Goal: Task Accomplishment & Management: Use online tool/utility

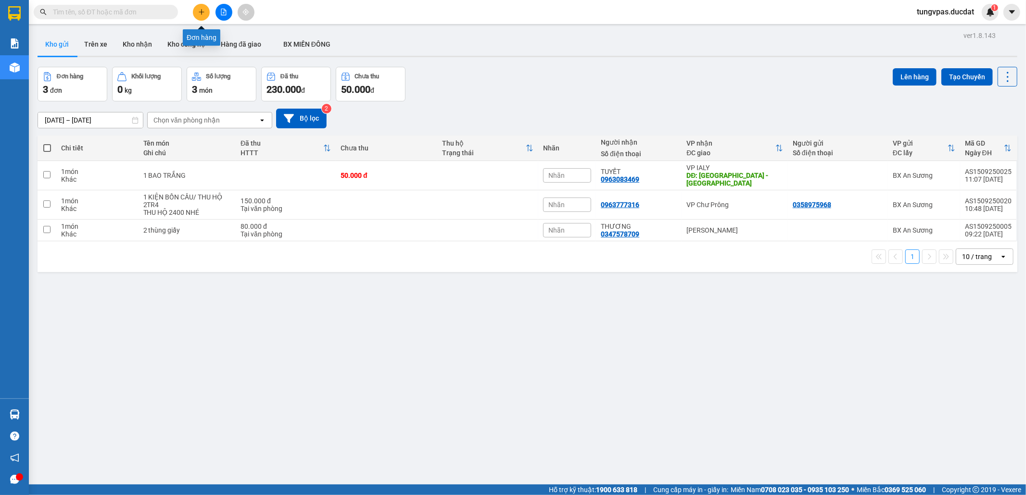
click at [199, 10] on icon "plus" at bounding box center [201, 12] width 7 height 7
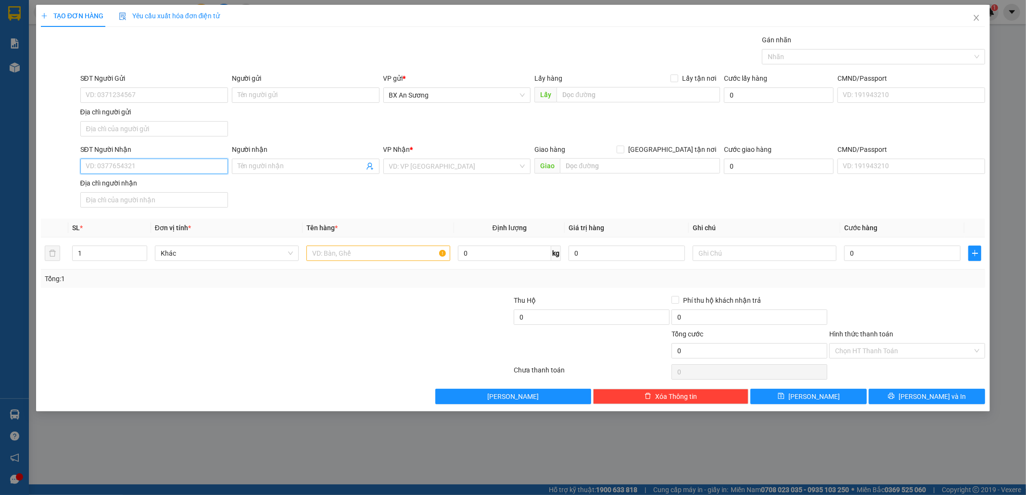
click at [122, 165] on input "SĐT Người Nhận" at bounding box center [154, 166] width 148 height 15
click at [206, 168] on input "SĐT Người Nhận" at bounding box center [154, 166] width 148 height 15
type input "0978679111"
click at [181, 183] on div "0978679111 - chú tài" at bounding box center [154, 187] width 136 height 11
type input "chú tài"
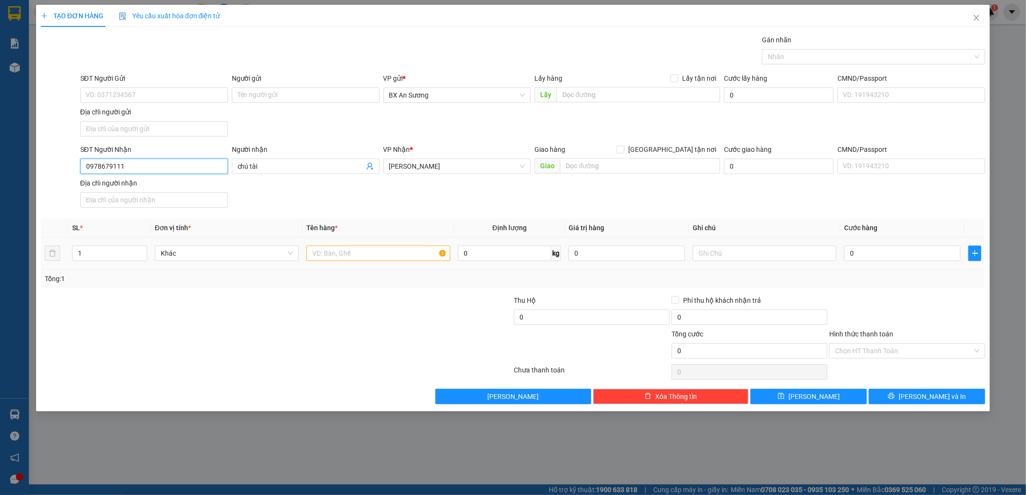
type input "0978679111"
click at [331, 258] on input "text" at bounding box center [378, 253] width 144 height 15
type input "5 THÙNG GIẤY"
type input "2"
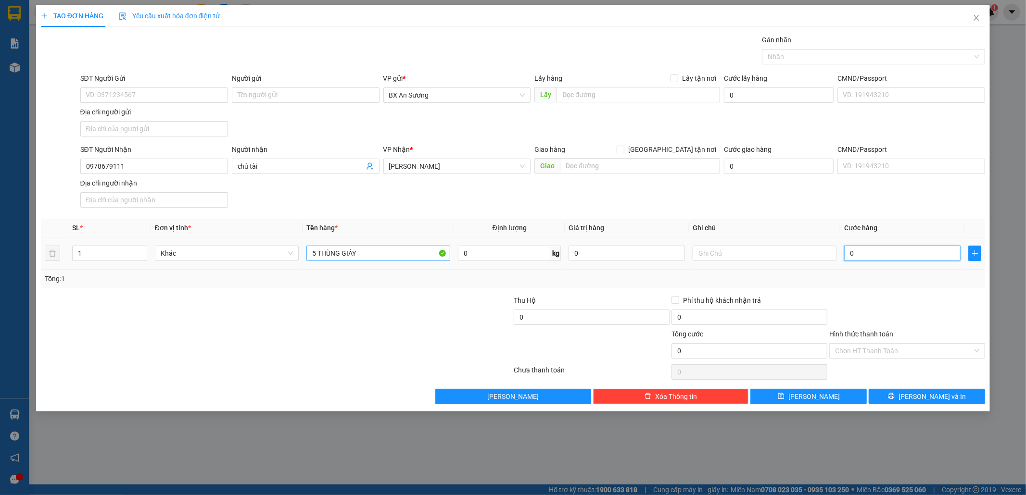
type input "2"
type input "25"
type input "250"
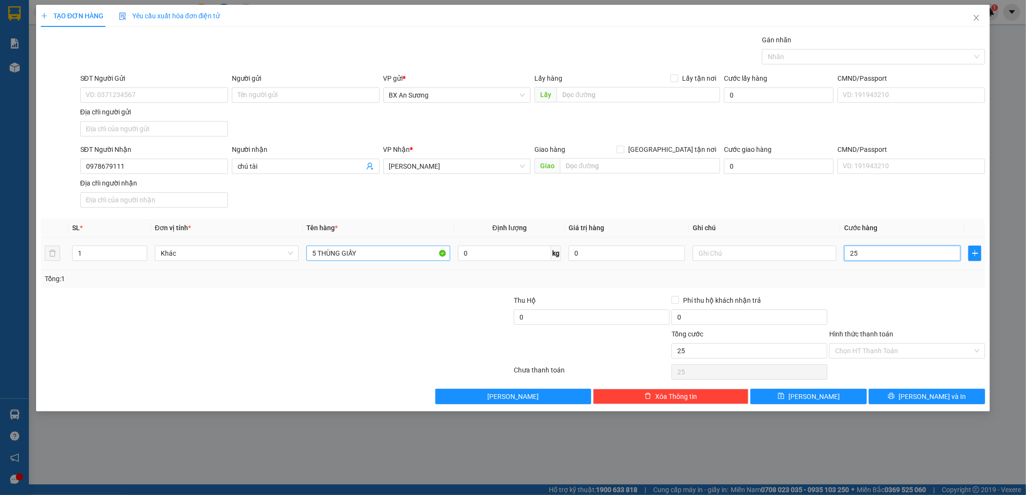
type input "250"
type input "250.000"
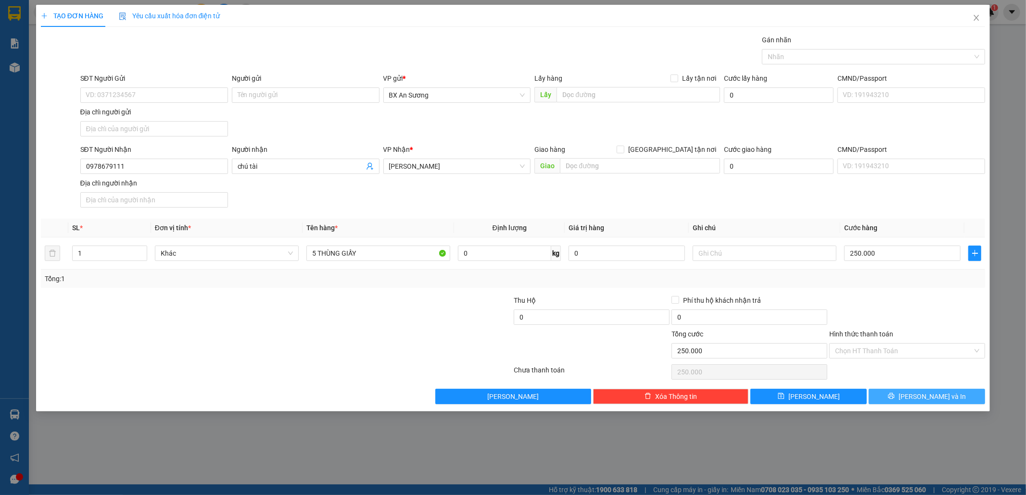
click at [942, 402] on span "[PERSON_NAME] và In" at bounding box center [931, 396] width 67 height 11
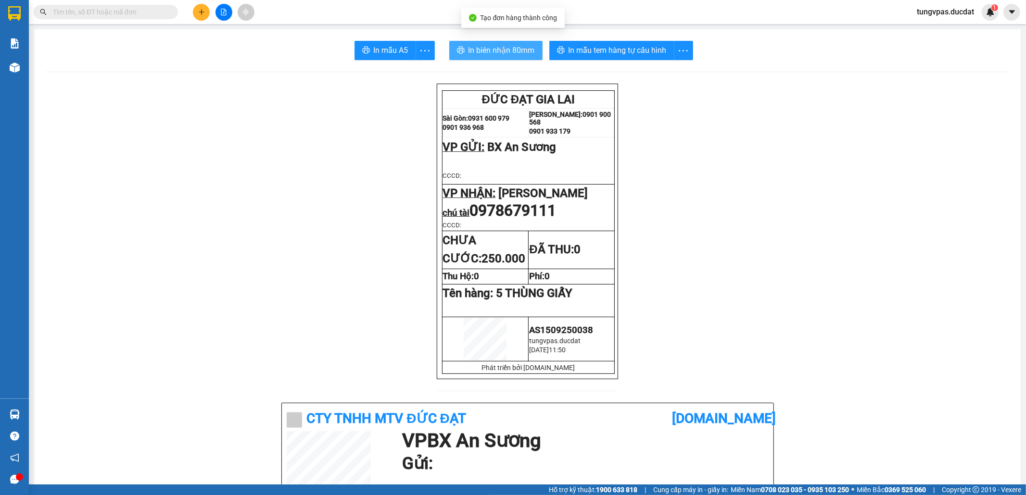
drag, startPoint x: 516, startPoint y: 60, endPoint x: 516, endPoint y: 55, distance: 5.3
click at [517, 55] on span "In biên nhận 80mm" at bounding box center [501, 50] width 66 height 12
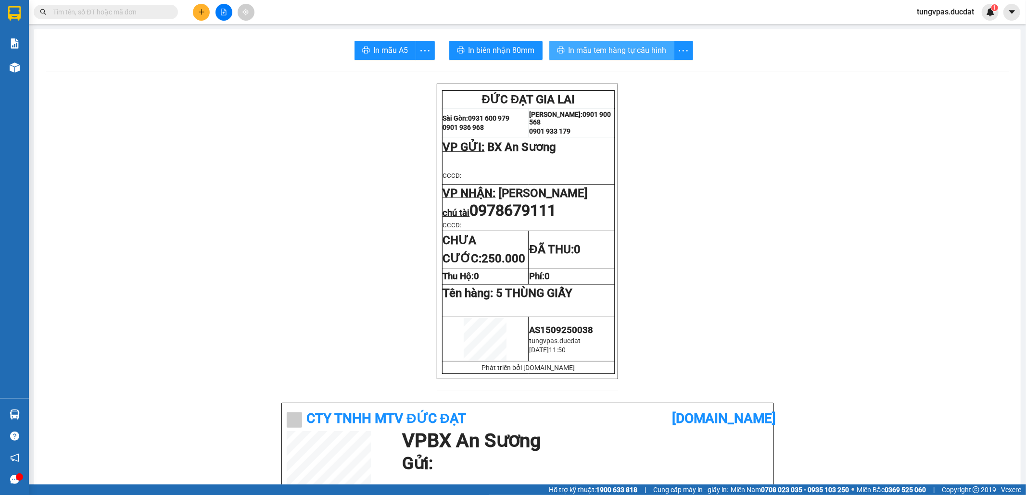
click at [649, 54] on span "In mẫu tem hàng tự cấu hình" at bounding box center [617, 50] width 98 height 12
click at [198, 10] on icon "plus" at bounding box center [201, 12] width 7 height 7
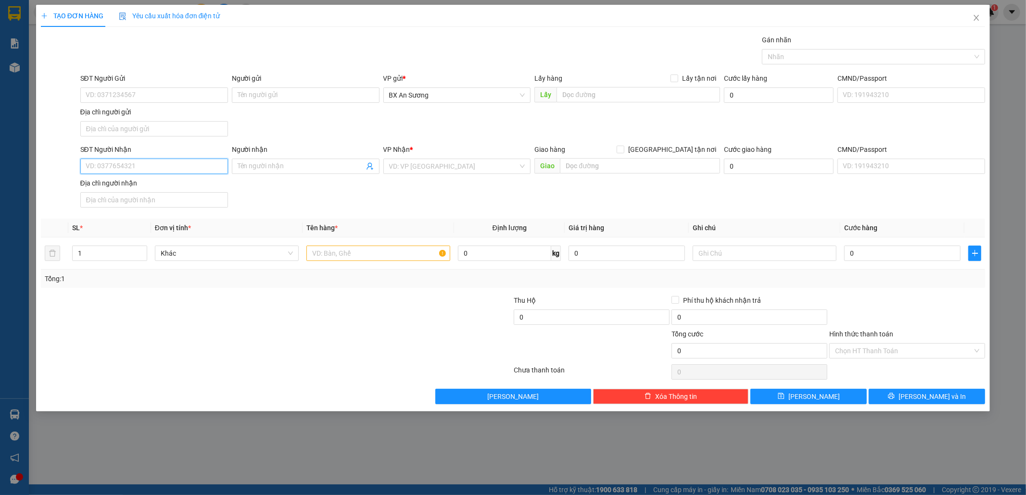
click at [168, 165] on input "SĐT Người Nhận" at bounding box center [154, 166] width 148 height 15
click at [137, 172] on input "SĐT Người Nhận" at bounding box center [154, 166] width 148 height 15
click at [181, 166] on input "SĐT Người Nhận" at bounding box center [154, 166] width 148 height 15
type input "0939190586"
click at [444, 170] on input "search" at bounding box center [453, 166] width 129 height 14
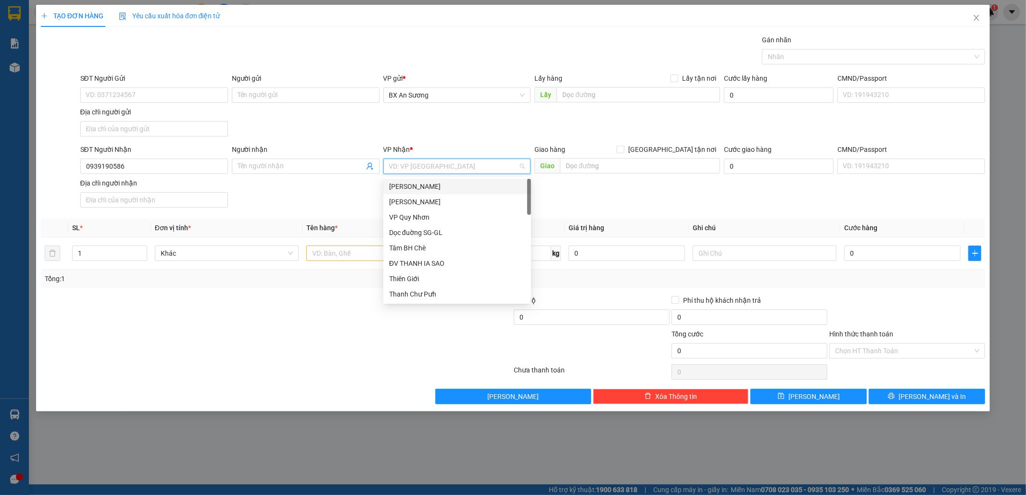
click at [411, 165] on input "search" at bounding box center [453, 166] width 129 height 14
click at [441, 208] on div "[PERSON_NAME]" at bounding box center [457, 201] width 148 height 15
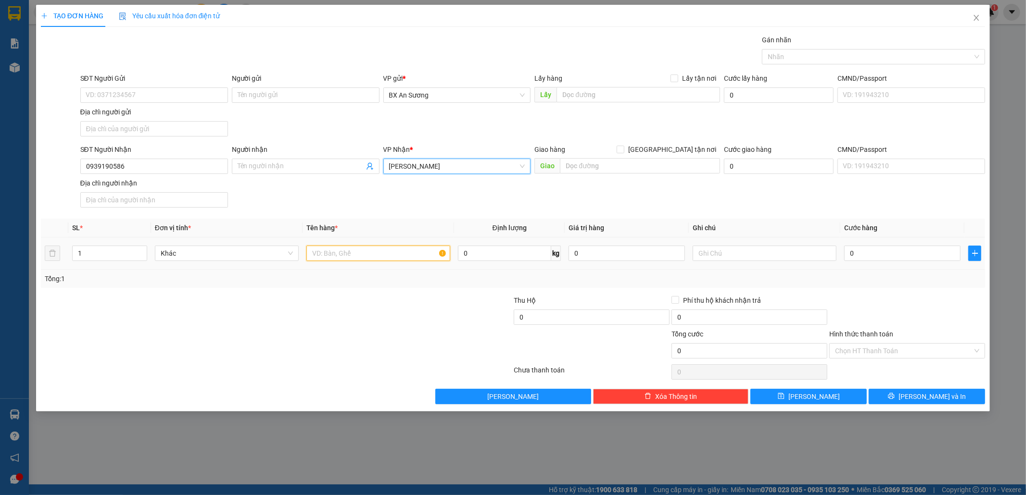
click at [416, 252] on input "text" at bounding box center [378, 253] width 144 height 15
type input "1 KIỆN GIẤY SỬA"
type input "6"
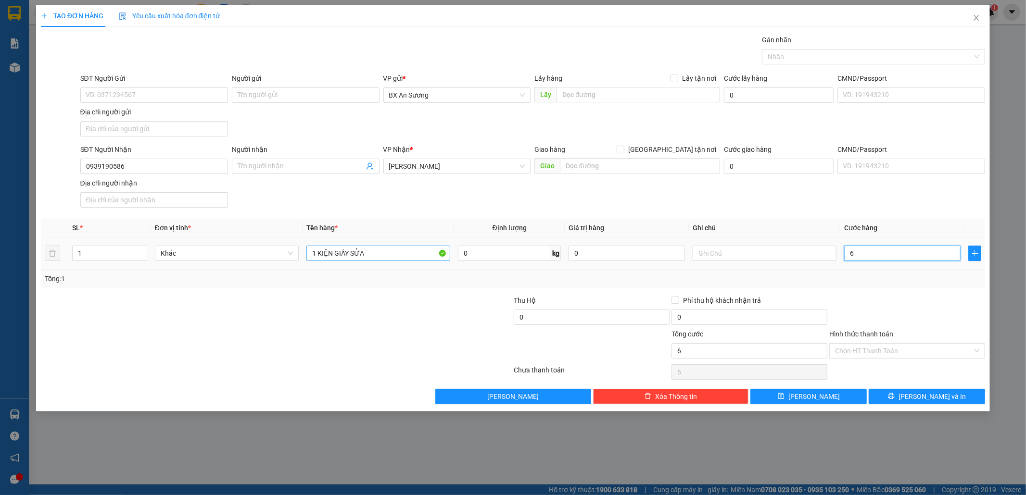
type input "60"
type input "60.000"
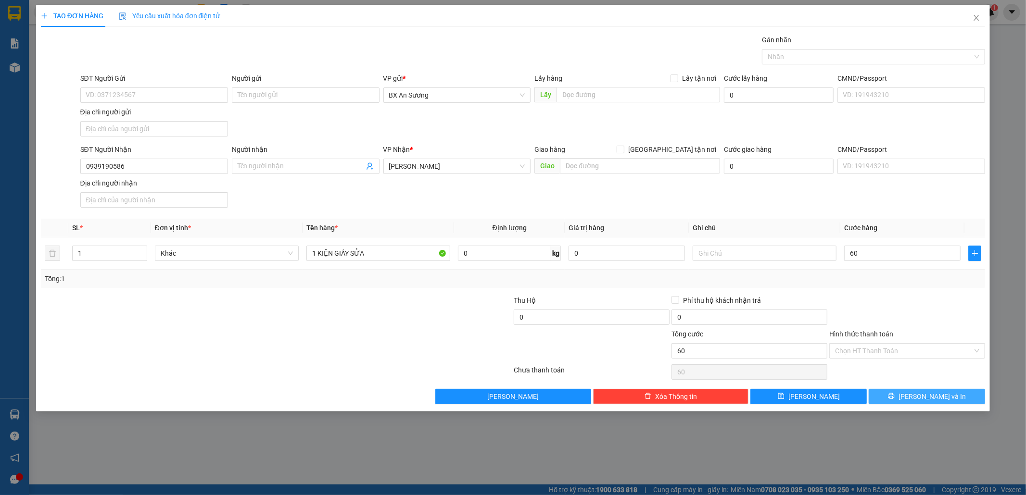
type input "60.000"
click at [939, 398] on span "[PERSON_NAME] và In" at bounding box center [931, 396] width 67 height 11
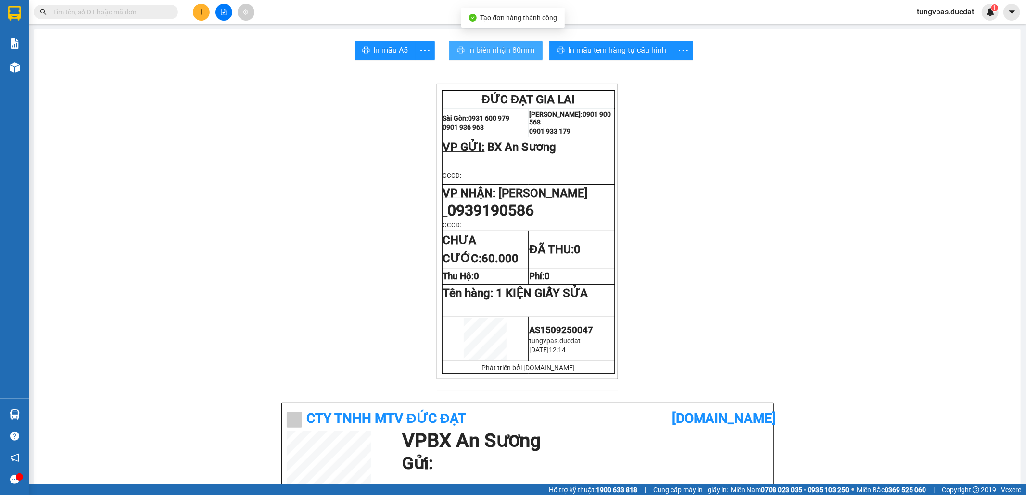
click at [491, 51] on span "In biên nhận 80mm" at bounding box center [501, 50] width 66 height 12
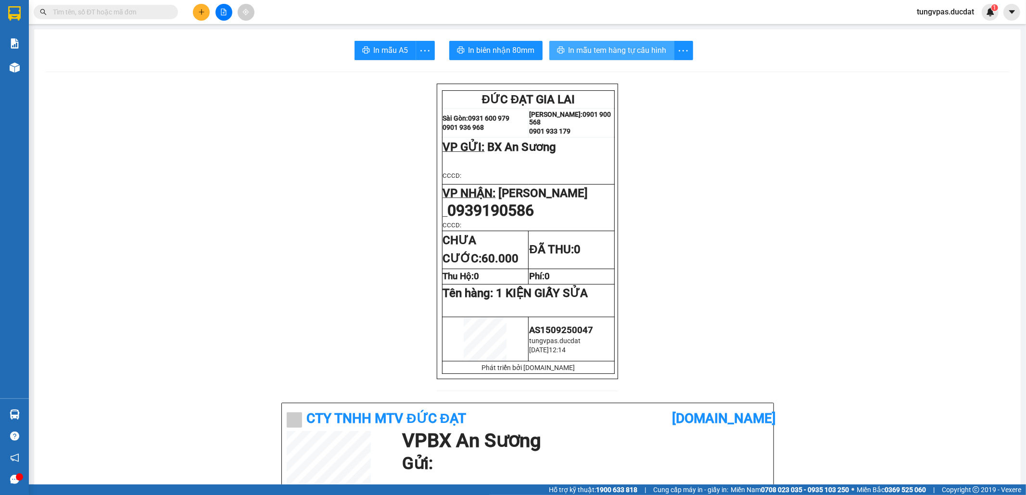
click at [595, 50] on span "In mẫu tem hàng tự cấu hình" at bounding box center [617, 50] width 98 height 12
click at [202, 15] on button at bounding box center [201, 12] width 17 height 17
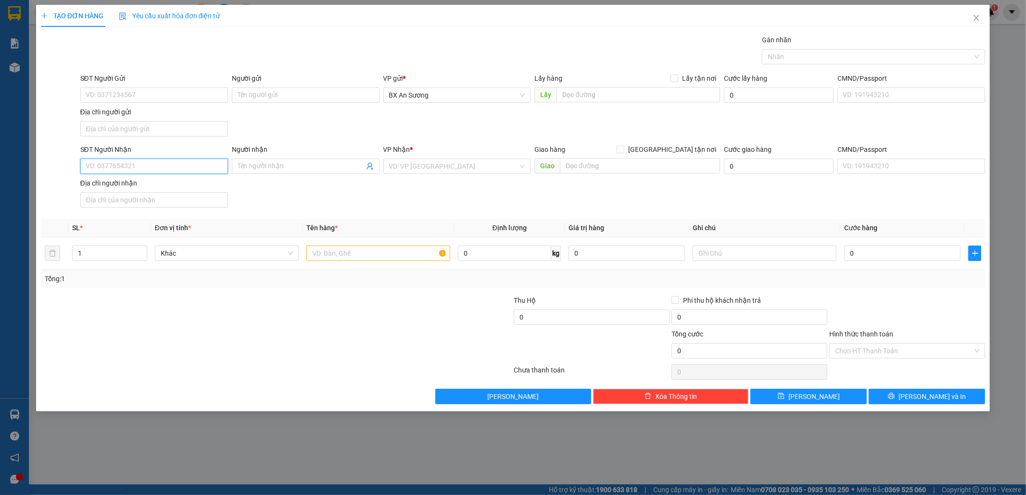
click at [180, 174] on input "SĐT Người Nhận" at bounding box center [154, 166] width 148 height 15
click at [181, 164] on input "SĐT Người Nhận" at bounding box center [154, 166] width 148 height 15
click at [212, 170] on input "SĐT Người Nhận" at bounding box center [154, 166] width 148 height 15
type input "0971600935"
click at [177, 191] on div "0971600935" at bounding box center [154, 187] width 136 height 11
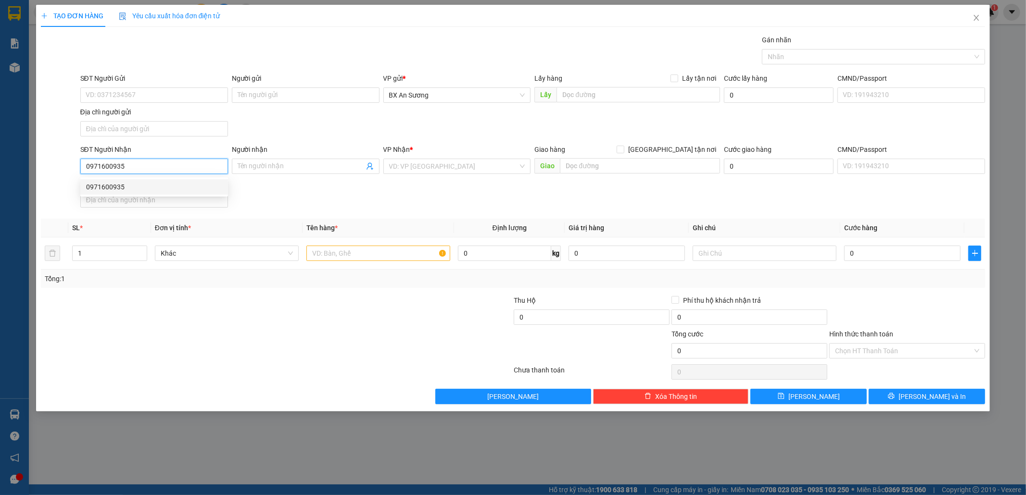
type input "THÔN 5 NGHĨA HÒA"
type input "0971600935"
click at [408, 261] on input "text" at bounding box center [378, 253] width 144 height 15
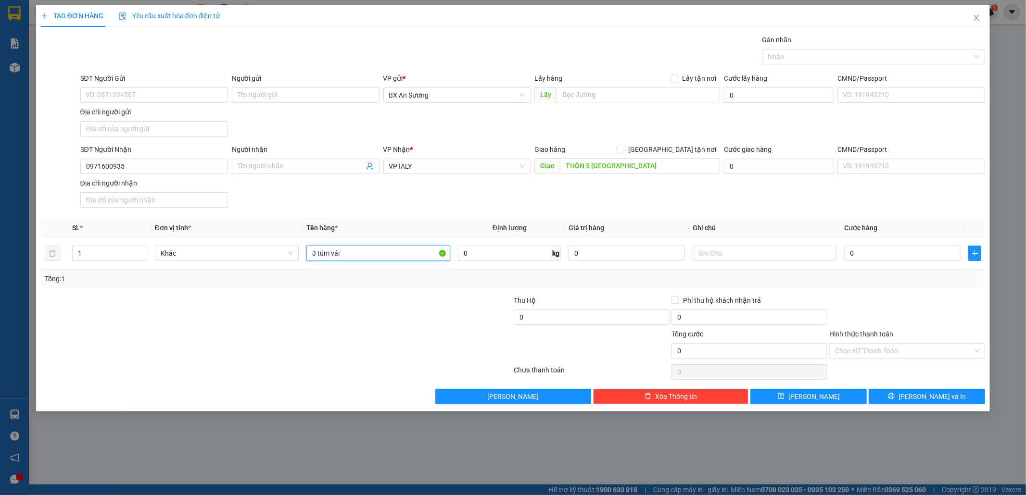
type input "3 túm vải"
type input "1"
type input "15"
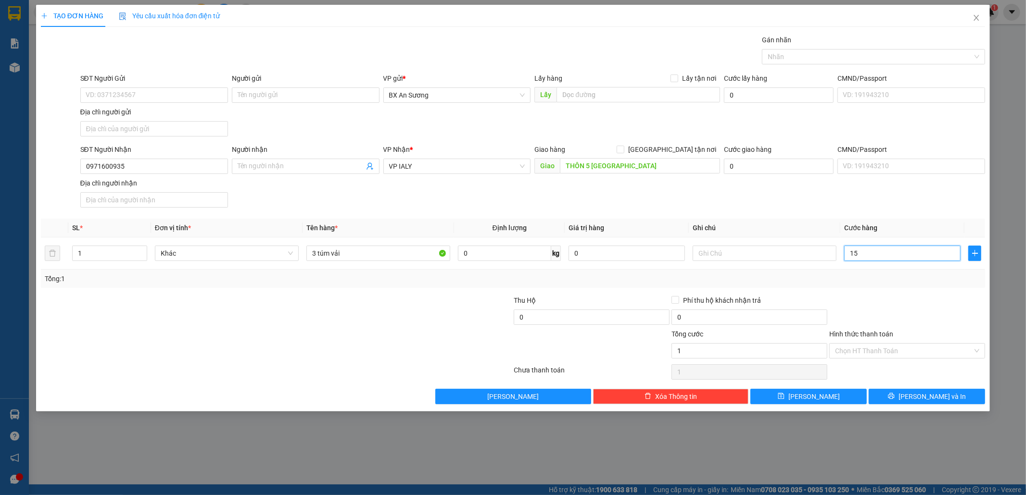
type input "15"
type input "150"
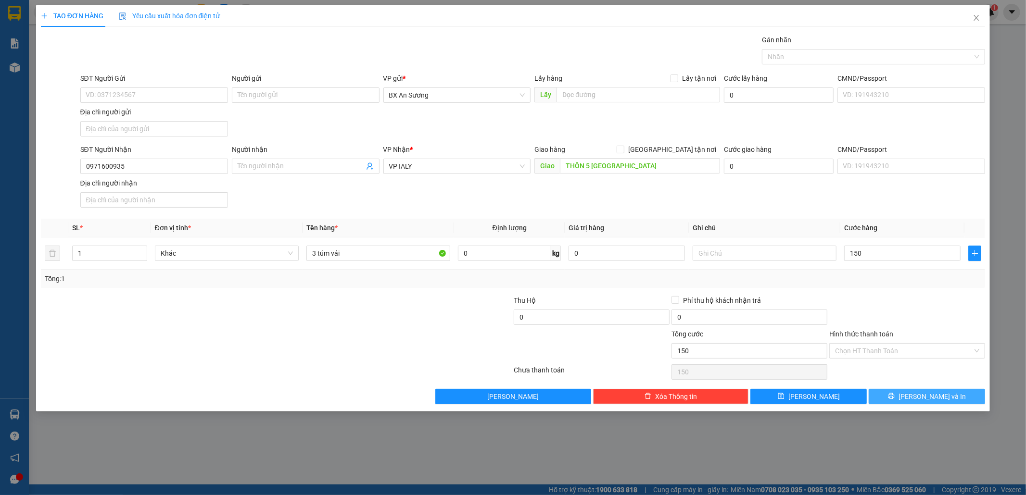
type input "150.000"
click at [922, 401] on span "[PERSON_NAME] và In" at bounding box center [931, 396] width 67 height 11
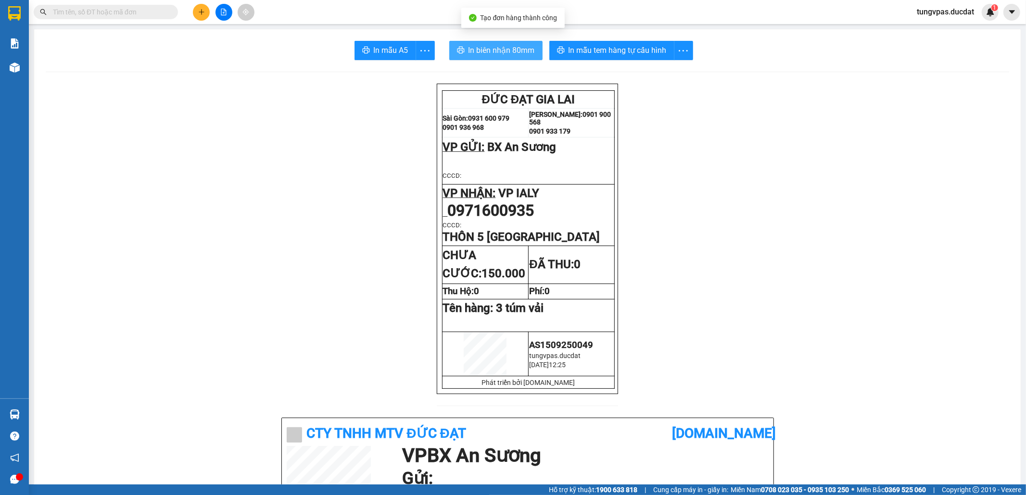
click at [512, 50] on span "In biên nhận 80mm" at bounding box center [501, 50] width 66 height 12
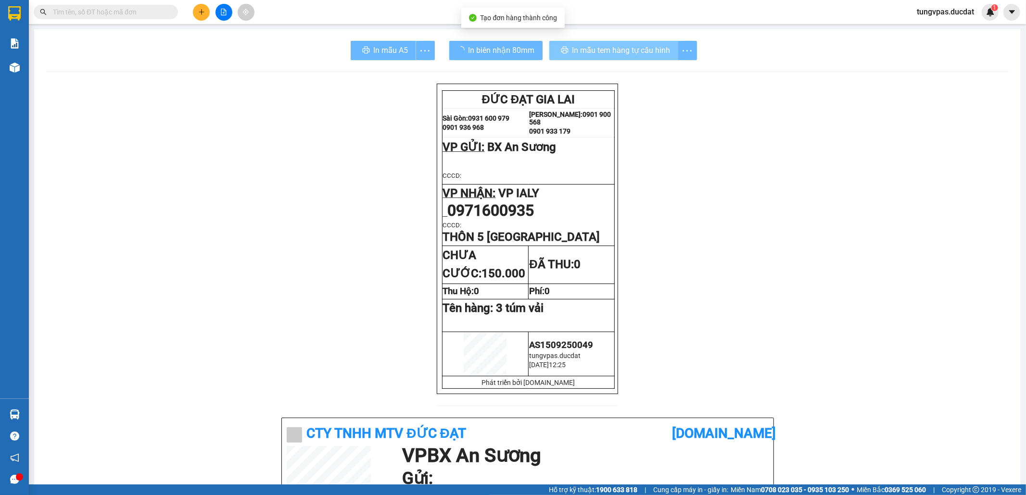
click at [646, 54] on div "In mẫu tem hàng tự cấu hình" at bounding box center [623, 50] width 148 height 19
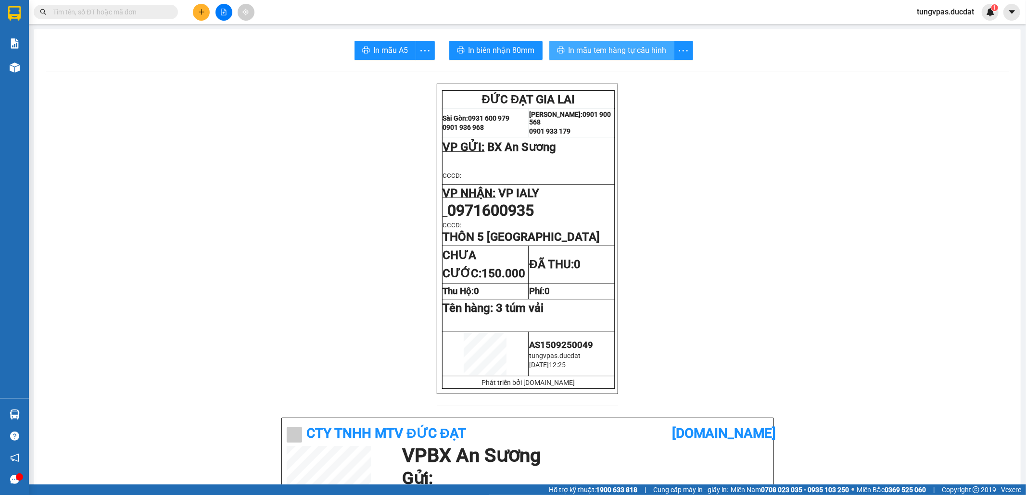
click at [655, 55] on span "In mẫu tem hàng tự cấu hình" at bounding box center [617, 50] width 98 height 12
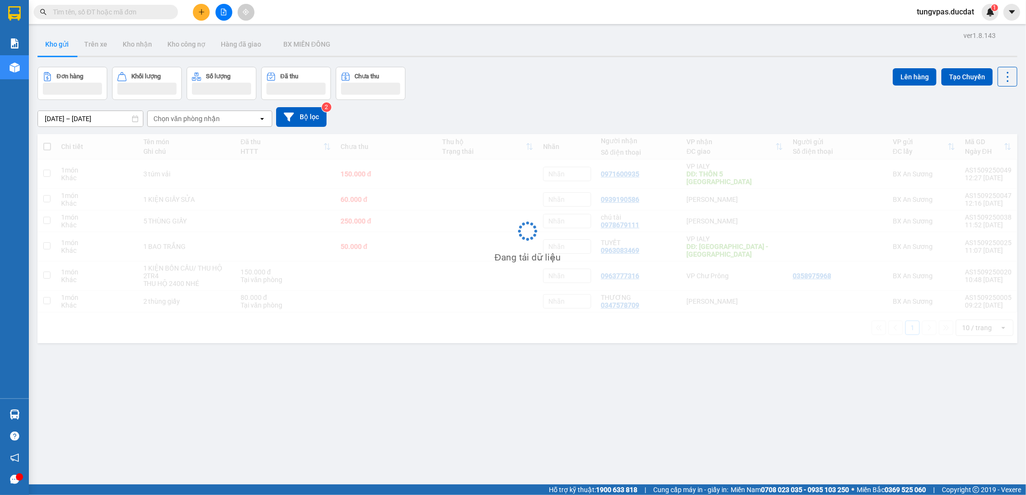
click at [195, 18] on button at bounding box center [201, 12] width 17 height 17
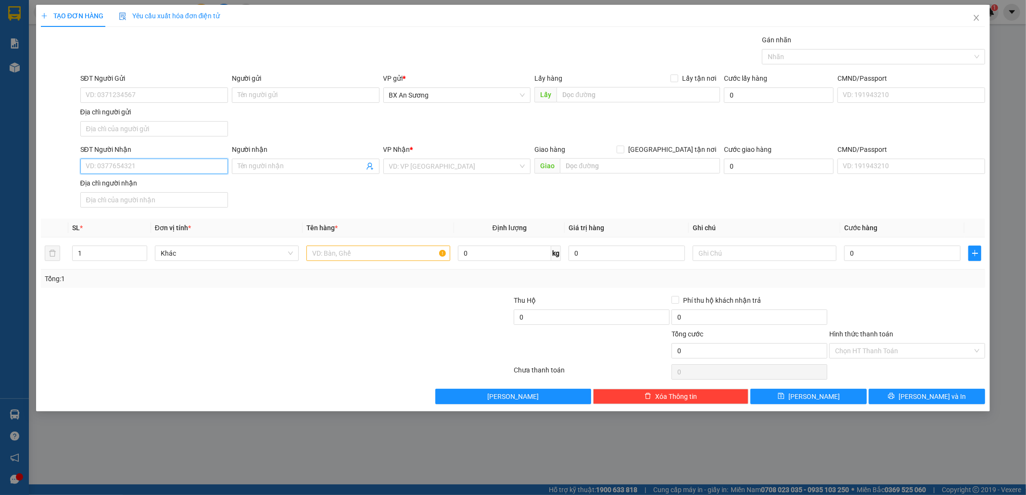
click at [180, 168] on input "SĐT Người Nhận" at bounding box center [154, 166] width 148 height 15
click at [168, 180] on div "0914171110" at bounding box center [154, 186] width 148 height 15
type input "0914171110"
click at [410, 255] on input "text" at bounding box center [378, 253] width 144 height 15
type input "1 xốp"
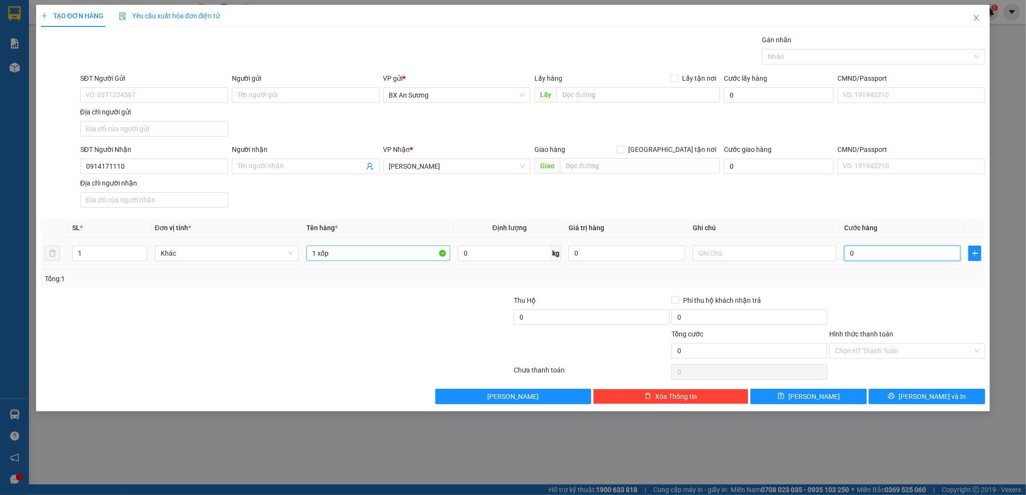
type input "1"
type input "10"
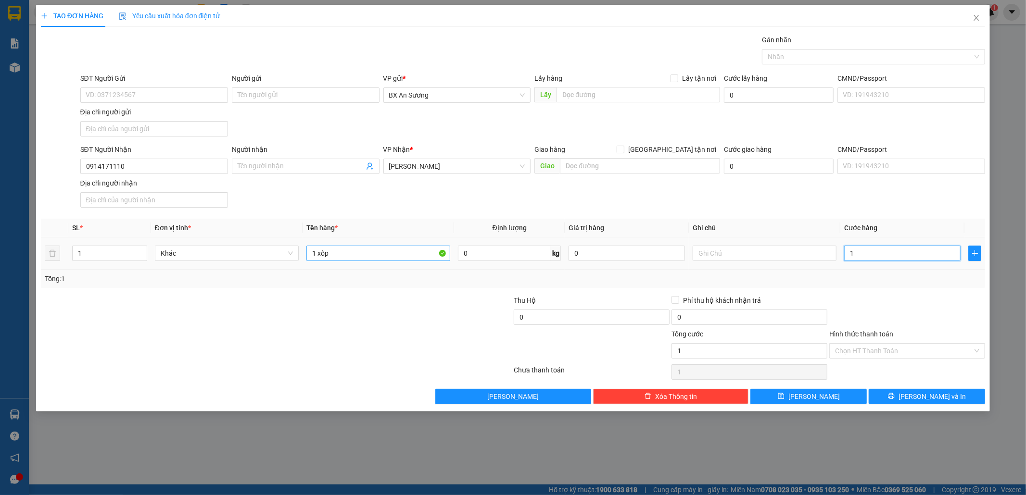
type input "10"
type input "100"
type input "100.000"
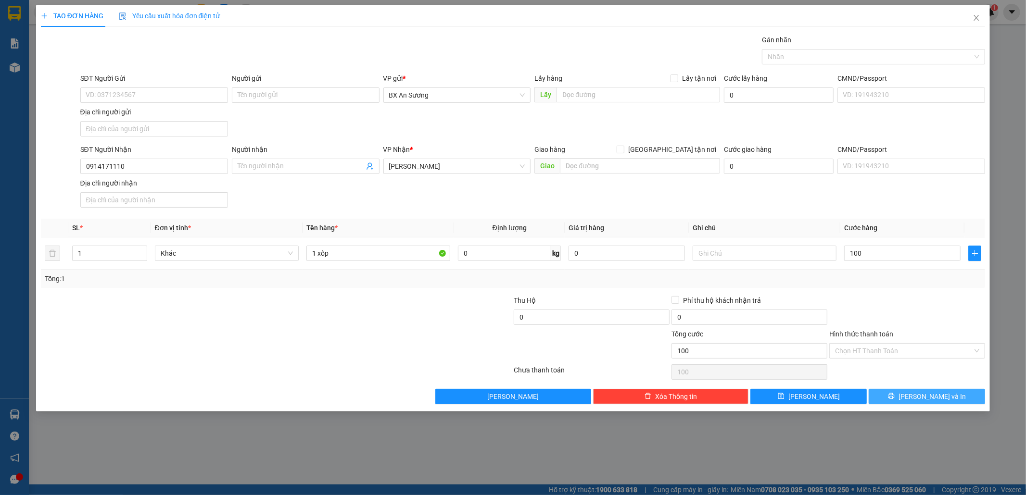
type input "100.000"
click at [895, 401] on span "printer" at bounding box center [891, 397] width 7 height 8
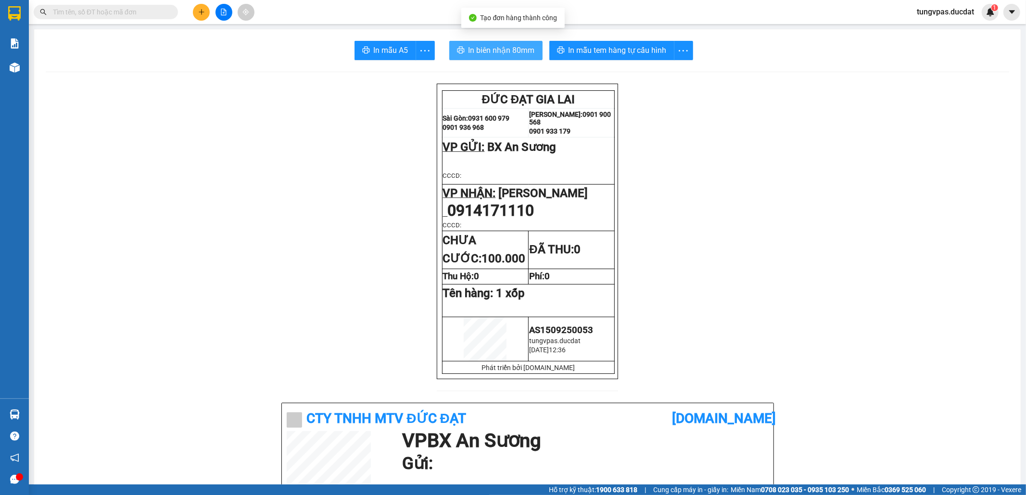
click at [523, 50] on span "In biên nhận 80mm" at bounding box center [501, 50] width 66 height 12
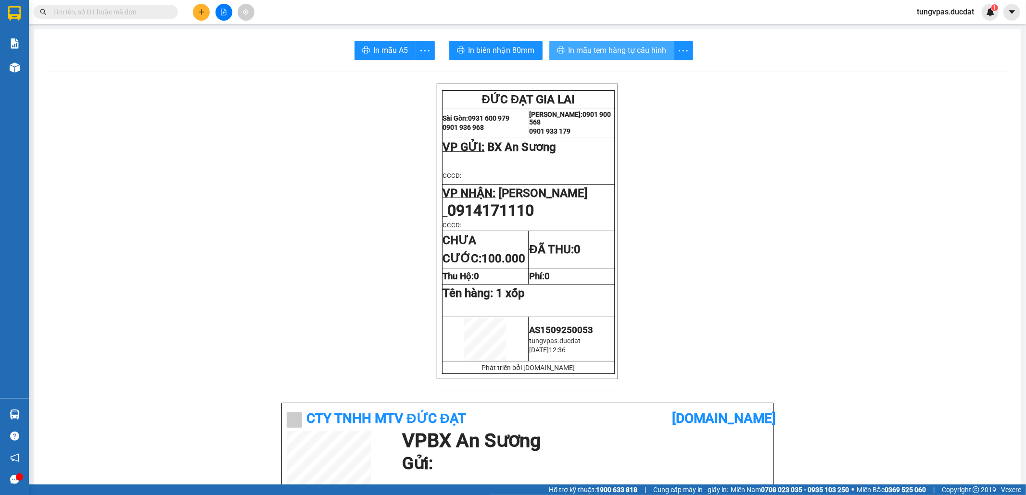
click at [650, 56] on span "In mẫu tem hàng tự cấu hình" at bounding box center [617, 50] width 98 height 12
click at [199, 14] on icon "plus" at bounding box center [201, 12] width 7 height 7
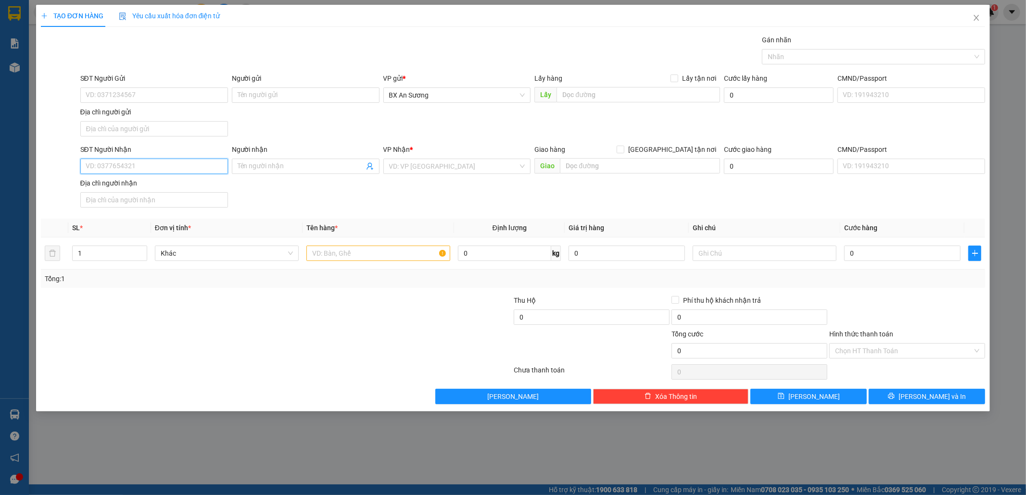
click at [211, 164] on input "SĐT Người Nhận" at bounding box center [154, 166] width 148 height 15
click at [975, 16] on icon "close" at bounding box center [976, 18] width 5 height 6
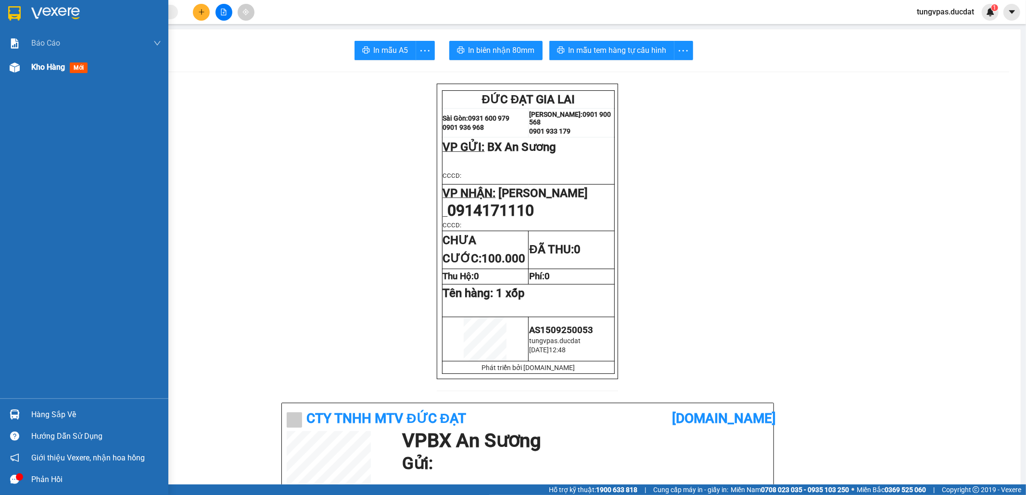
click at [24, 70] on div "Kho hàng mới" at bounding box center [84, 67] width 168 height 24
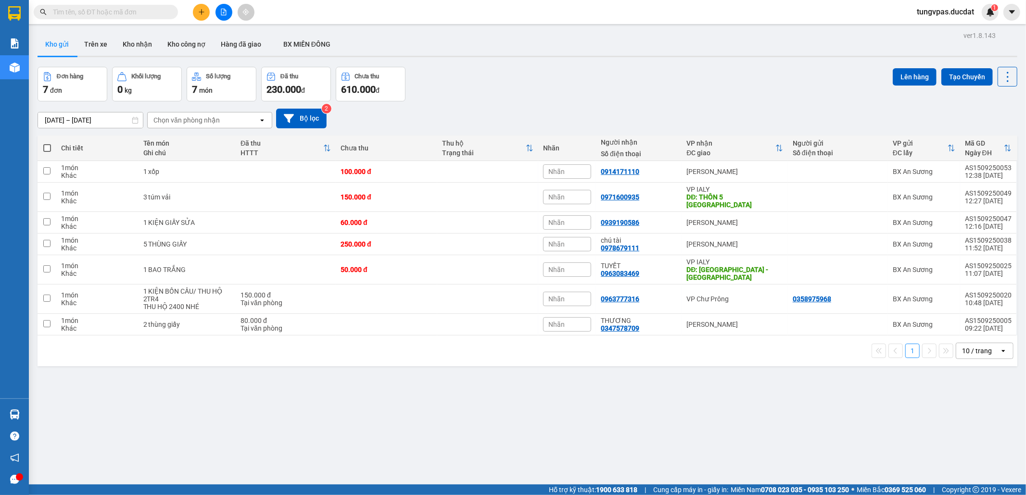
click at [209, 15] on button at bounding box center [201, 12] width 17 height 17
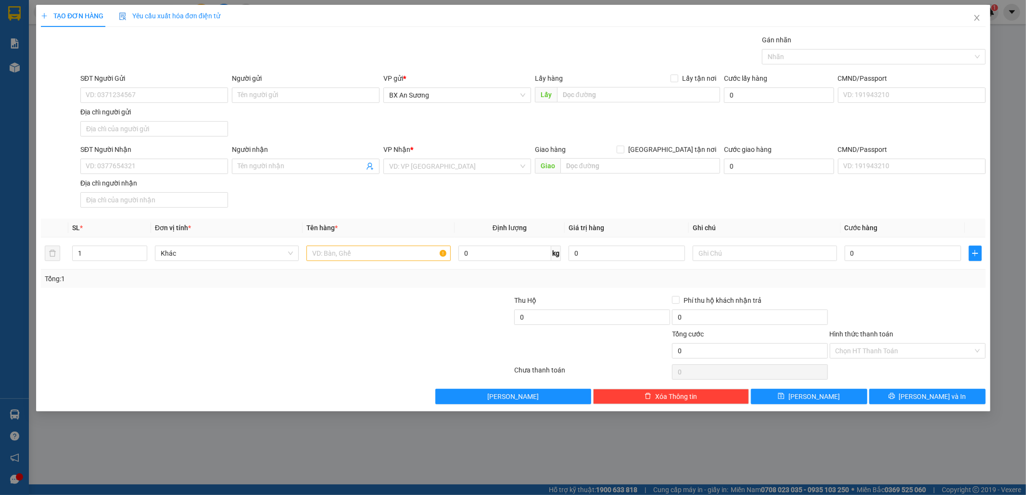
click at [204, 12] on span "Yêu cầu xuất hóa đơn điện tử" at bounding box center [169, 16] width 101 height 8
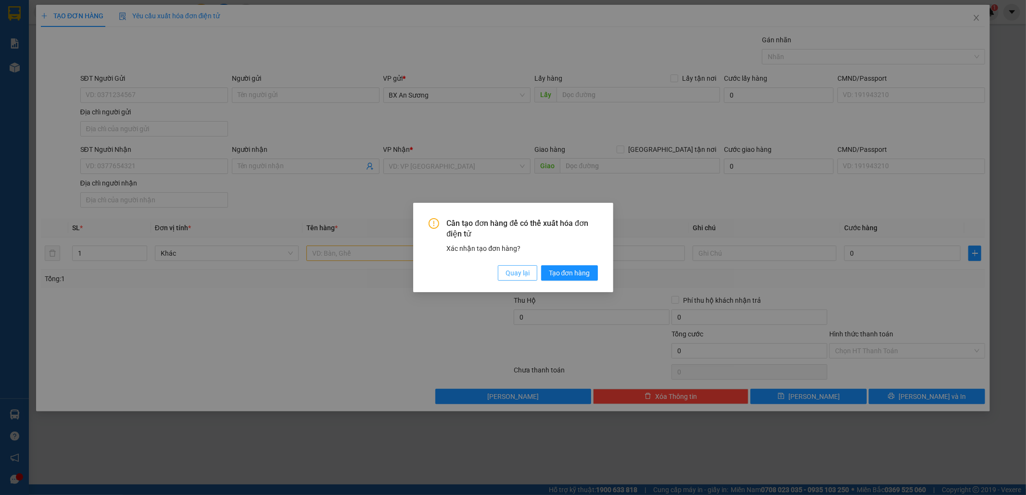
click at [523, 273] on span "Quay lại" at bounding box center [517, 273] width 24 height 11
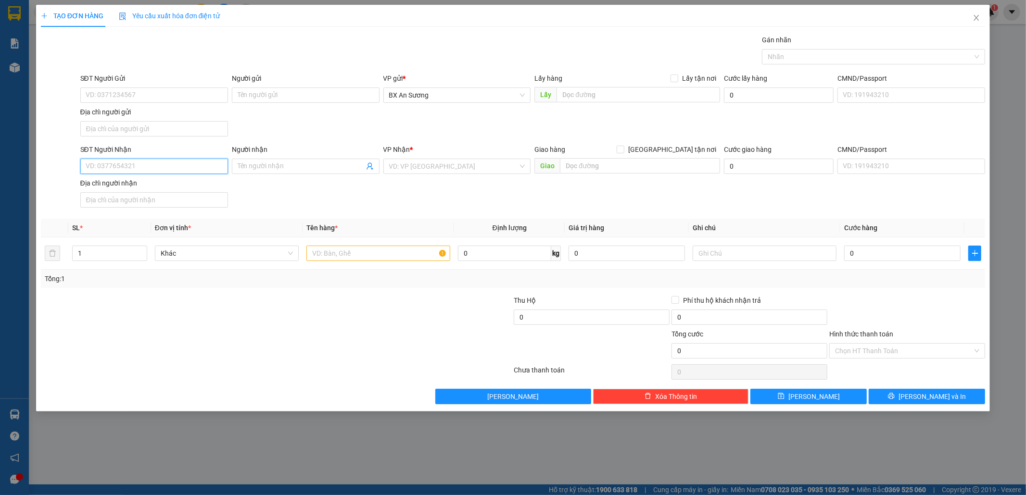
click at [174, 162] on input "SĐT Người Nhận" at bounding box center [154, 166] width 148 height 15
type input "0971330509"
click at [170, 191] on div "0971330509 - C THÚY" at bounding box center [154, 187] width 136 height 11
type input "C THÚY"
type input "0971330509"
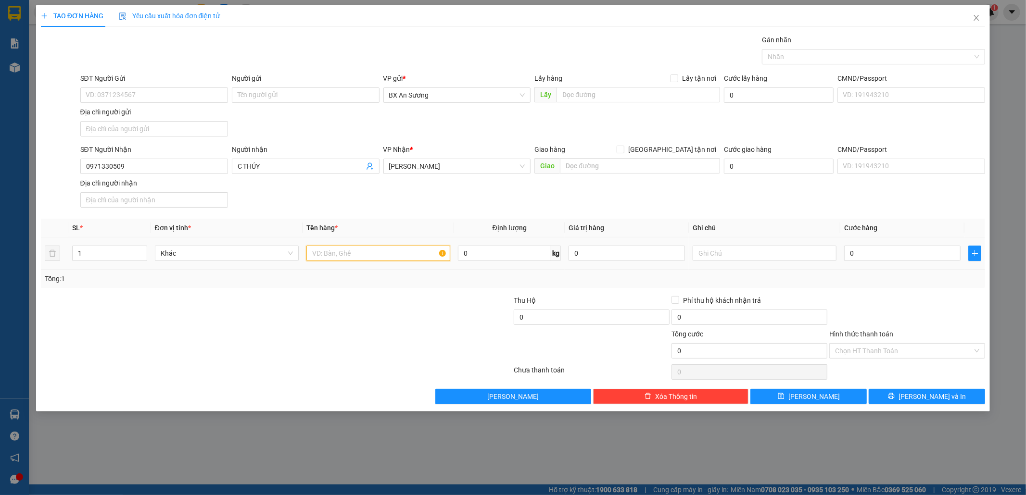
click at [366, 260] on input "text" at bounding box center [378, 253] width 144 height 15
type input "2 KIỆN XỐP"
type input "1"
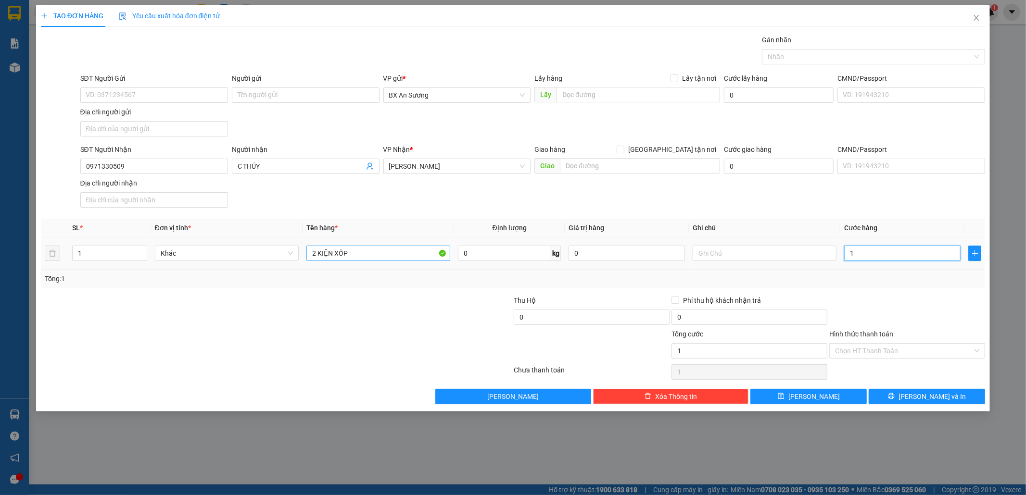
type input "16"
type input "1"
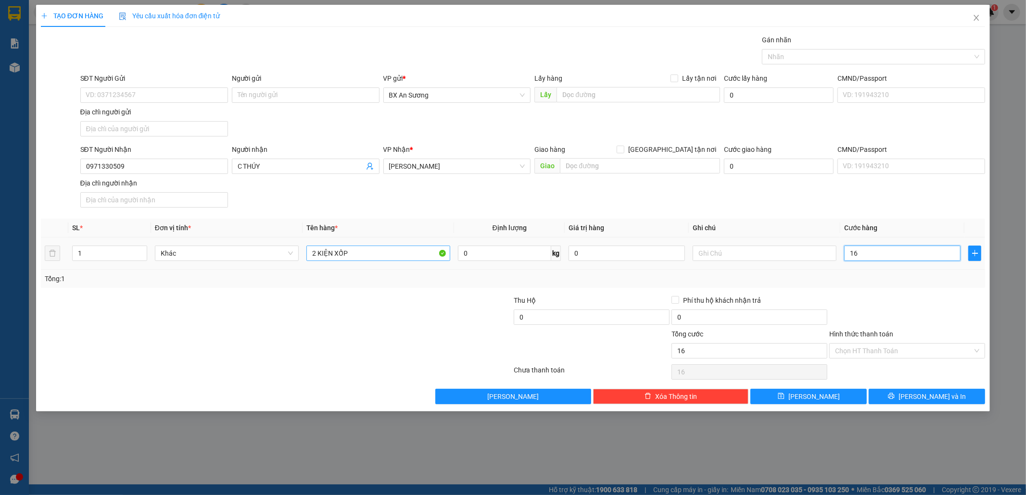
type input "1"
type input "0"
type input "03"
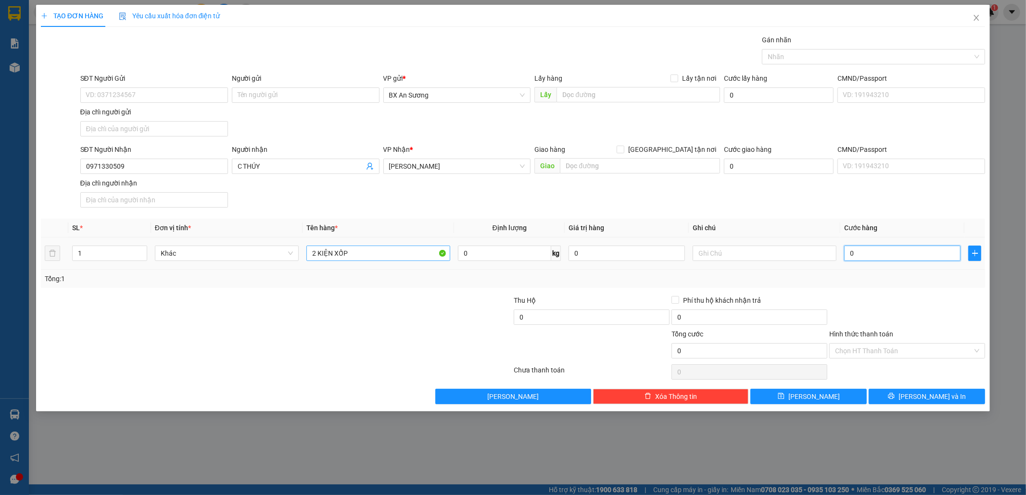
type input "3"
type input "032"
type input "32"
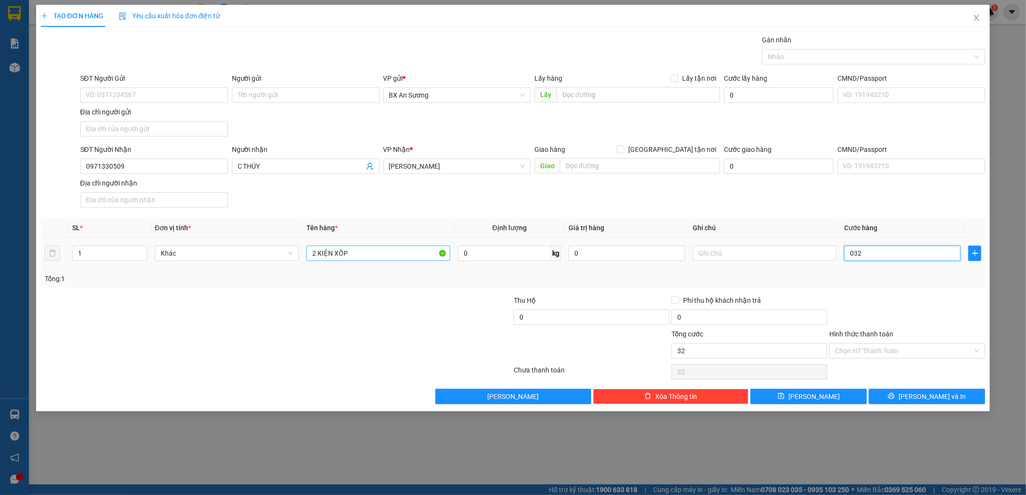
type input "0.320"
type input "320"
type input "032"
type input "32"
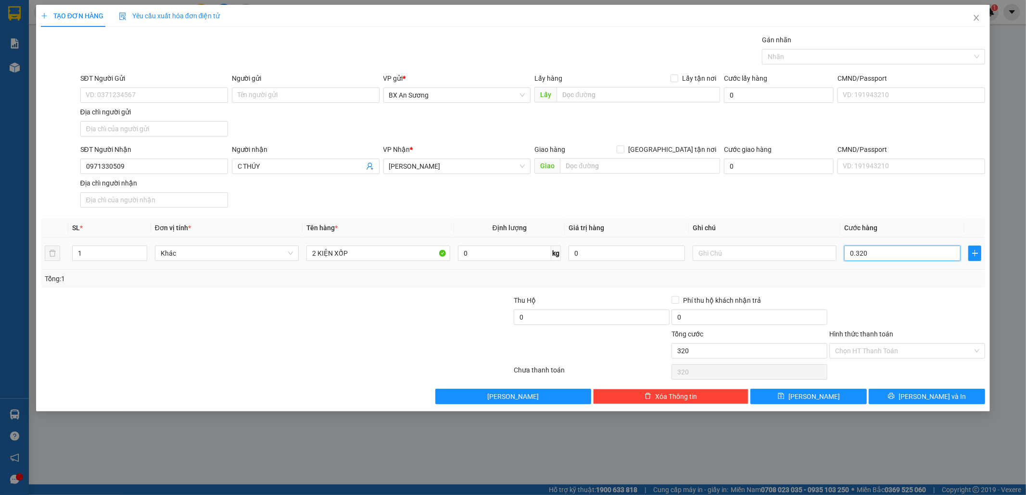
type input "32"
type input "0"
click at [849, 252] on input "0" at bounding box center [902, 253] width 116 height 15
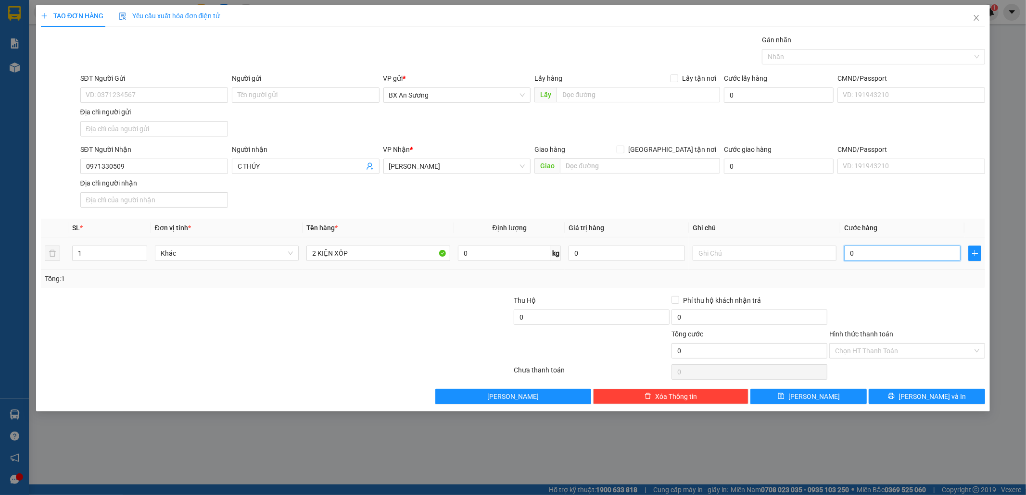
type input "30"
type input "3.210"
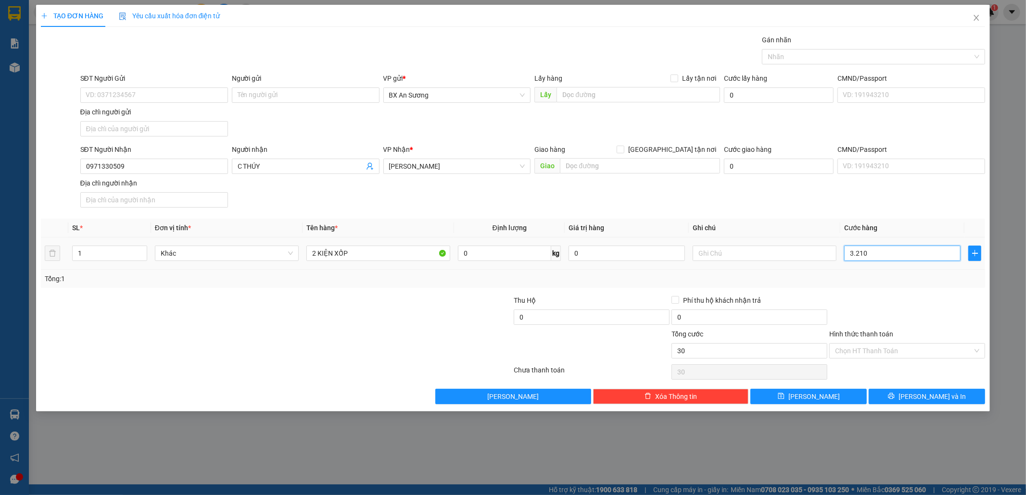
type input "3.210"
type input "321"
type input "32"
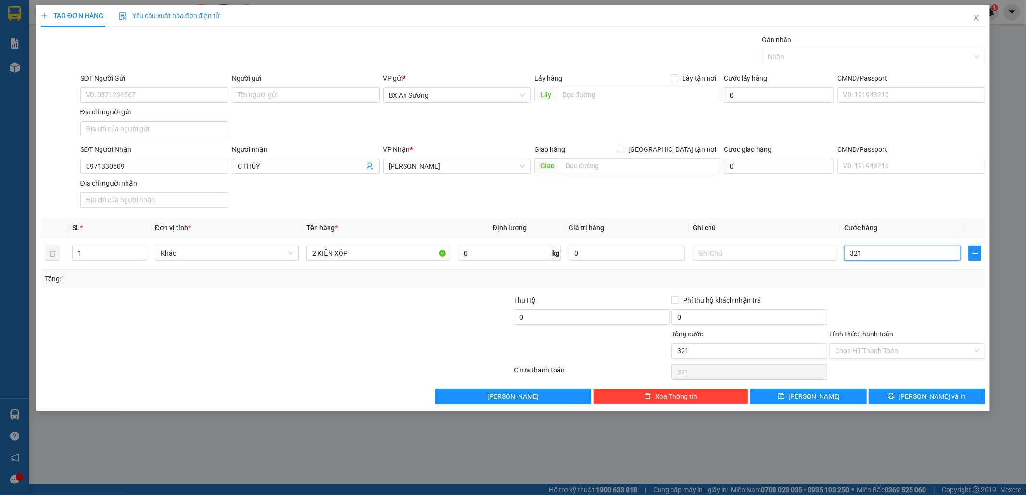
type input "32"
type input "320"
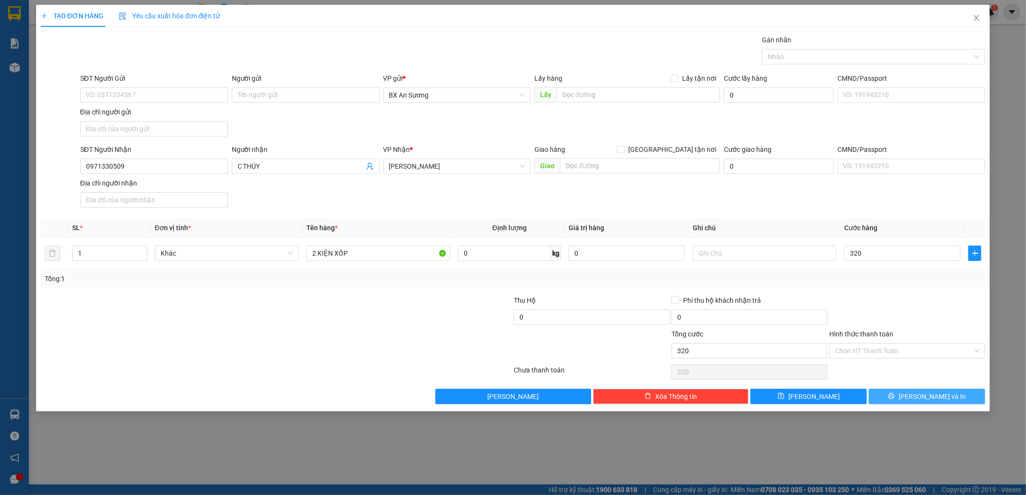
type input "320.000"
click at [934, 398] on span "[PERSON_NAME] và In" at bounding box center [931, 396] width 67 height 11
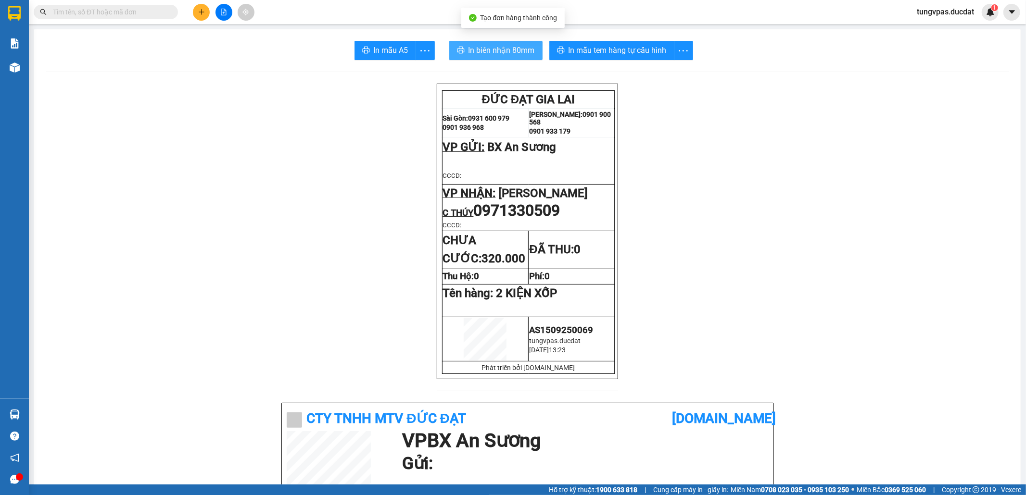
click at [491, 52] on span "In biên nhận 80mm" at bounding box center [501, 50] width 66 height 12
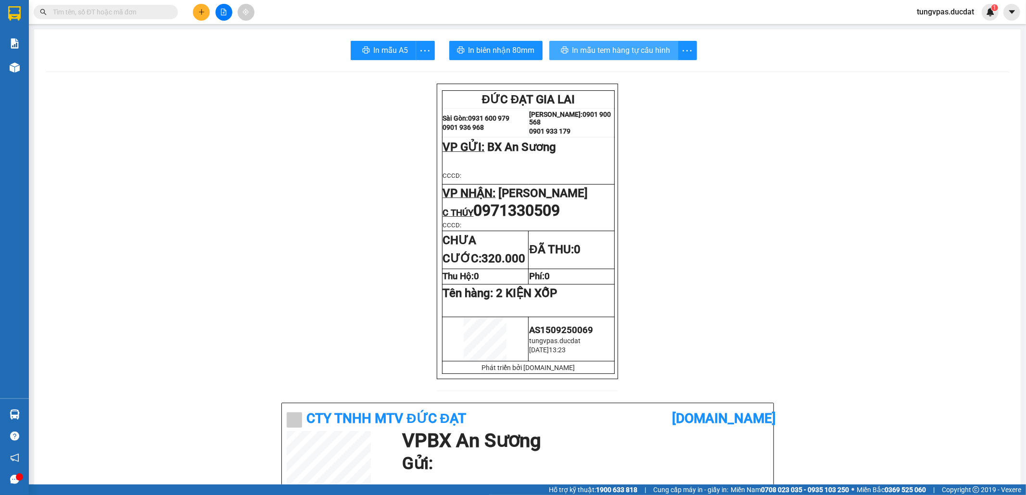
click at [616, 54] on span "In mẫu tem hàng tự cấu hình" at bounding box center [621, 50] width 98 height 12
click at [197, 12] on button at bounding box center [201, 12] width 17 height 17
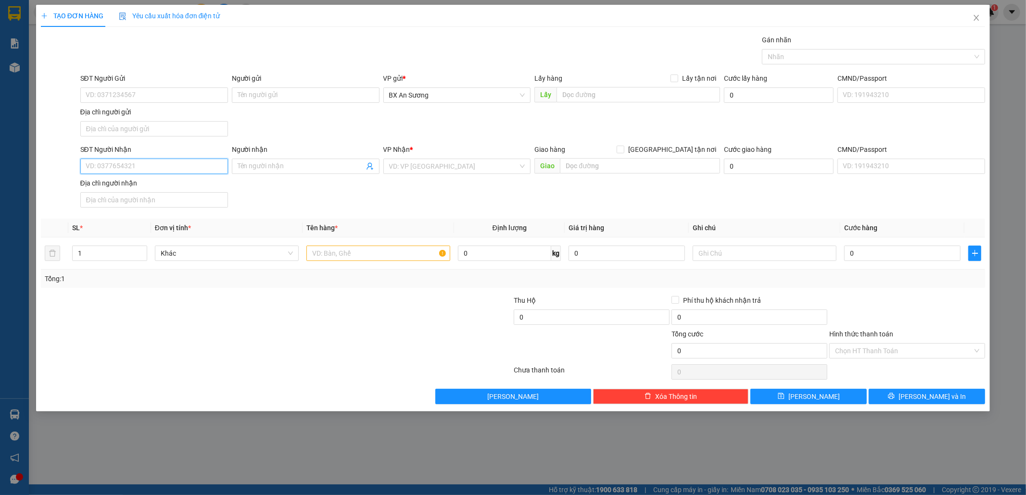
click at [140, 161] on input "SĐT Người Nhận" at bounding box center [154, 166] width 148 height 15
click at [142, 189] on div "0971755779" at bounding box center [154, 187] width 136 height 11
type input "0971755779"
click at [364, 253] on input "text" at bounding box center [378, 253] width 144 height 15
type input "1 GÓI CAFE"
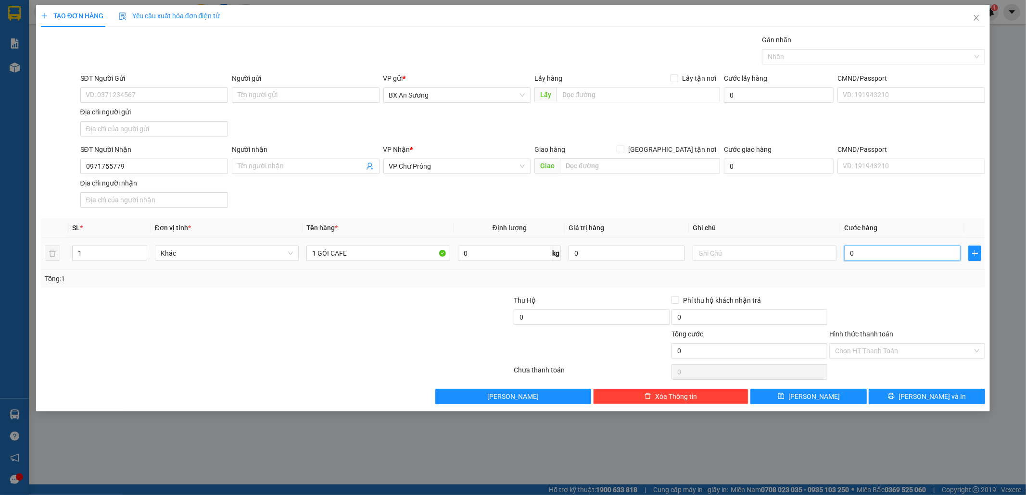
click at [865, 259] on input "0" at bounding box center [902, 253] width 116 height 15
type input "4"
type input "40"
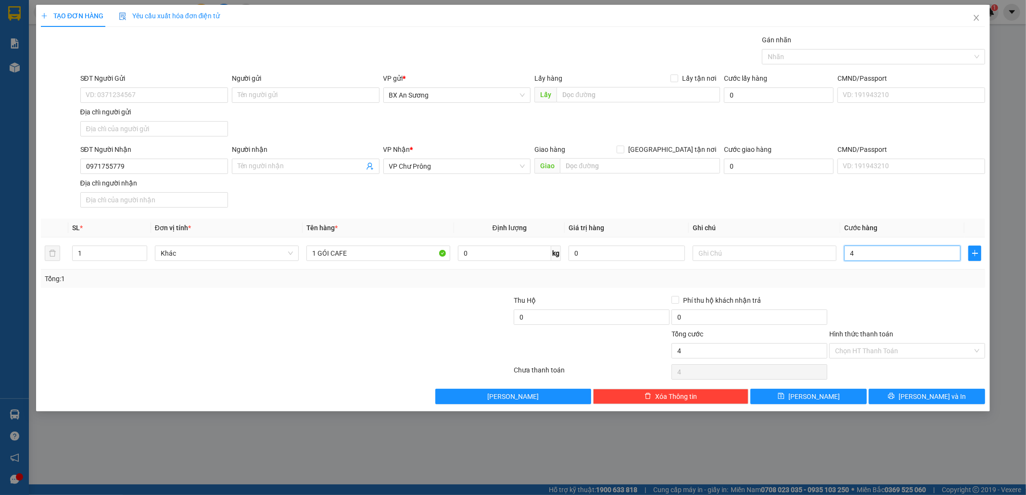
type input "40"
type input "40.000"
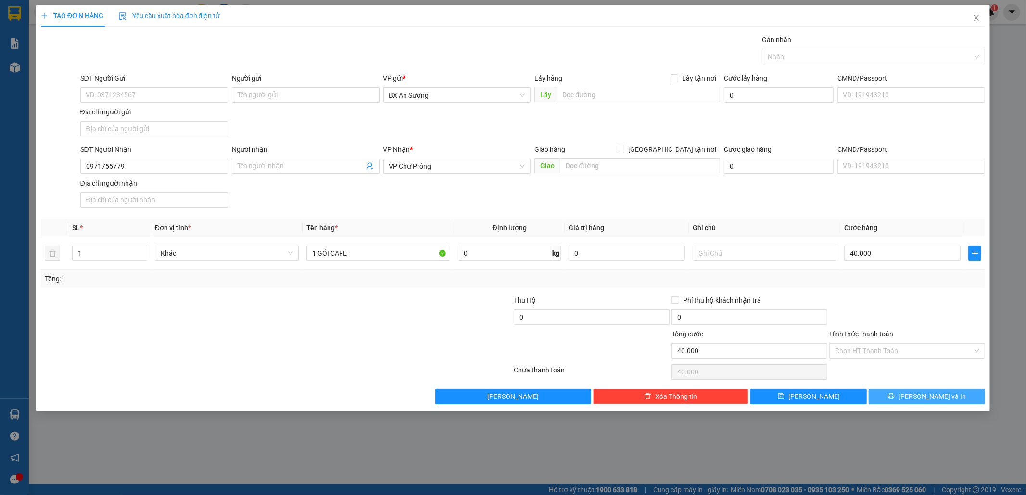
click at [934, 394] on span "[PERSON_NAME] và In" at bounding box center [931, 396] width 67 height 11
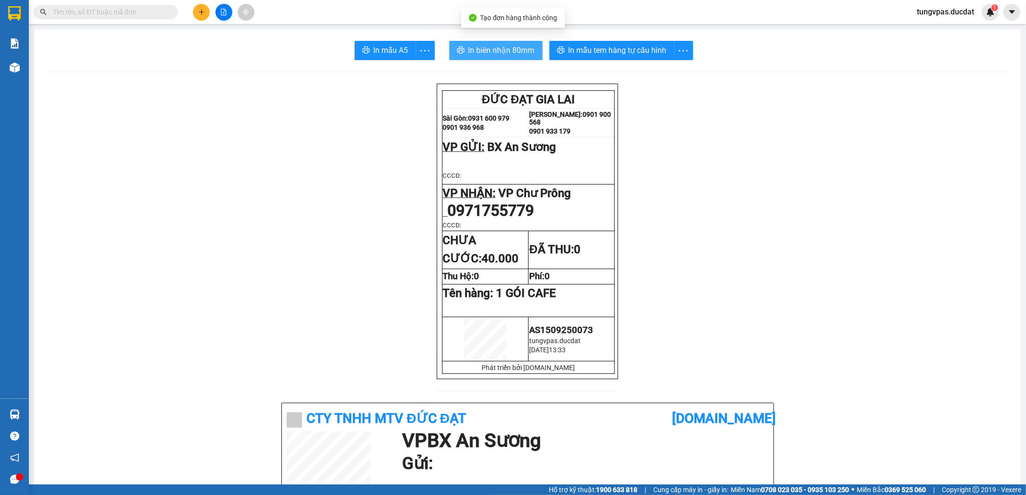
click at [501, 51] on span "In biên nhận 80mm" at bounding box center [501, 50] width 66 height 12
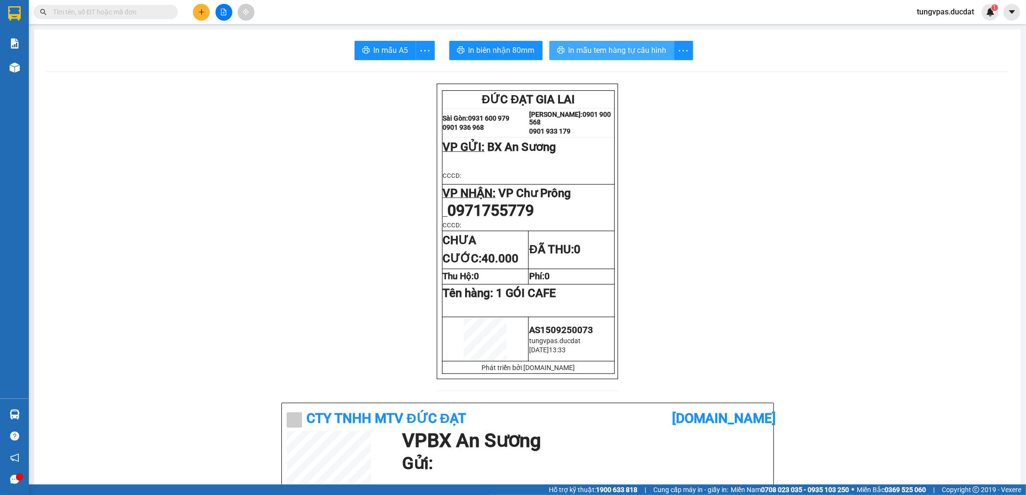
click at [643, 48] on span "In mẫu tem hàng tự cấu hình" at bounding box center [617, 50] width 98 height 12
click at [200, 12] on icon "plus" at bounding box center [201, 12] width 5 height 0
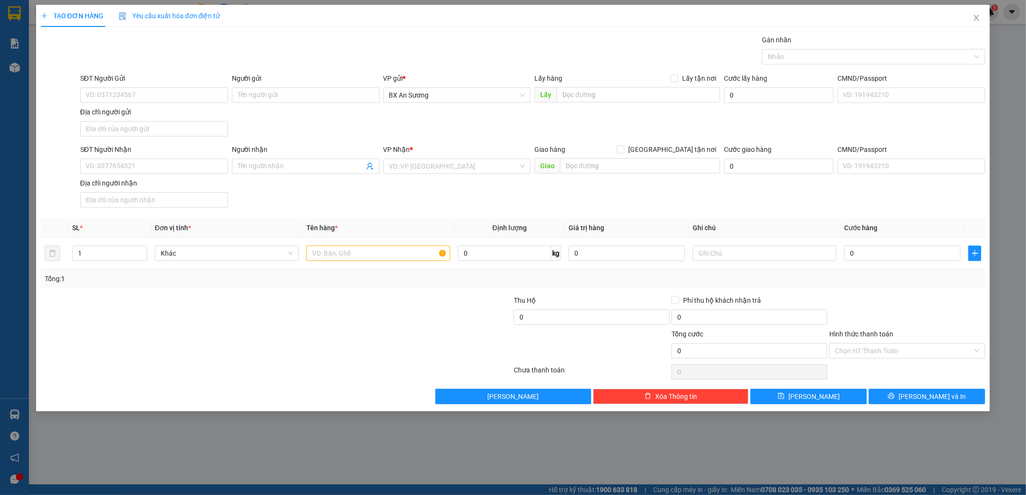
click at [256, 157] on div "Người nhận" at bounding box center [306, 151] width 148 height 14
click at [261, 164] on input "Người nhận" at bounding box center [301, 166] width 126 height 11
type input "GÁI"
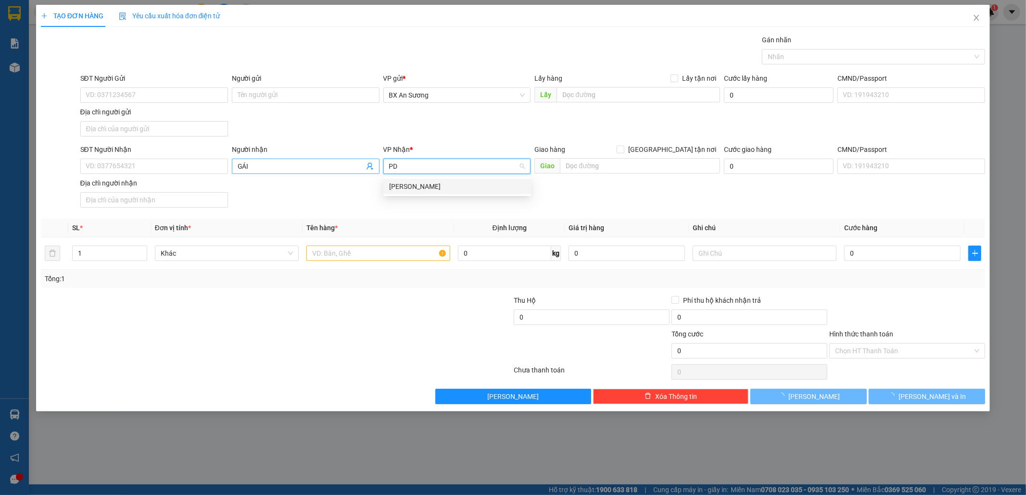
type input "PDP"
click at [445, 189] on div "[PERSON_NAME]" at bounding box center [457, 186] width 136 height 11
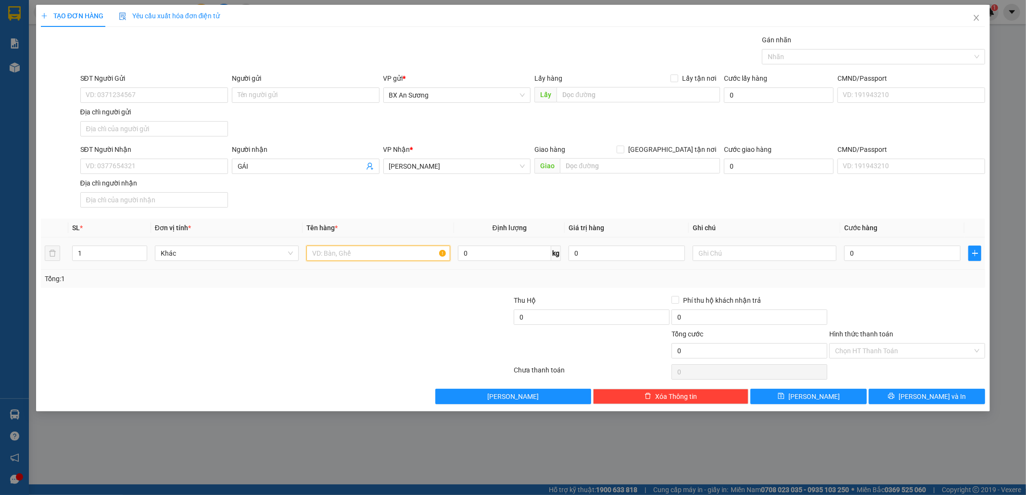
click at [399, 260] on input "text" at bounding box center [378, 253] width 144 height 15
type input "1 BAO"
type input "1"
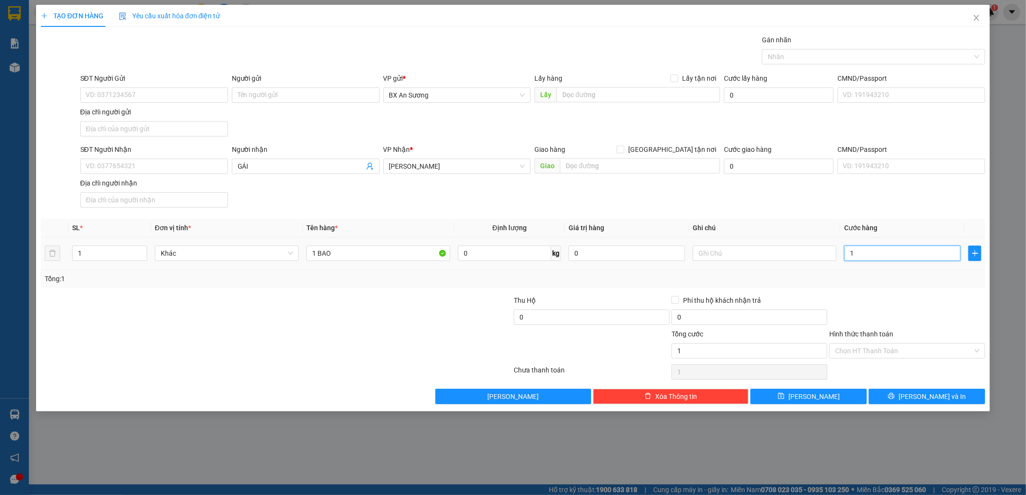
type input "15"
type input "150"
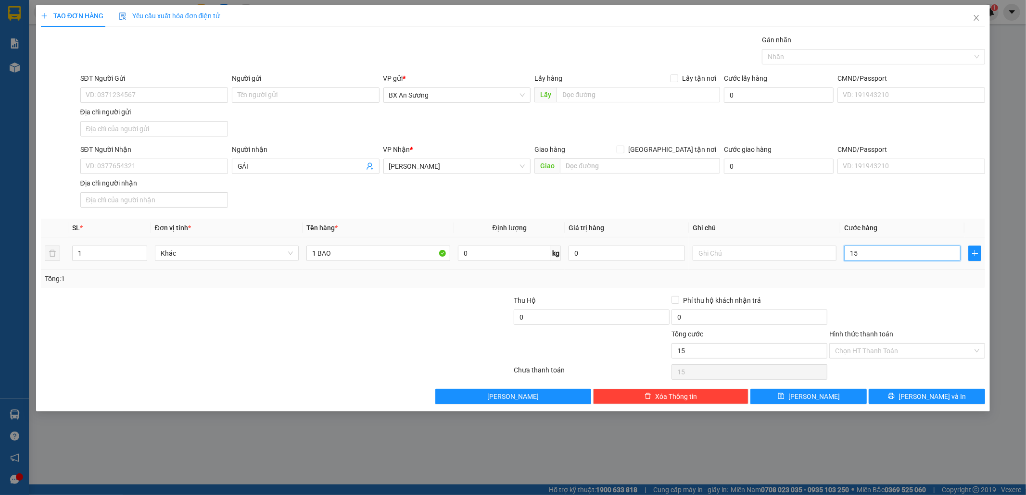
type input "150"
drag, startPoint x: 869, startPoint y: 256, endPoint x: 845, endPoint y: 257, distance: 24.1
click at [845, 257] on input "150" at bounding box center [902, 253] width 116 height 15
type input "1"
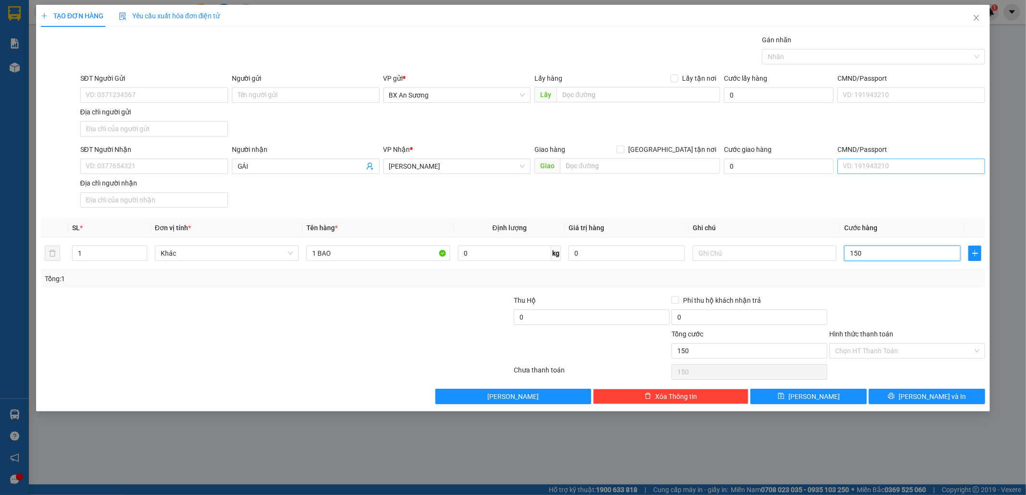
type input "1"
type input "16"
type input "160"
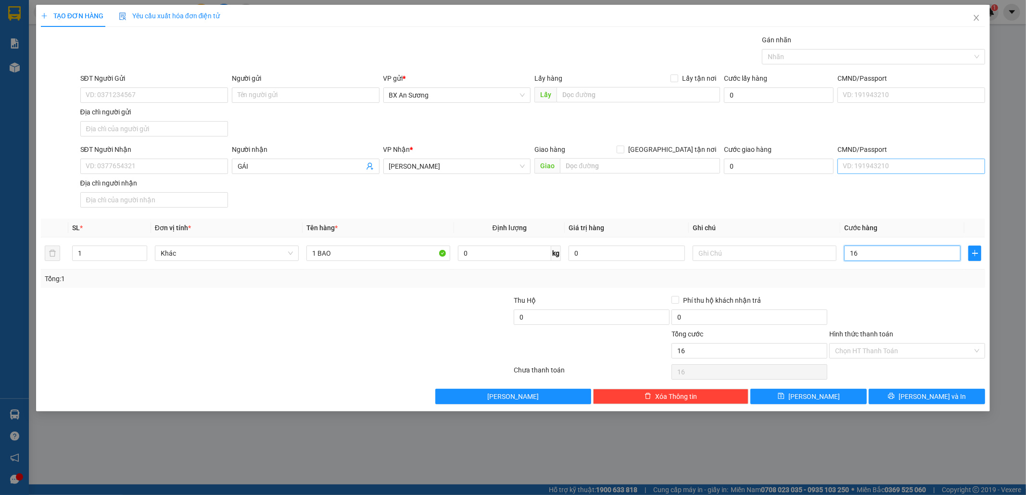
type input "160"
type input "160.000"
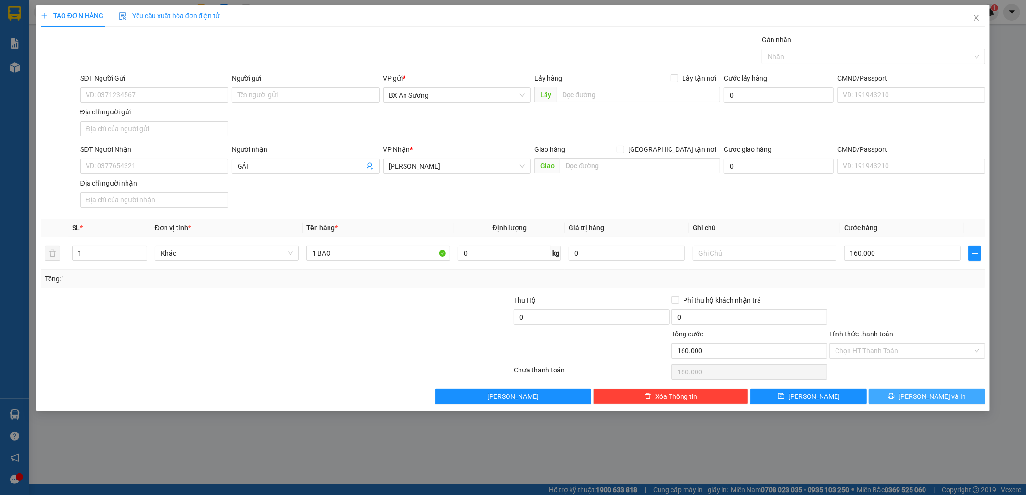
click at [897, 398] on button "[PERSON_NAME] và In" at bounding box center [927, 396] width 116 height 15
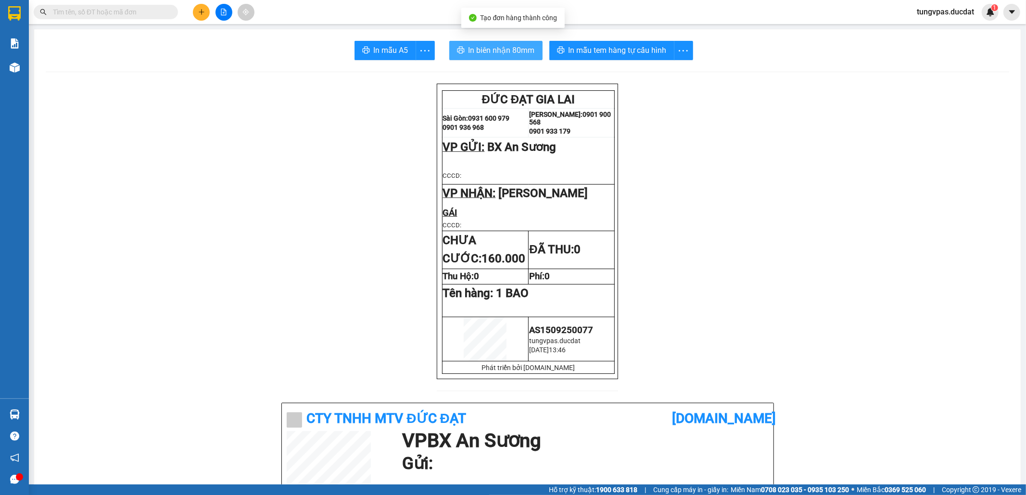
click at [471, 45] on span "In biên nhận 80mm" at bounding box center [501, 50] width 66 height 12
click at [636, 49] on div "In mẫu tem hàng tự cấu hình" at bounding box center [628, 50] width 159 height 19
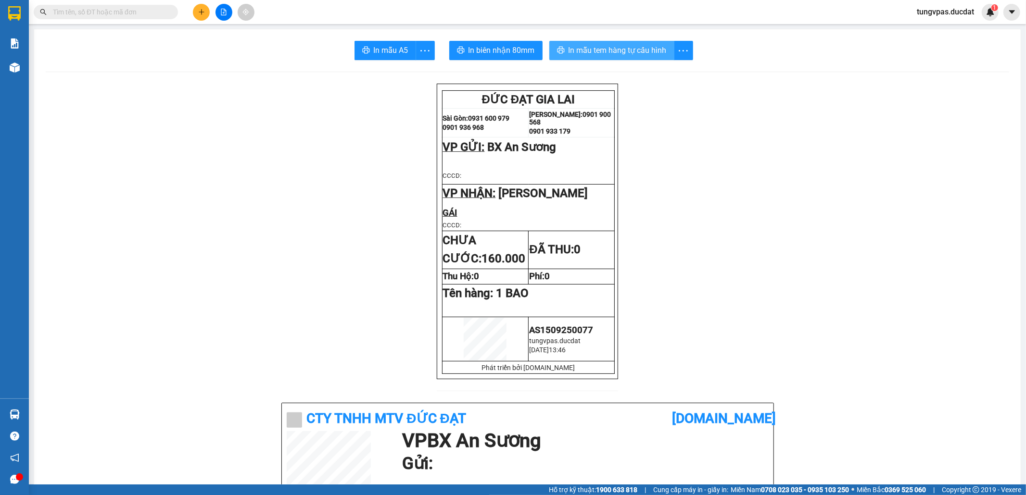
click at [631, 55] on span "In mẫu tem hàng tự cấu hình" at bounding box center [617, 50] width 98 height 12
click at [198, 12] on icon "plus" at bounding box center [201, 12] width 7 height 7
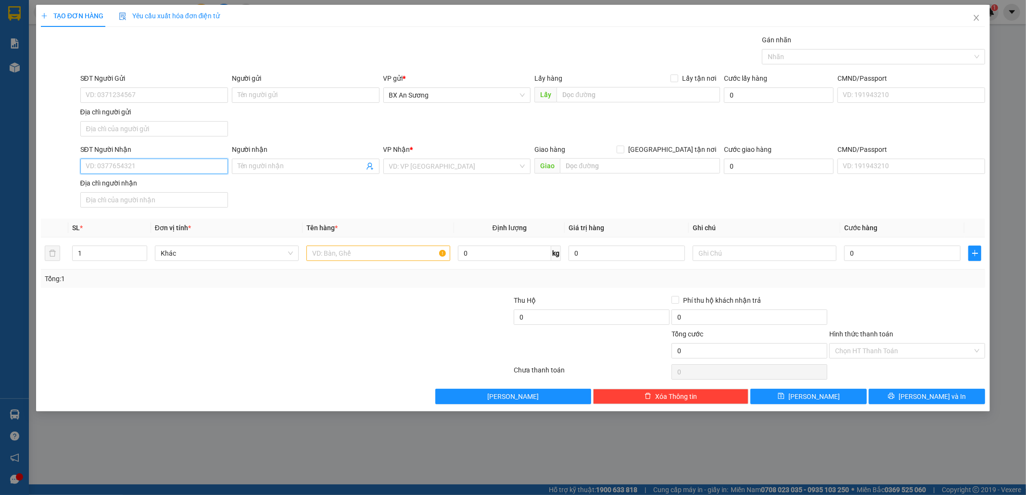
click at [181, 165] on input "SĐT Người Nhận" at bounding box center [154, 166] width 148 height 15
click at [164, 185] on div "0388939279" at bounding box center [154, 187] width 136 height 11
type input "0388939279"
click at [371, 266] on td at bounding box center [378, 254] width 151 height 32
click at [368, 254] on input "text" at bounding box center [378, 253] width 144 height 15
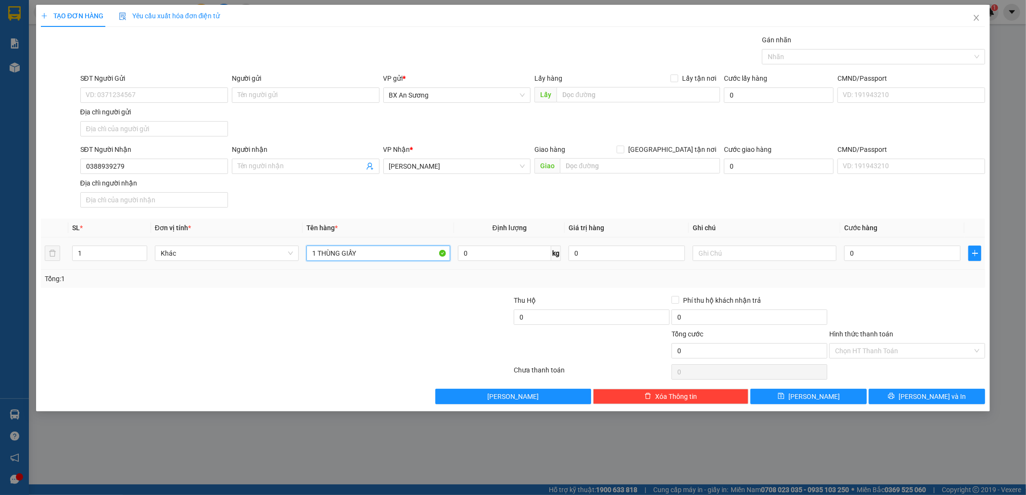
type input "1 THÙNG GIẤY"
click at [932, 401] on span "[PERSON_NAME] và In" at bounding box center [931, 396] width 67 height 11
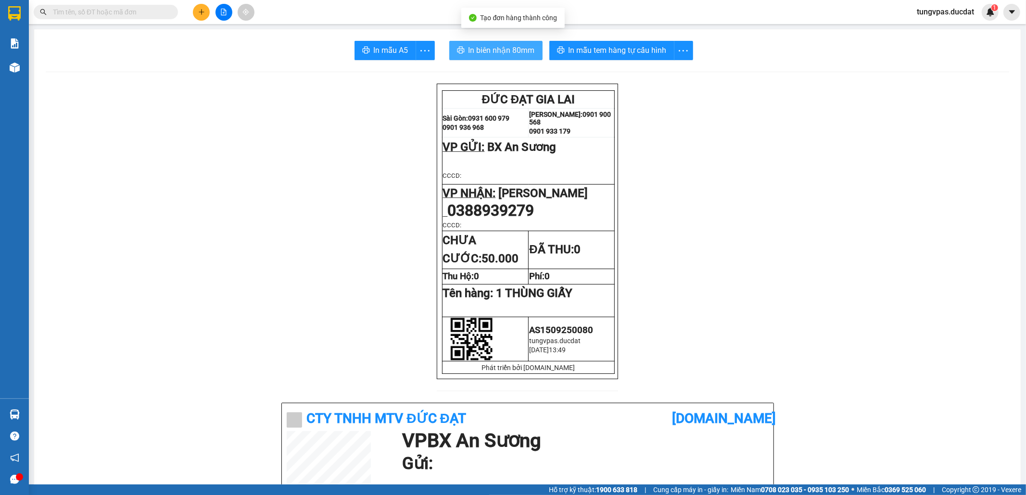
click at [492, 50] on span "In biên nhận 80mm" at bounding box center [501, 50] width 66 height 12
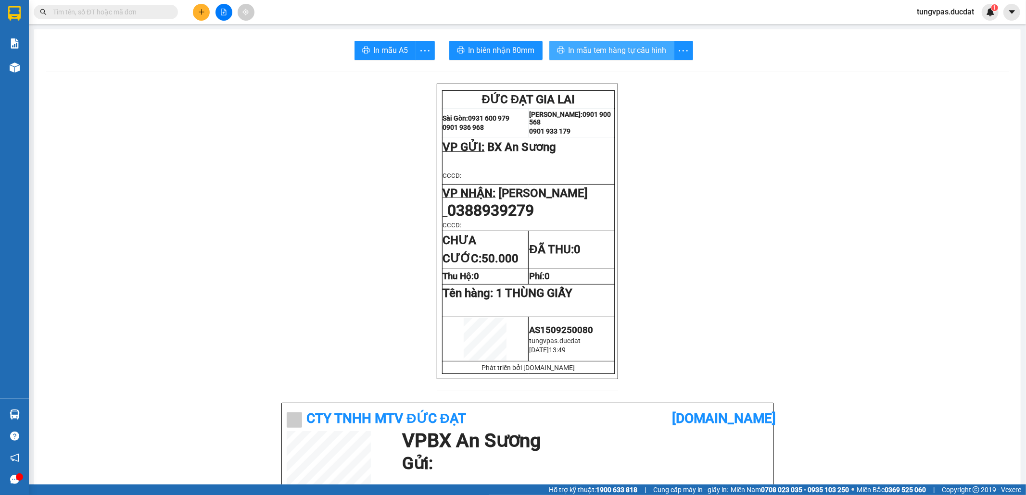
click at [637, 50] on span "In mẫu tem hàng tự cấu hình" at bounding box center [617, 50] width 98 height 12
drag, startPoint x: 193, startPoint y: 2, endPoint x: 199, endPoint y: 10, distance: 9.7
click at [196, 6] on div "Kết quả tìm kiếm ( 0 ) Bộ lọc No Data tungvpas.ducdat 1" at bounding box center [513, 12] width 1026 height 24
click at [199, 10] on icon "plus" at bounding box center [201, 12] width 7 height 7
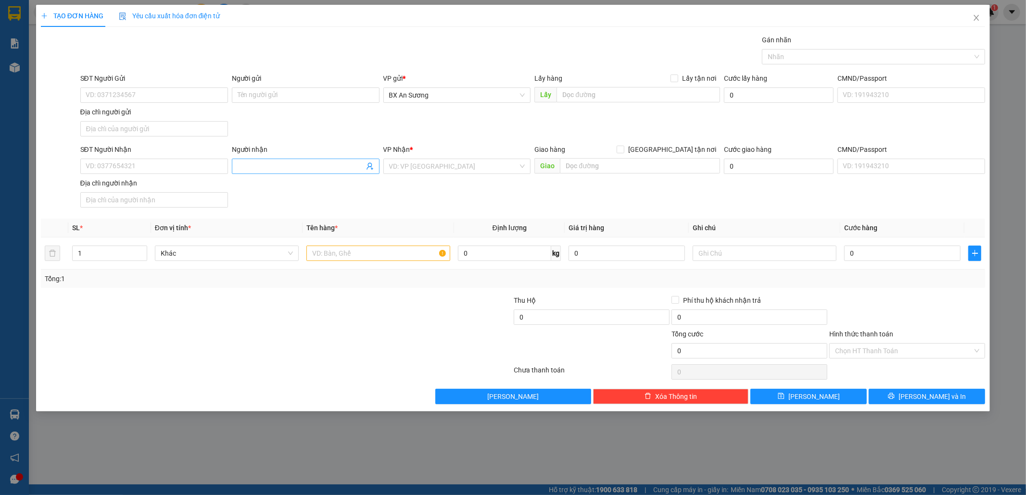
click at [253, 164] on input "Người nhận" at bounding box center [301, 166] width 126 height 11
type input "GÁI"
type input "PDP"
click at [406, 180] on div "[PERSON_NAME]" at bounding box center [457, 186] width 148 height 15
drag, startPoint x: 366, startPoint y: 260, endPoint x: 355, endPoint y: 339, distance: 79.7
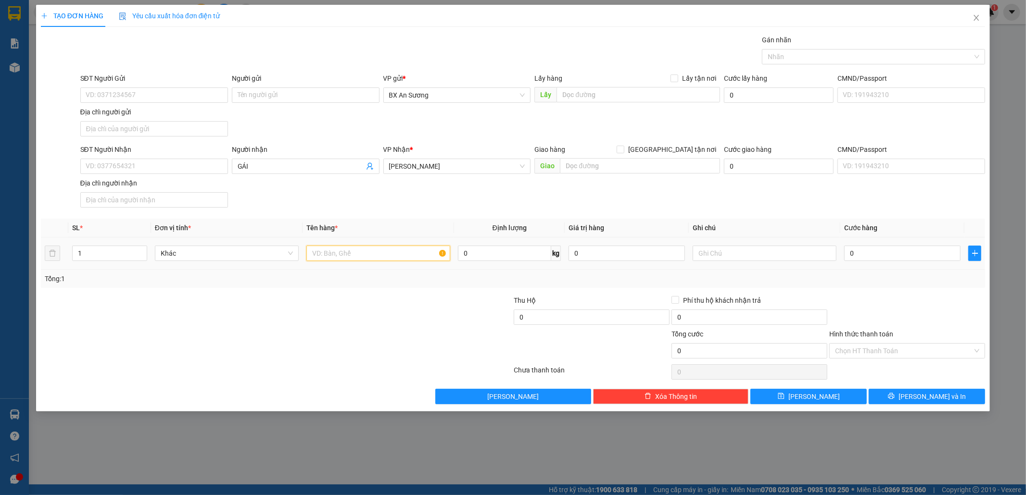
click at [366, 259] on input "text" at bounding box center [378, 253] width 144 height 15
type input "1 CUC ĐEN"
click at [880, 251] on input "0" at bounding box center [902, 253] width 116 height 15
drag, startPoint x: 924, startPoint y: 404, endPoint x: 924, endPoint y: 397, distance: 6.7
click at [924, 401] on button "[PERSON_NAME] và In" at bounding box center [927, 396] width 116 height 15
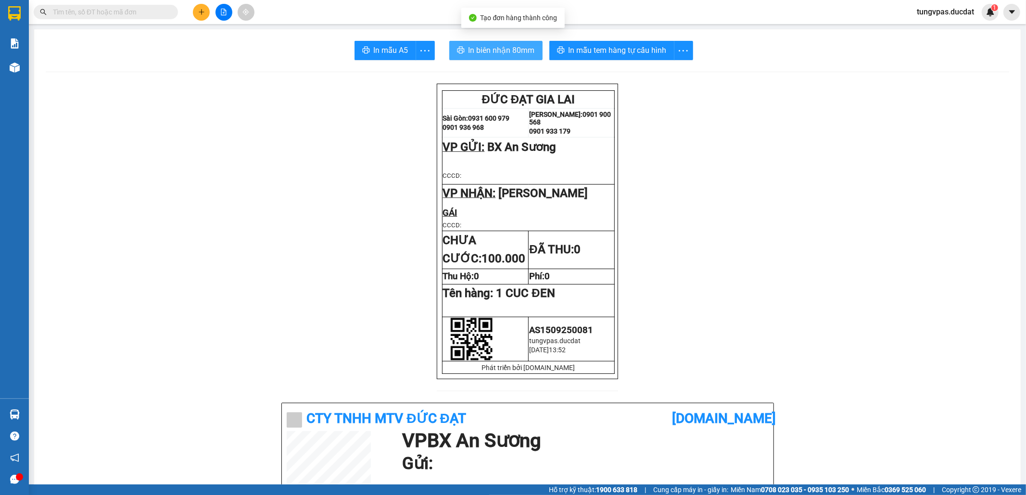
click at [525, 56] on span "In biên nhận 80mm" at bounding box center [501, 50] width 66 height 12
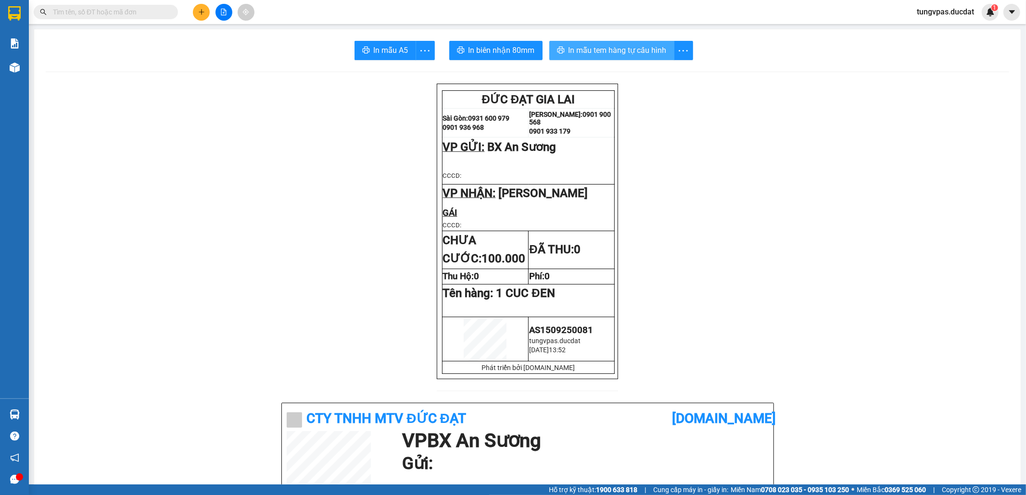
click at [636, 57] on button "In mẫu tem hàng tự cấu hình" at bounding box center [611, 50] width 125 height 19
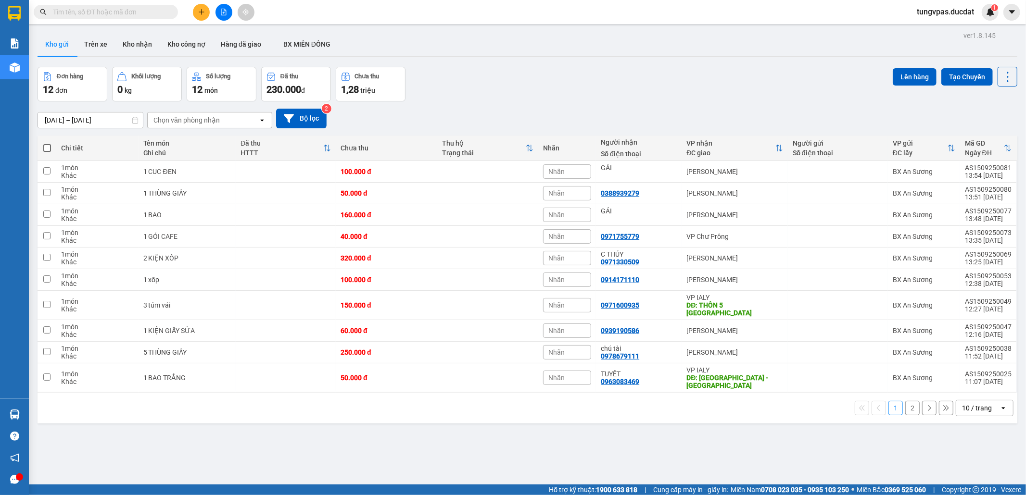
click at [204, 14] on icon "plus" at bounding box center [201, 12] width 7 height 7
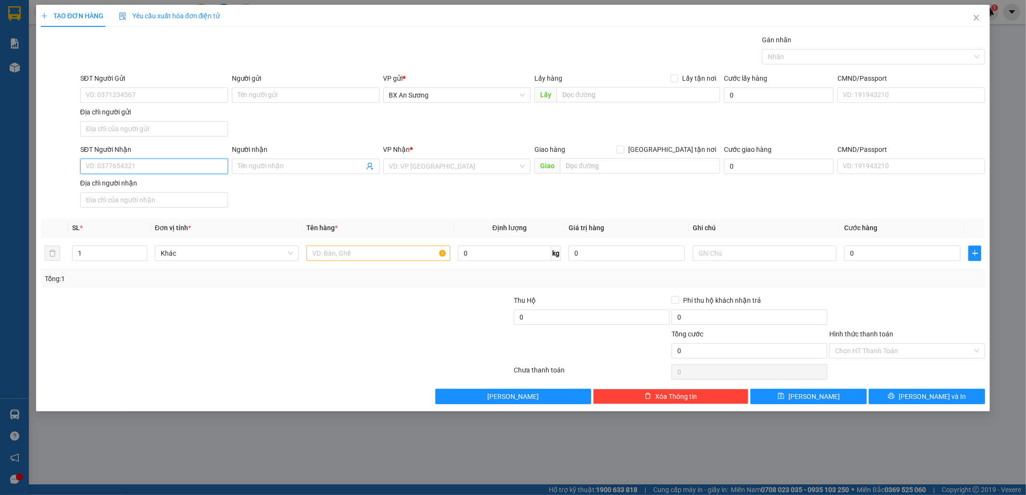
click at [191, 168] on input "SĐT Người Nhận" at bounding box center [154, 166] width 148 height 15
click at [106, 167] on input "098895304" at bounding box center [154, 166] width 148 height 15
type input "0988952304"
click at [140, 188] on div "0988952304" at bounding box center [154, 187] width 136 height 11
type input "IA KA"
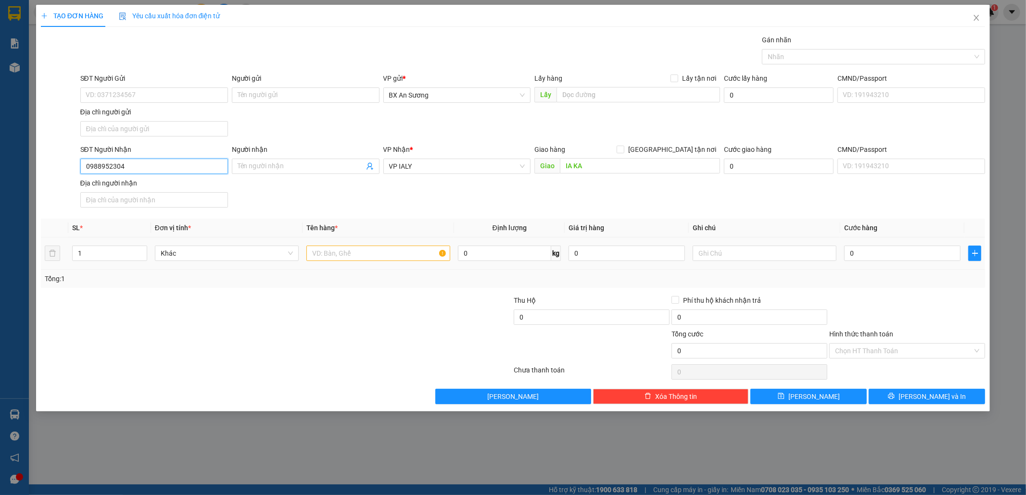
type input "0988952304"
click at [342, 254] on input "text" at bounding box center [378, 253] width 144 height 15
type input "2 BAO TRẮNG"
type input "1"
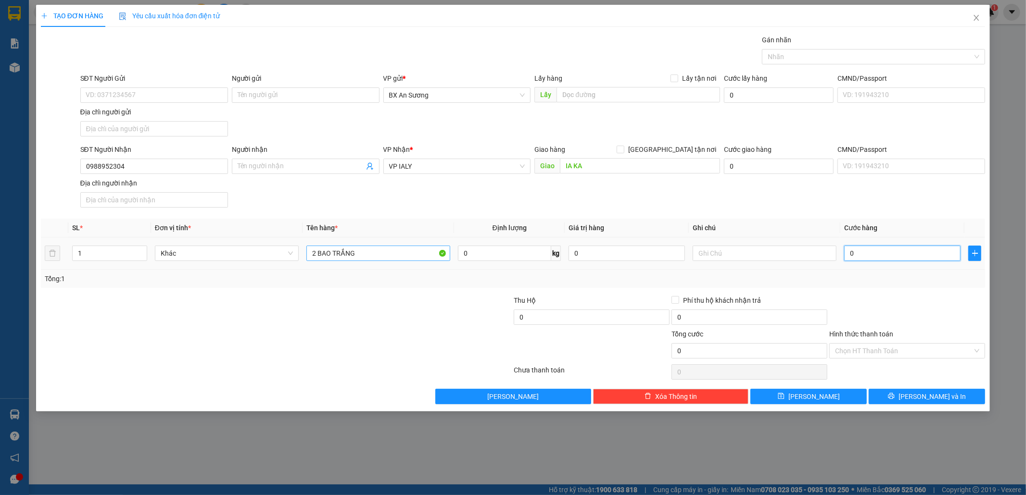
type input "1"
type input "10"
type input "100"
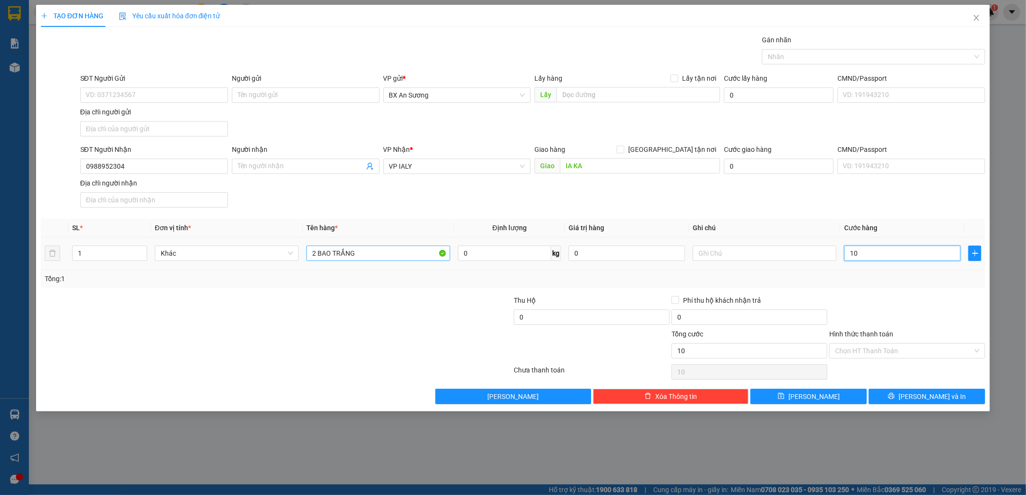
type input "100"
type input "100.000"
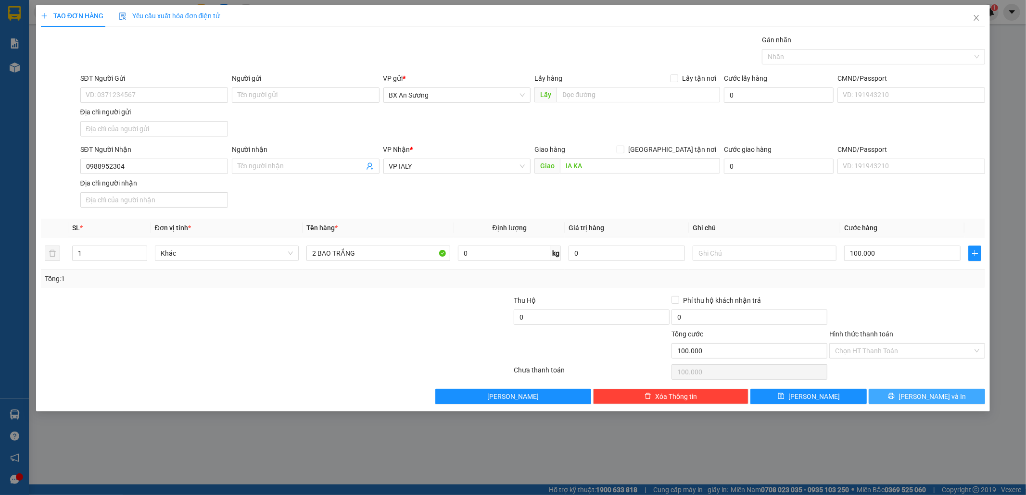
click at [910, 395] on button "[PERSON_NAME] và In" at bounding box center [927, 396] width 116 height 15
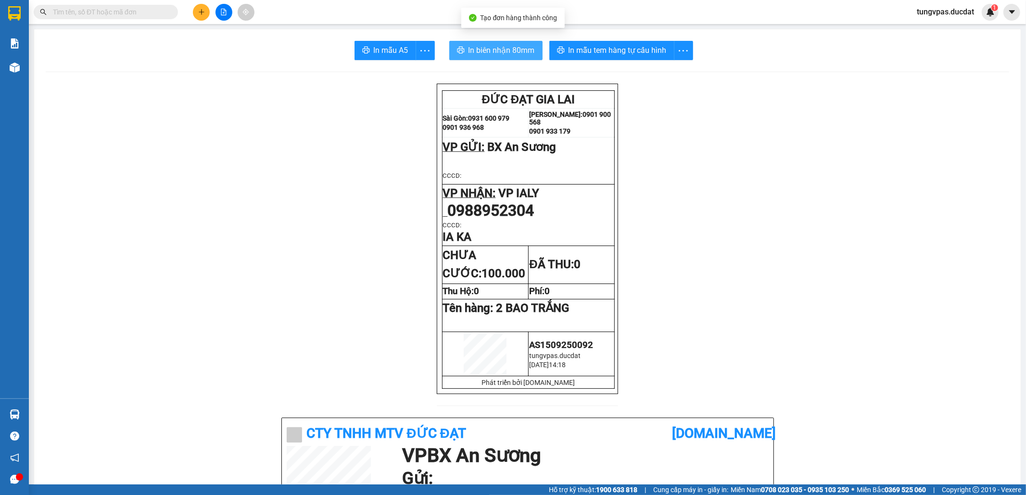
click at [516, 51] on span "In biên nhận 80mm" at bounding box center [501, 50] width 66 height 12
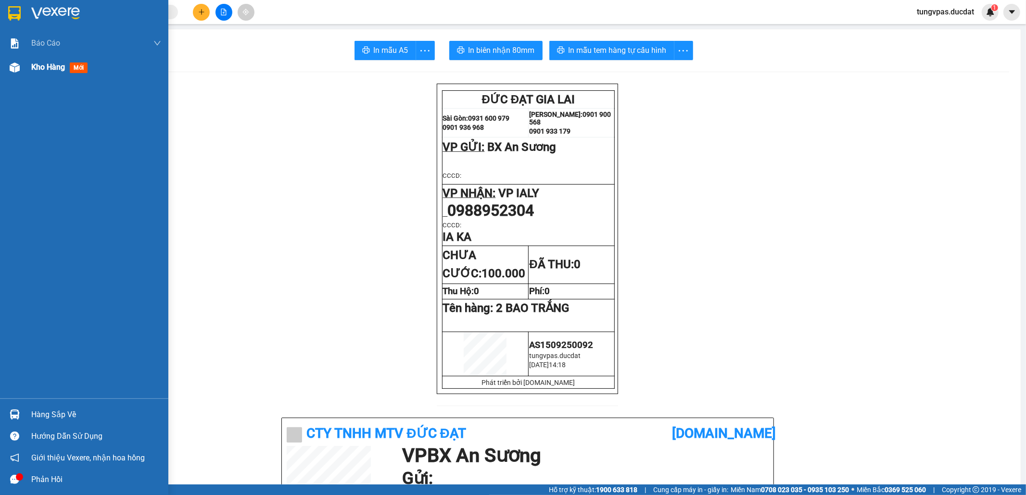
click at [19, 70] on img at bounding box center [15, 68] width 10 height 10
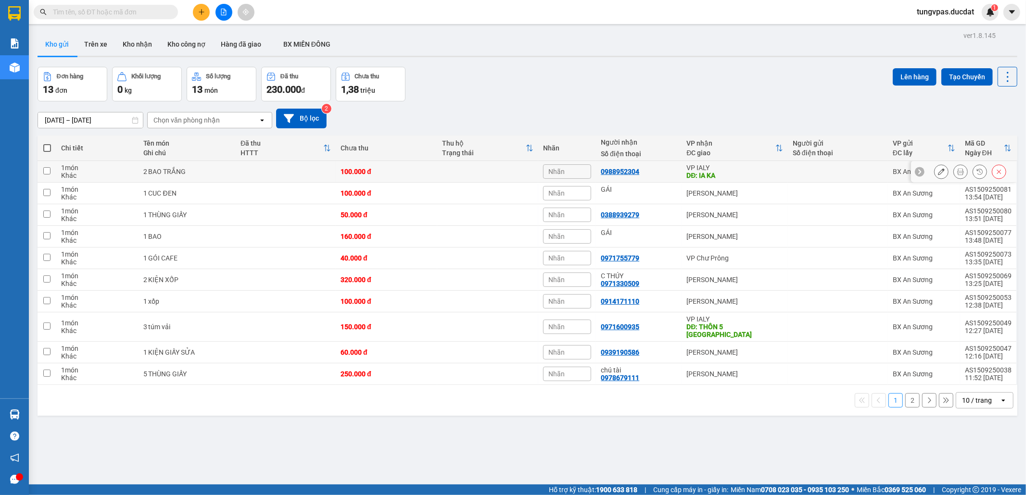
click at [938, 171] on icon at bounding box center [941, 171] width 7 height 7
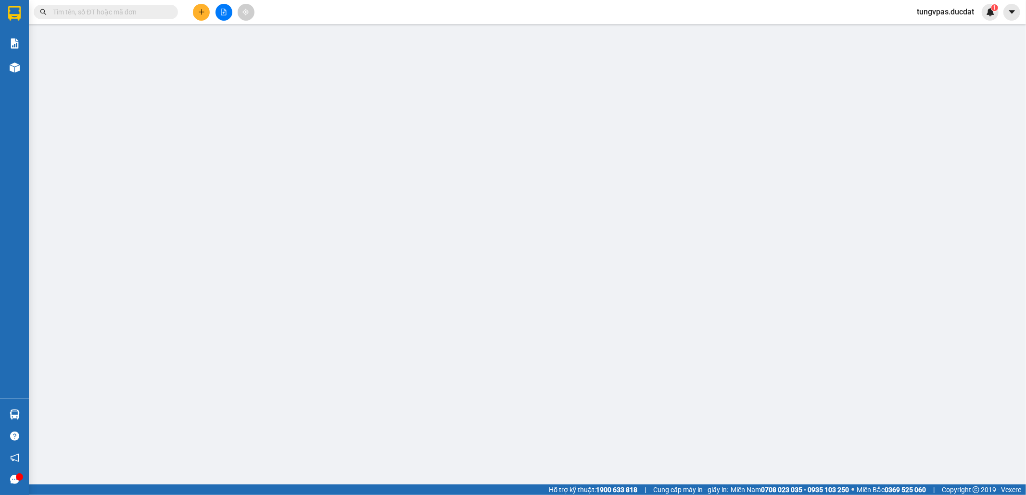
type input "0988952304"
type input "IA KA"
type input "100.000"
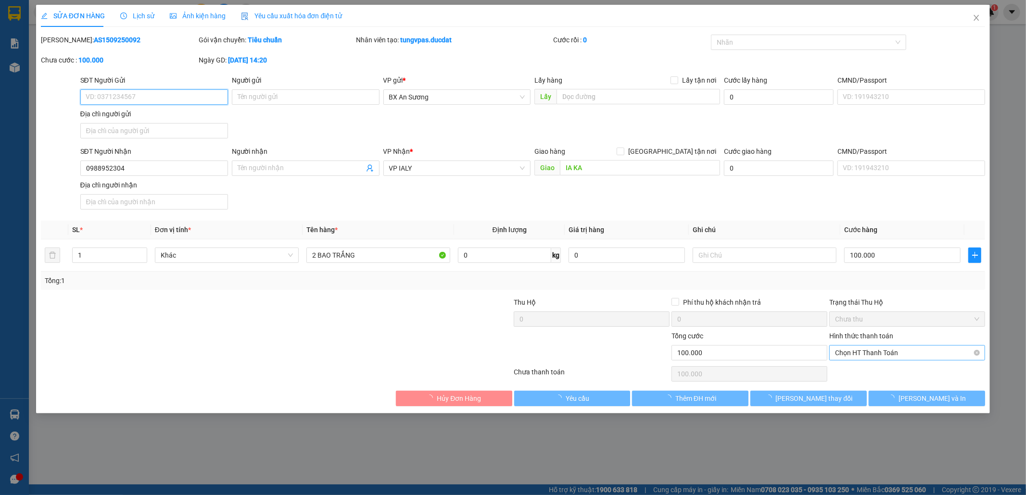
click at [947, 356] on span "Chọn HT Thanh Toán" at bounding box center [907, 353] width 144 height 14
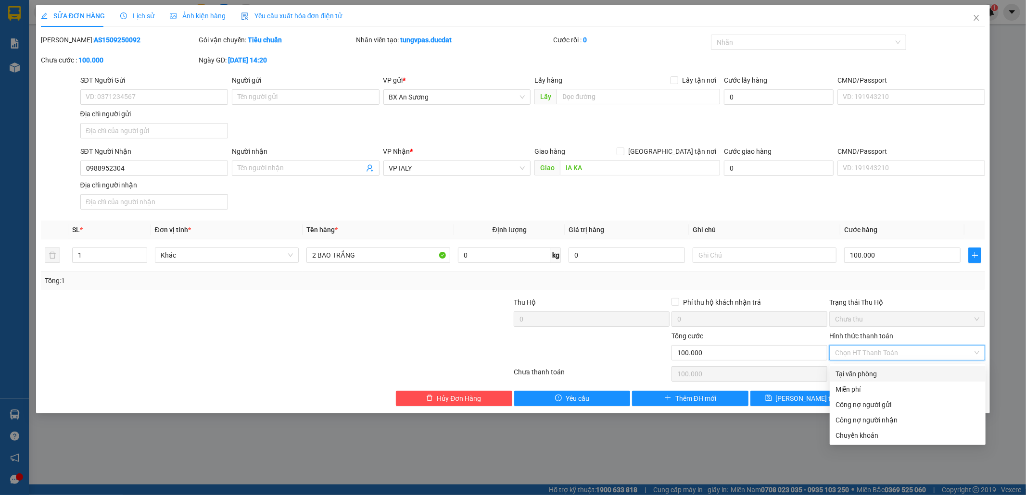
click at [926, 378] on div "Tại văn phòng" at bounding box center [907, 374] width 144 height 11
type input "0"
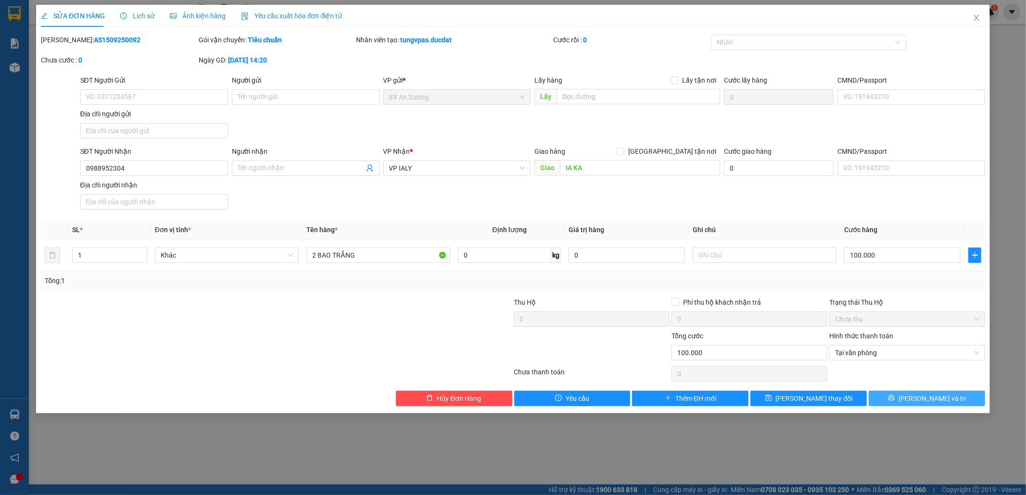
click at [936, 402] on span "[PERSON_NAME] và In" at bounding box center [931, 398] width 67 height 11
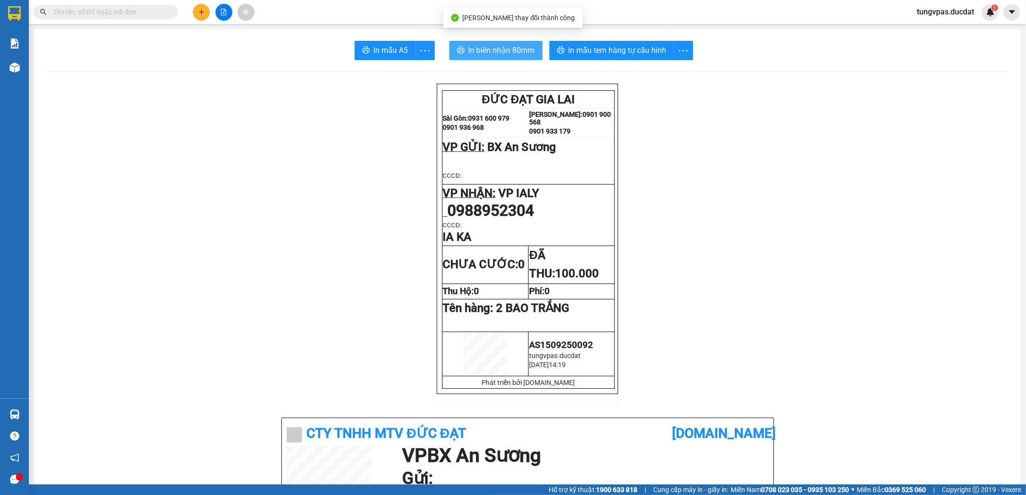
click at [500, 54] on span "In biên nhận 80mm" at bounding box center [501, 50] width 66 height 12
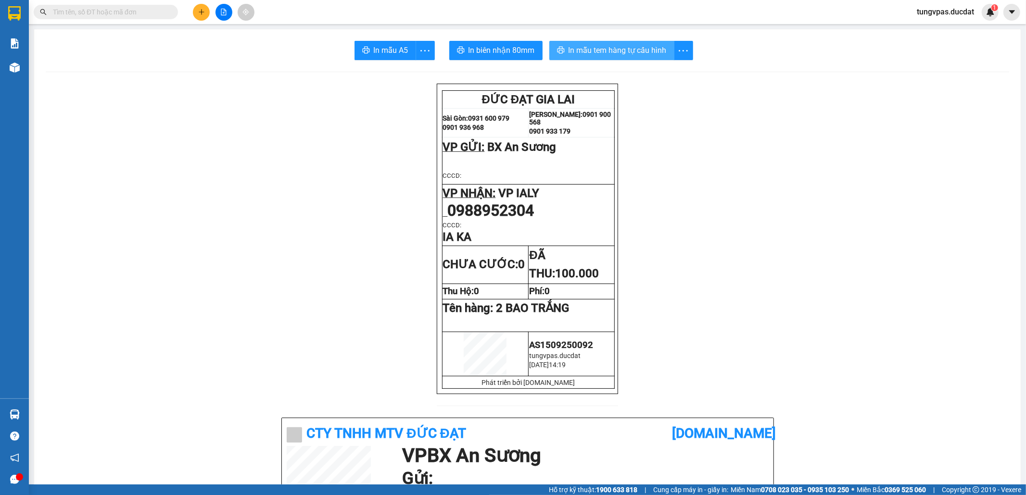
click at [612, 50] on span "In mẫu tem hàng tự cấu hình" at bounding box center [617, 50] width 98 height 12
click at [208, 11] on button at bounding box center [201, 12] width 17 height 17
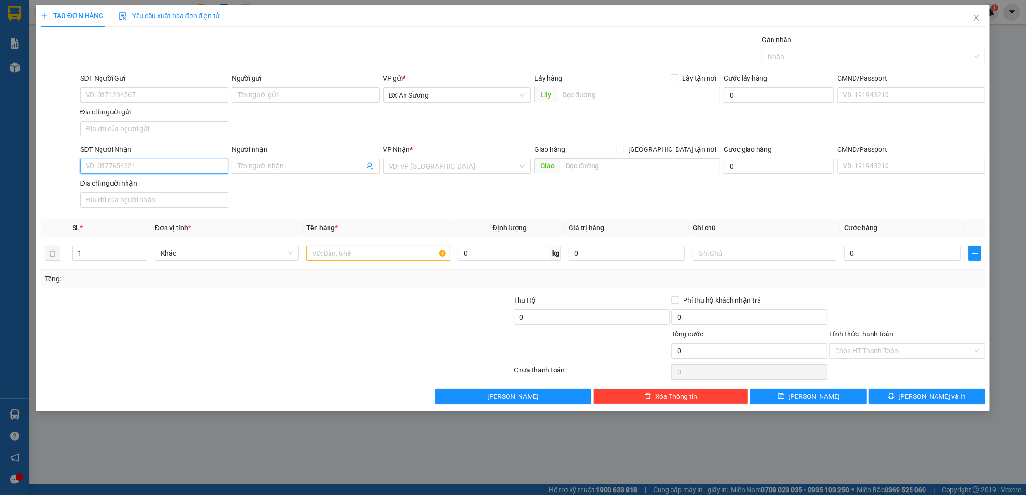
click at [217, 174] on input "SĐT Người Nhận" at bounding box center [154, 166] width 148 height 15
click at [214, 192] on div "0898766314" at bounding box center [154, 186] width 148 height 15
type input "0898766314"
click at [355, 258] on input "text" at bounding box center [378, 253] width 144 height 15
type input "2 THÙNG GIẤY"
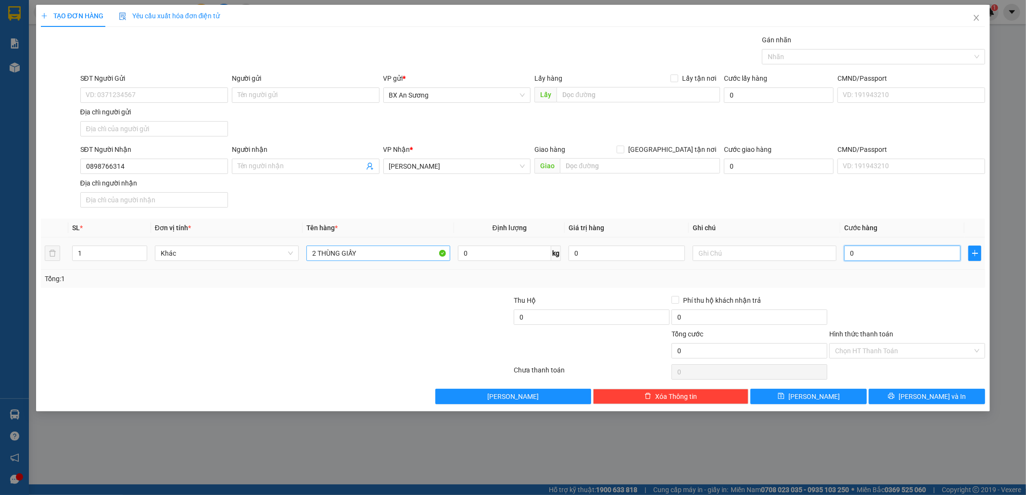
type input "1"
type input "12"
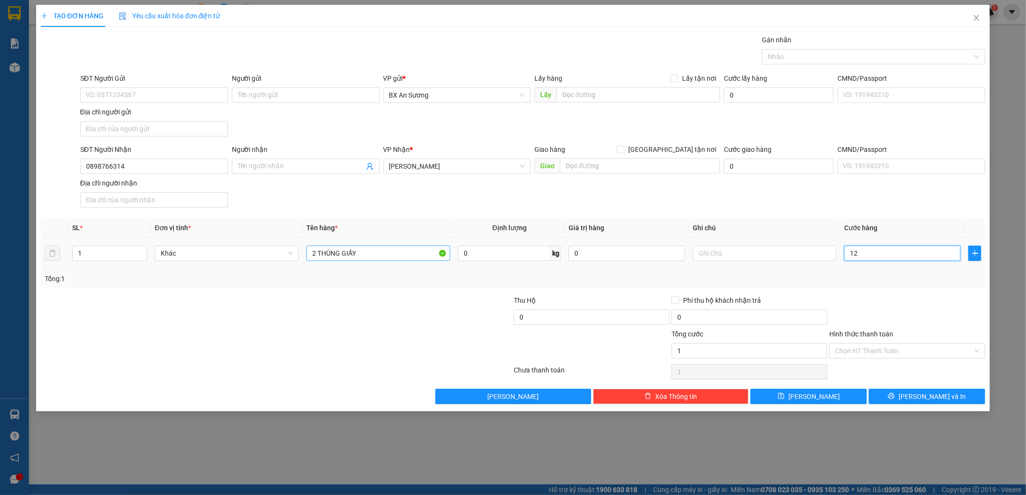
type input "12"
type input "120"
type input "120.000"
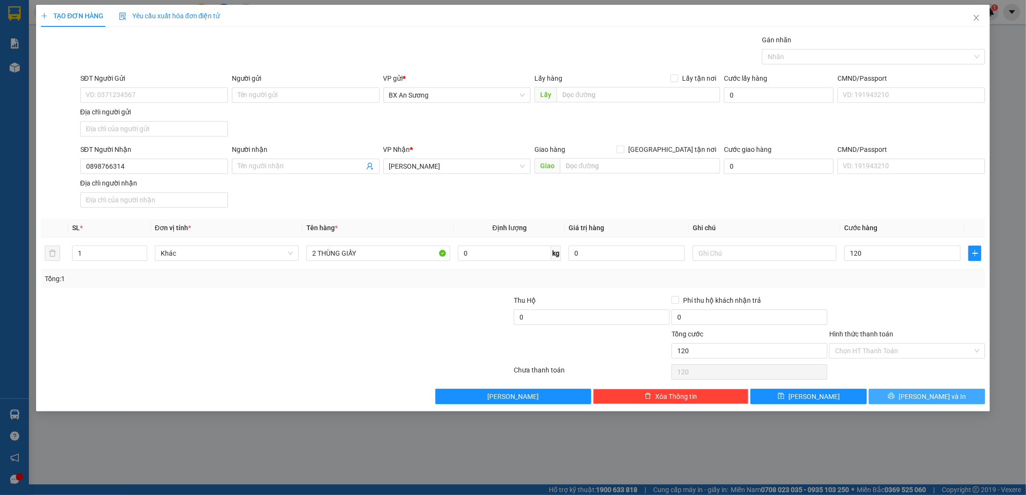
type input "120.000"
click at [951, 391] on button "[PERSON_NAME] và In" at bounding box center [927, 396] width 116 height 15
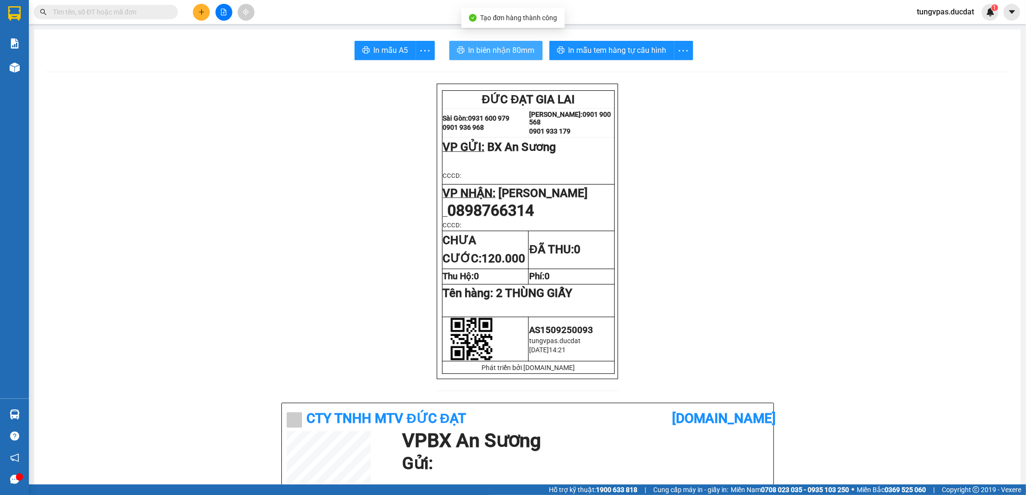
click at [516, 49] on span "In biên nhận 80mm" at bounding box center [501, 50] width 66 height 12
click at [509, 57] on button "In biên nhận 80mm" at bounding box center [495, 50] width 93 height 19
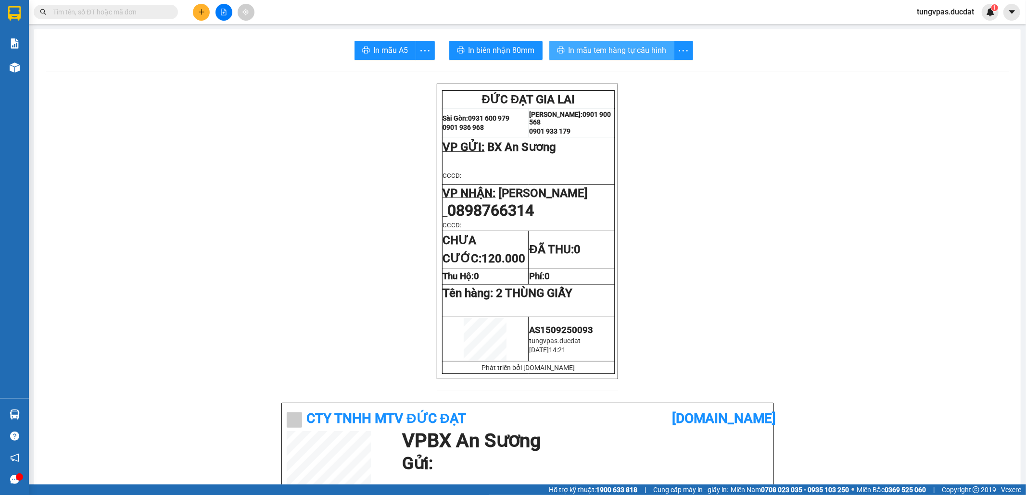
click at [636, 55] on span "In mẫu tem hàng tự cấu hình" at bounding box center [617, 50] width 98 height 12
click at [657, 53] on span "In mẫu tem hàng tự cấu hình" at bounding box center [617, 50] width 98 height 12
click at [204, 16] on button at bounding box center [201, 12] width 17 height 17
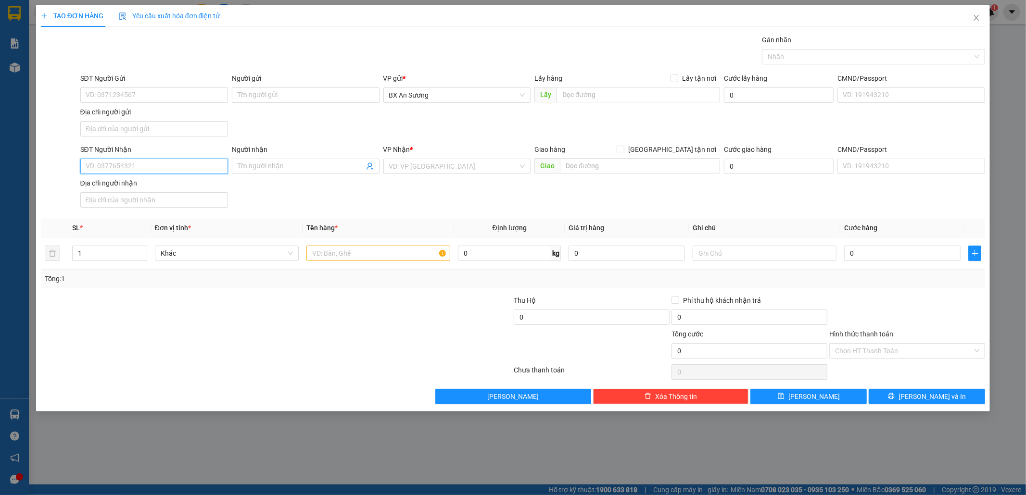
click at [177, 167] on input "SĐT Người Nhận" at bounding box center [154, 166] width 148 height 15
click at [158, 186] on div "0392051017" at bounding box center [154, 187] width 136 height 11
type input "0392051017"
click at [352, 251] on input "text" at bounding box center [378, 253] width 144 height 15
type input "4 XÔ SƠN"
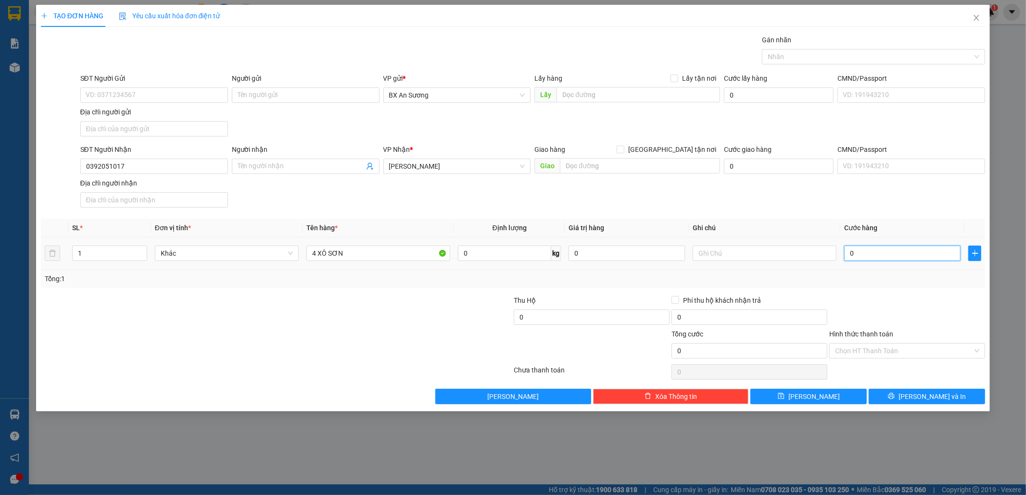
click at [877, 254] on input "0" at bounding box center [902, 253] width 116 height 15
drag, startPoint x: 877, startPoint y: 254, endPoint x: 844, endPoint y: 255, distance: 33.7
click at [844, 255] on input "0" at bounding box center [902, 253] width 116 height 15
type input "1"
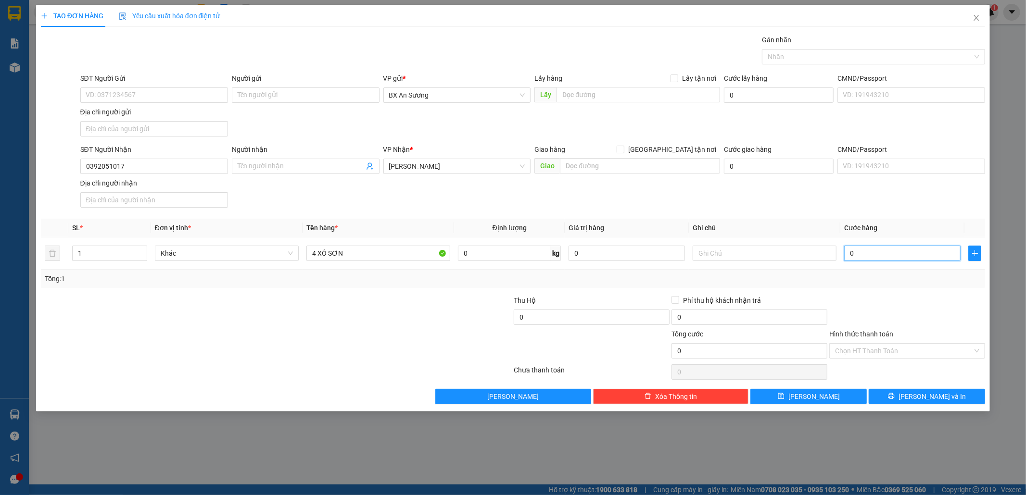
type input "1"
type input "16"
type input "160"
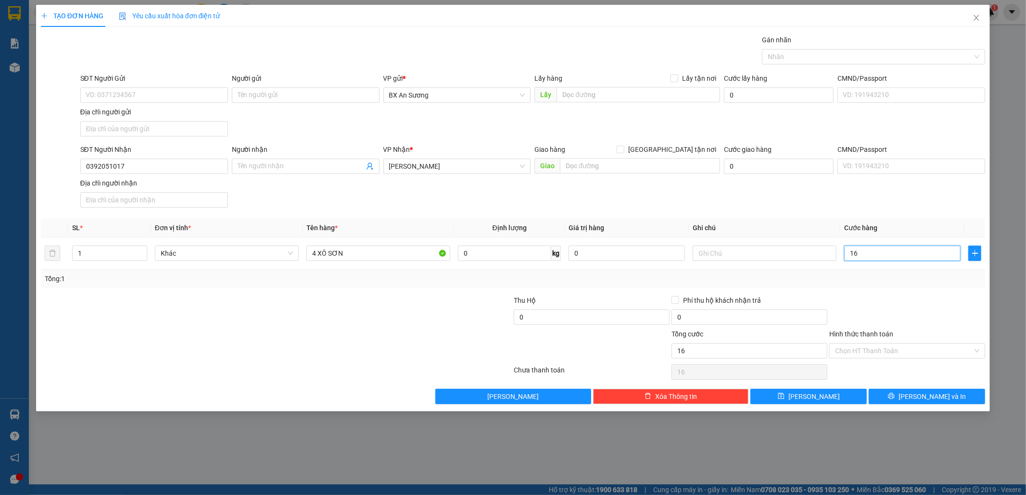
type input "160"
type input "160.000"
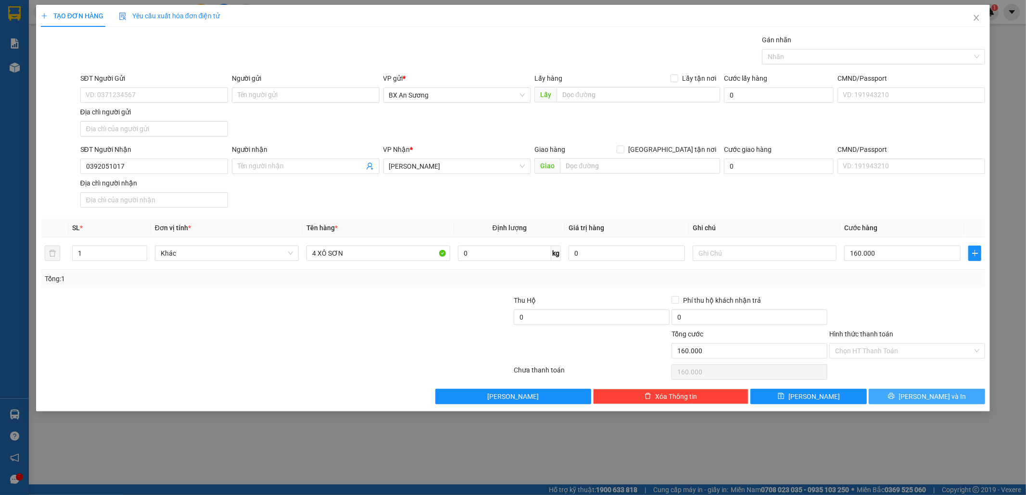
click at [895, 399] on icon "printer" at bounding box center [891, 396] width 6 height 6
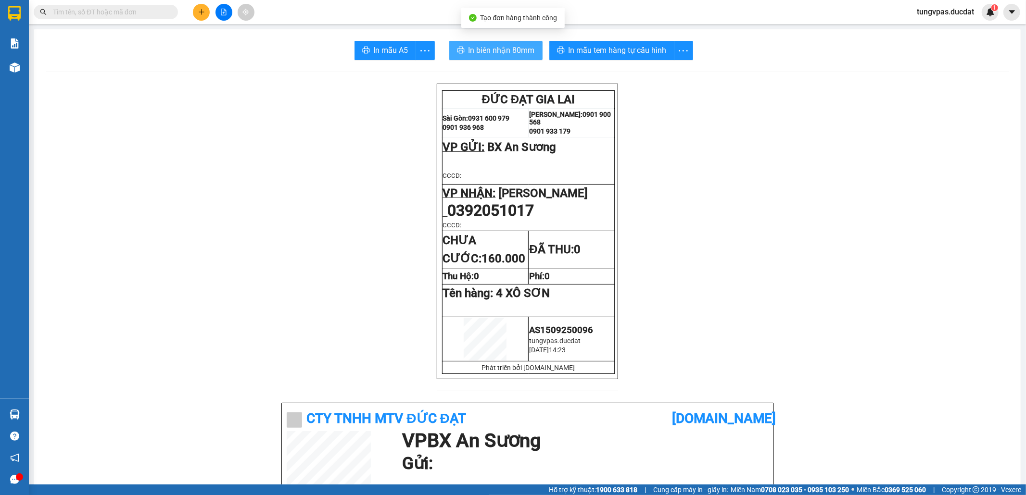
click at [522, 48] on span "In biên nhận 80mm" at bounding box center [501, 50] width 66 height 12
click at [653, 58] on div "In mẫu tem hàng tự cấu hình" at bounding box center [621, 50] width 144 height 19
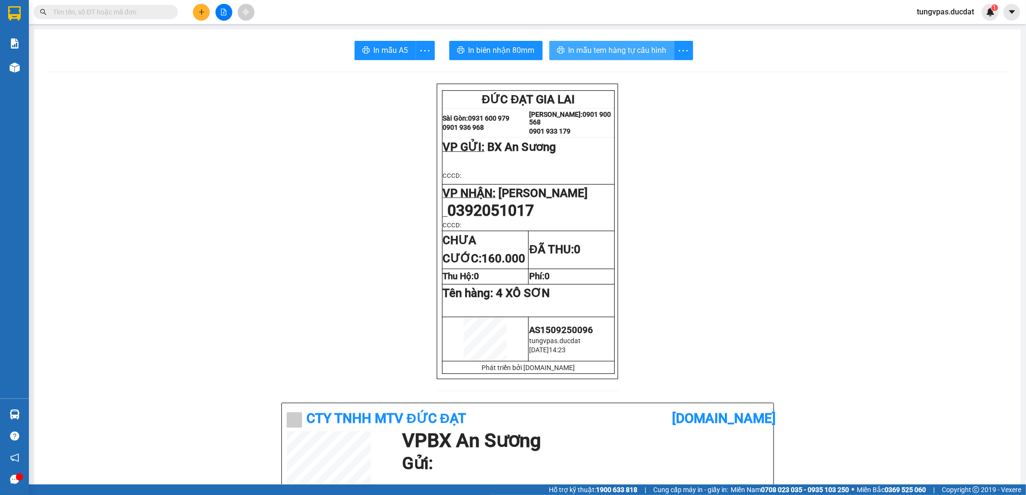
click at [653, 52] on span "In mẫu tem hàng tự cấu hình" at bounding box center [617, 50] width 98 height 12
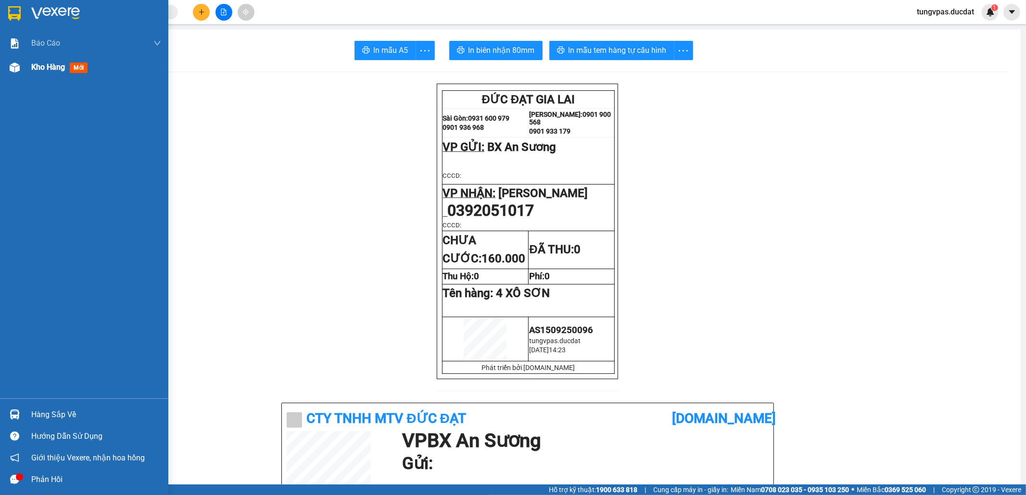
click at [13, 71] on img at bounding box center [15, 68] width 10 height 10
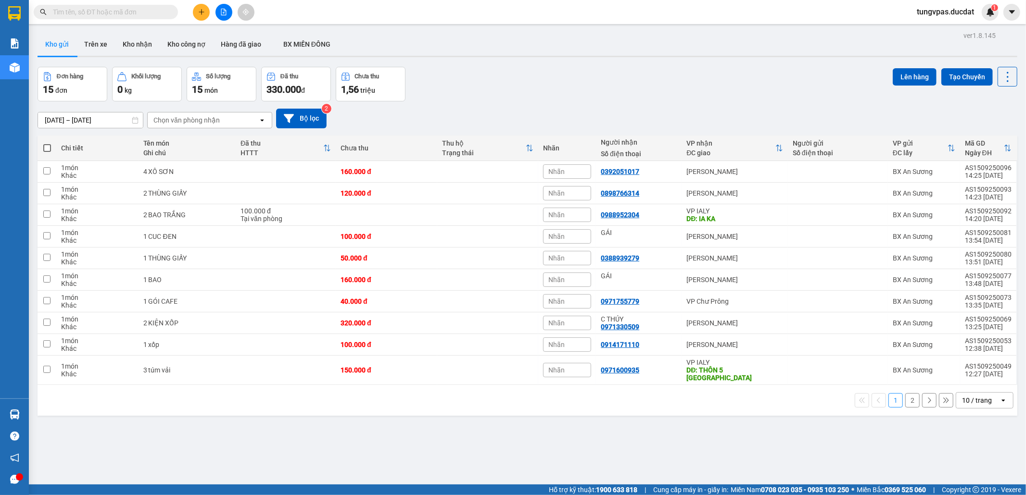
click at [204, 17] on button at bounding box center [201, 12] width 17 height 17
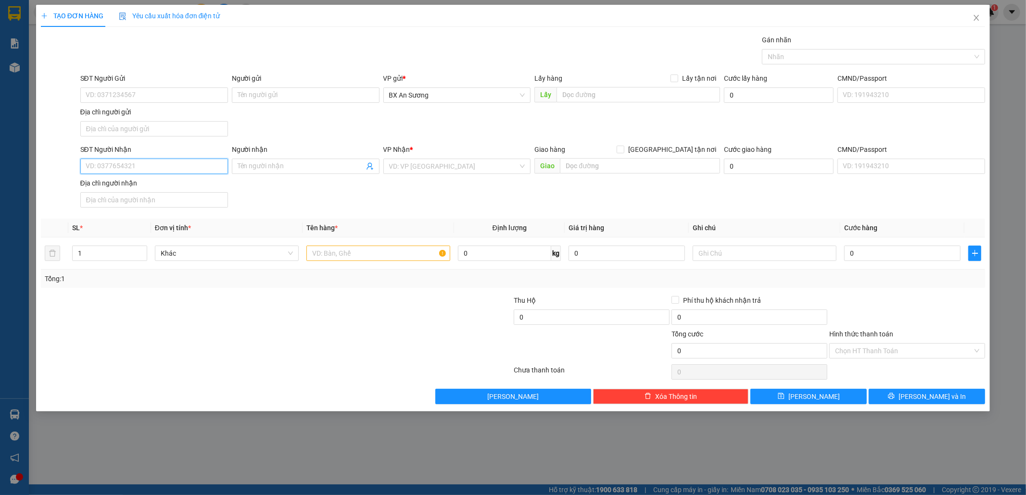
click at [175, 172] on input "SĐT Người Nhận" at bounding box center [154, 166] width 148 height 15
click at [189, 164] on input "085655553" at bounding box center [154, 166] width 148 height 15
click at [168, 186] on div "0856855553" at bounding box center [154, 187] width 136 height 11
type input "0856855553"
type input "CHƯ PAH"
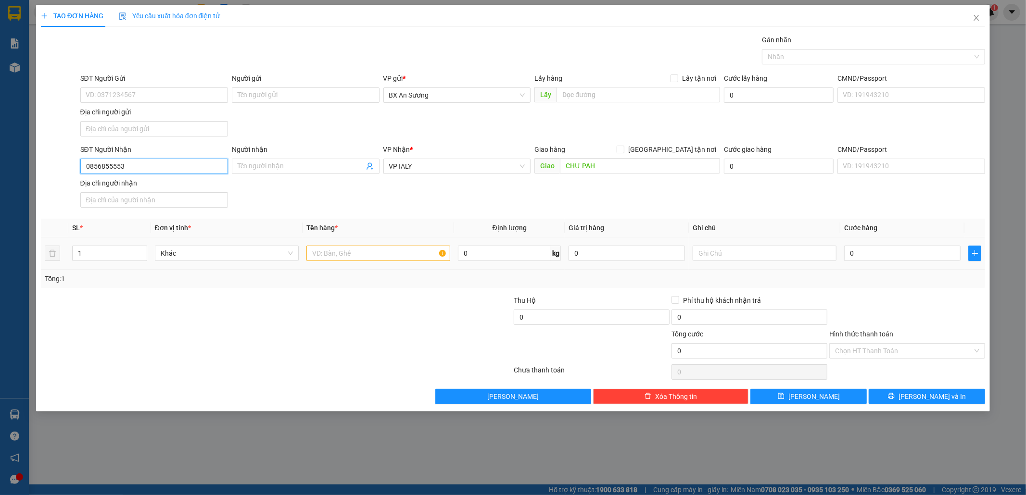
type input "0856855553"
click at [403, 266] on td at bounding box center [378, 254] width 151 height 32
click at [397, 259] on input "text" at bounding box center [378, 253] width 144 height 15
type input "1 XÔ SƠN NHỎ"
type input "3"
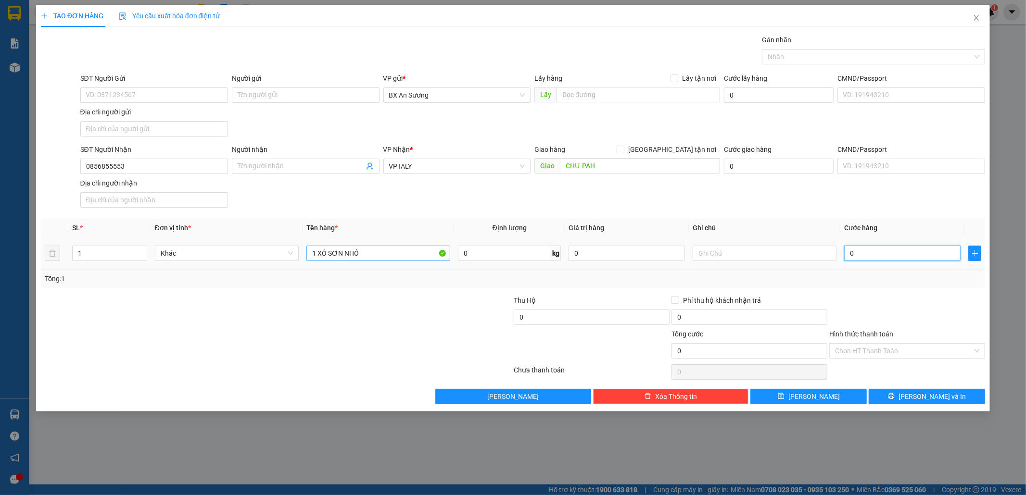
type input "3"
type input "30"
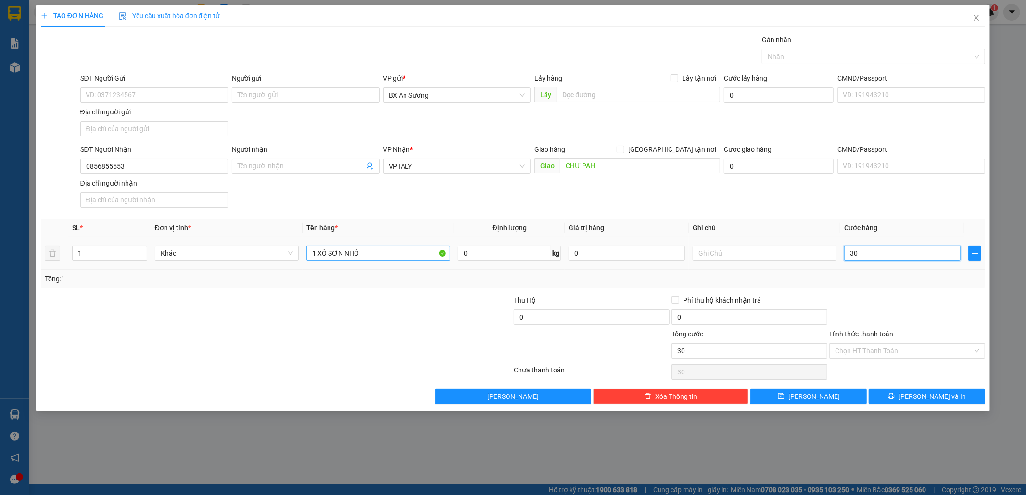
type input "3"
type input "0"
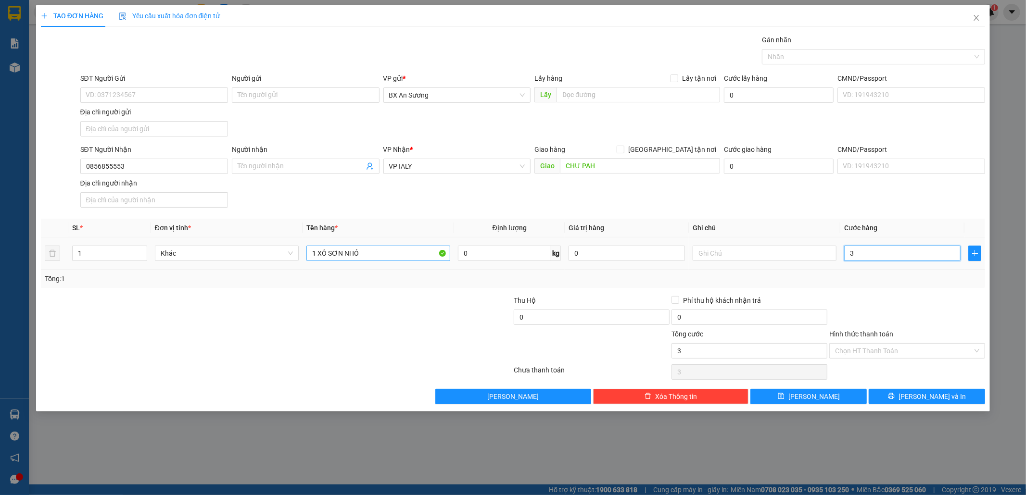
type input "0"
type input "04"
type input "4"
type input "040"
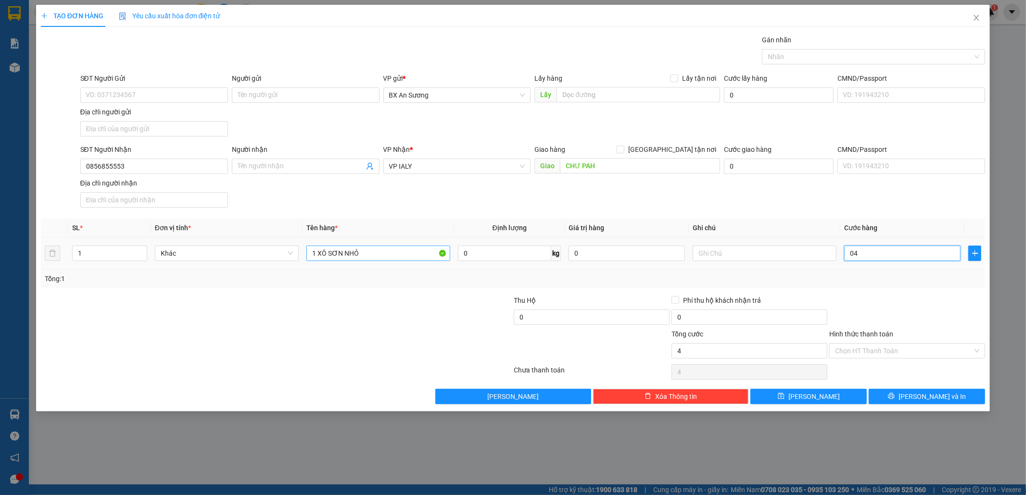
type input "40"
type input "04"
type input "4"
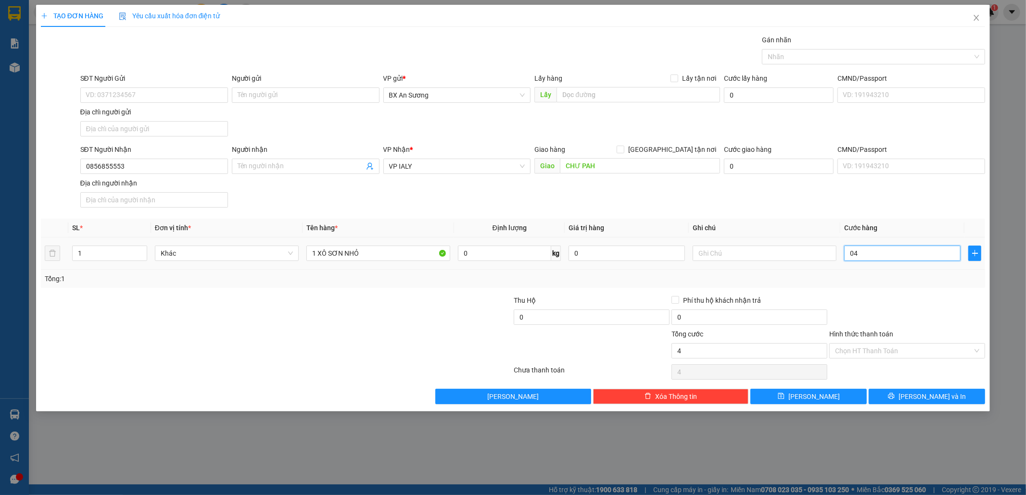
type input "0"
click at [849, 255] on input "0" at bounding box center [902, 253] width 116 height 15
type input "40"
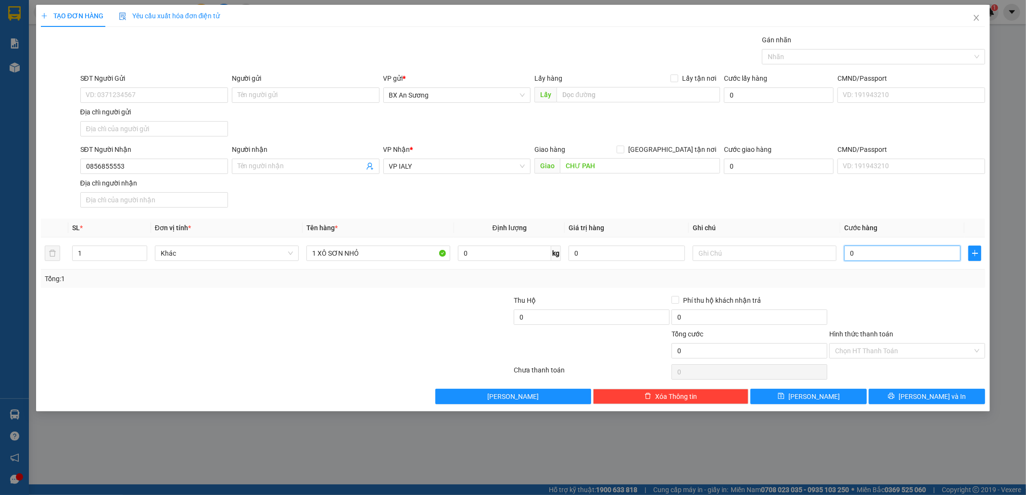
type input "40"
type input "40.000"
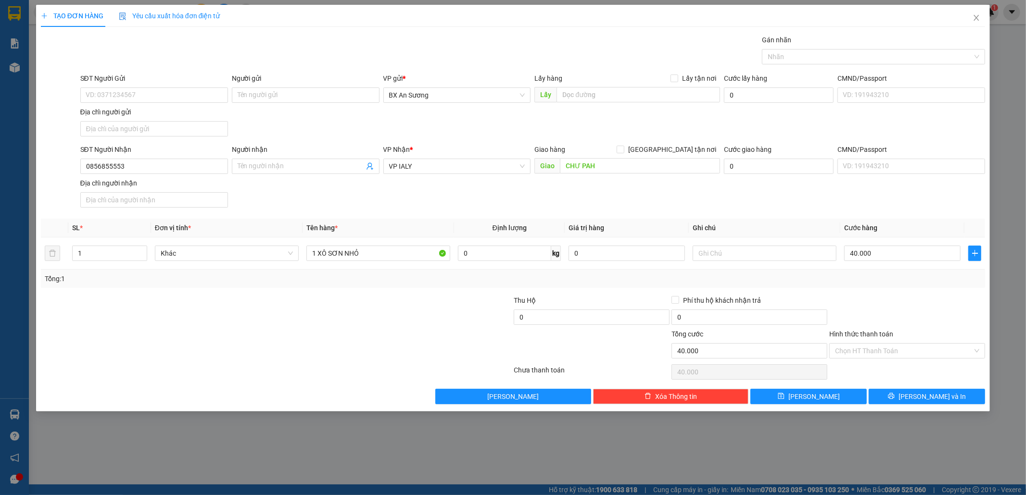
click at [908, 408] on div "TẠO ĐƠN HÀNG Yêu cầu xuất hóa đơn điện tử Transit Pickup Surcharge Ids Transit …" at bounding box center [513, 208] width 954 height 407
click at [895, 398] on icon "printer" at bounding box center [891, 396] width 6 height 6
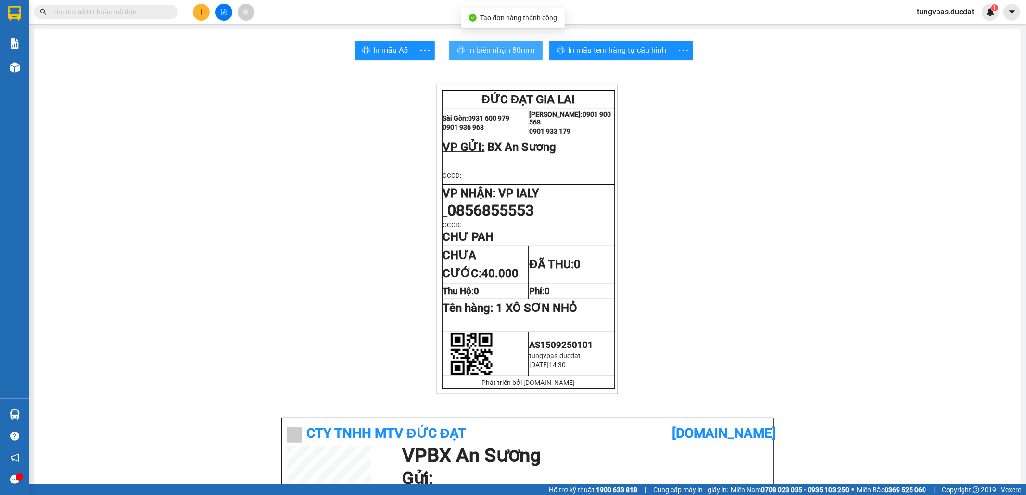
click at [494, 52] on span "In biên nhận 80mm" at bounding box center [501, 50] width 66 height 12
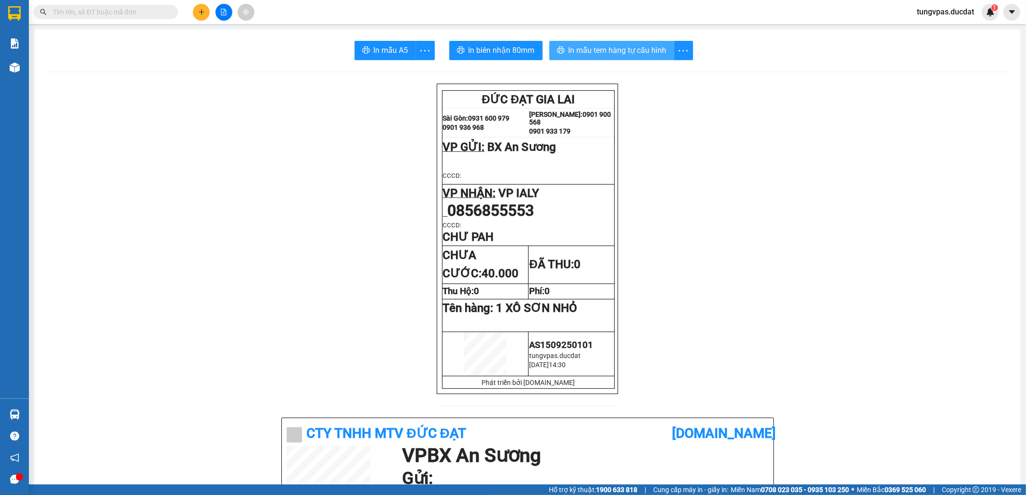
click at [649, 46] on span "In mẫu tem hàng tự cấu hình" at bounding box center [617, 50] width 98 height 12
click at [203, 10] on icon "plus" at bounding box center [201, 12] width 7 height 7
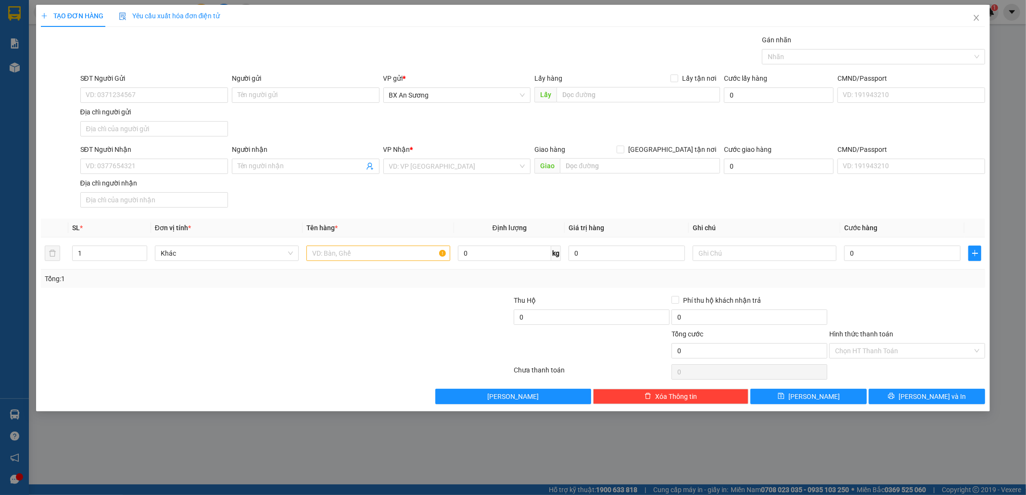
click at [179, 179] on div "Địa chỉ người nhận" at bounding box center [154, 183] width 148 height 11
click at [179, 192] on input "Địa chỉ người nhận" at bounding box center [154, 199] width 148 height 15
click at [179, 174] on div "SĐT Người Nhận VD: 0377654321" at bounding box center [154, 161] width 148 height 34
click at [179, 169] on input "SĐT Người Nhận" at bounding box center [154, 166] width 148 height 15
click at [173, 185] on div "0981777139 - TRUNG XỐP" at bounding box center [154, 187] width 136 height 11
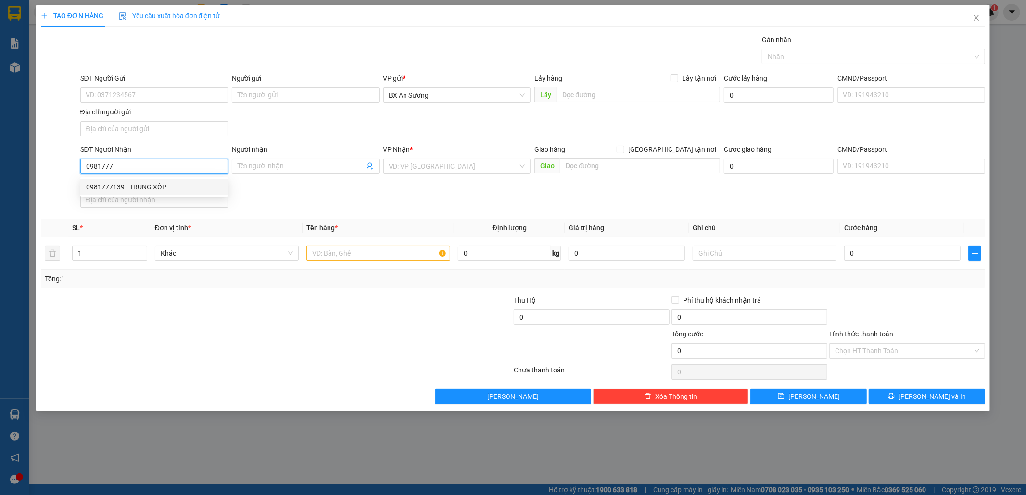
type input "0981777139"
type input "TRUNG XỐP"
type input "0981777139"
click at [409, 253] on input "text" at bounding box center [378, 253] width 144 height 15
type input "1"
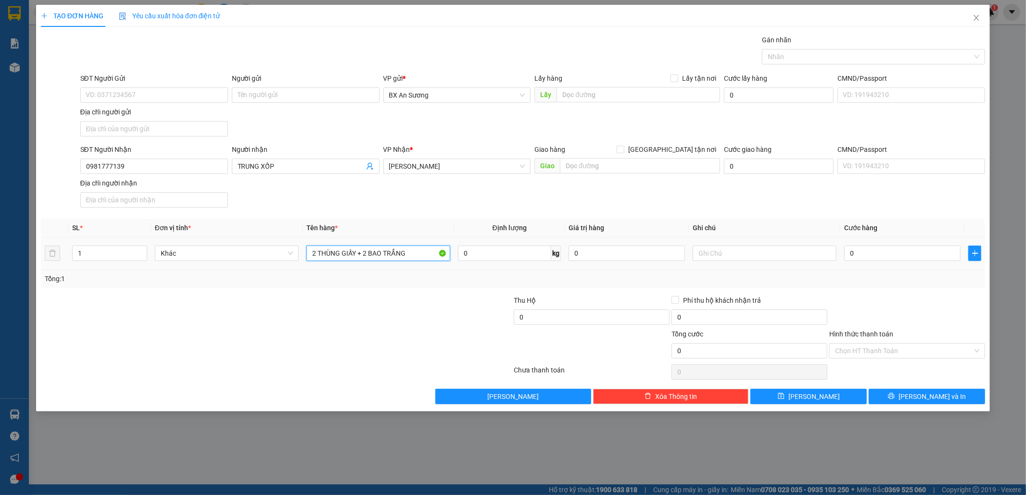
type input "2 THÙNG GIẤY + 2 BAO TRẮNG"
click at [968, 397] on button "[PERSON_NAME] và In" at bounding box center [927, 396] width 116 height 15
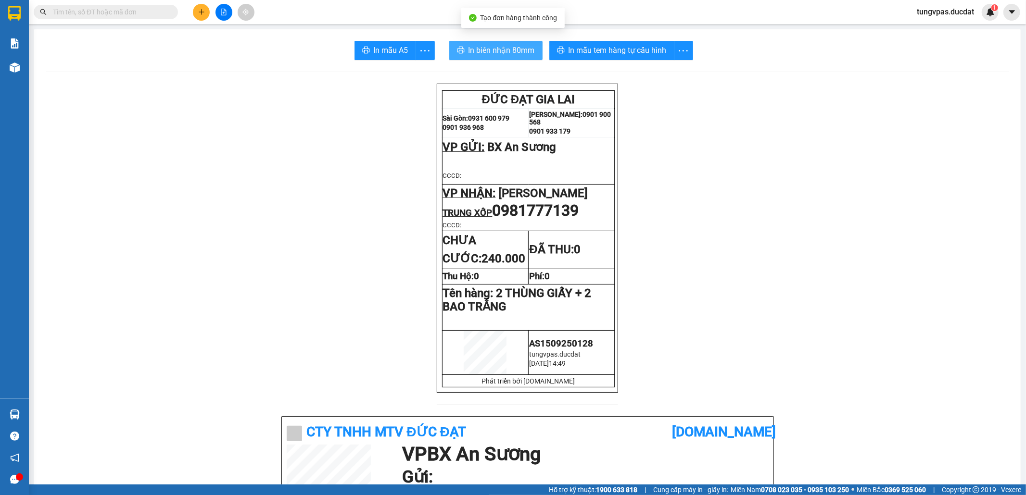
click at [520, 57] on button "In biên nhận 80mm" at bounding box center [495, 50] width 93 height 19
click at [658, 55] on div "In mẫu tem hàng tự cấu hình" at bounding box center [621, 50] width 144 height 19
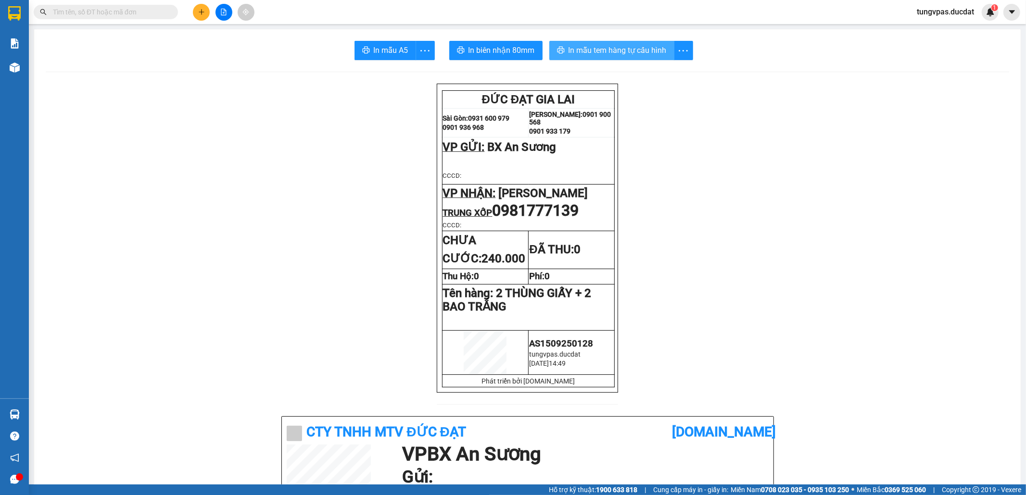
click at [664, 52] on button "In mẫu tem hàng tự cấu hình" at bounding box center [611, 50] width 125 height 19
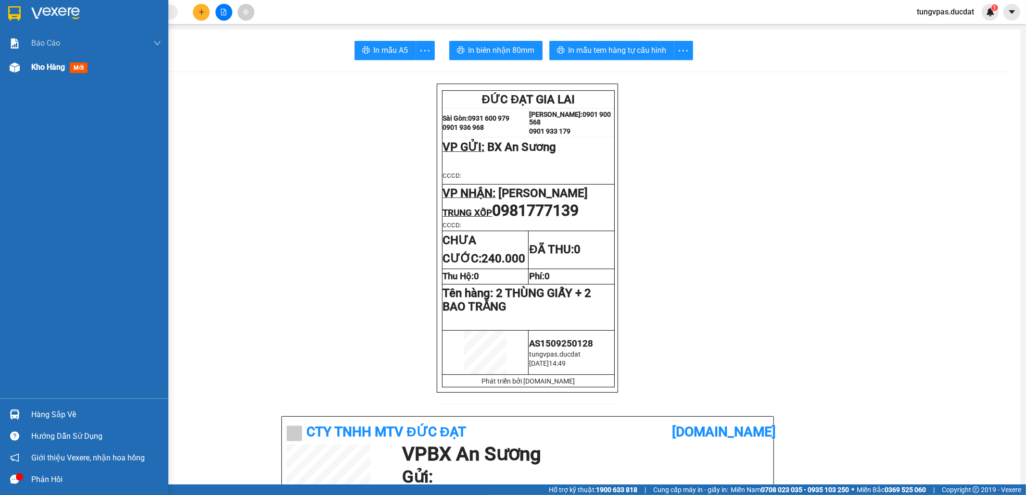
click at [12, 66] on img at bounding box center [15, 68] width 10 height 10
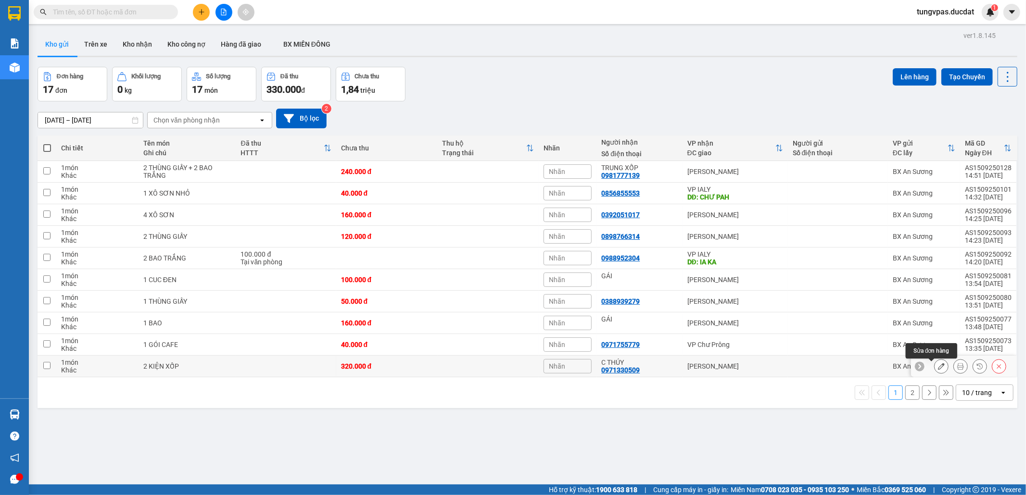
click at [938, 368] on icon at bounding box center [941, 366] width 7 height 7
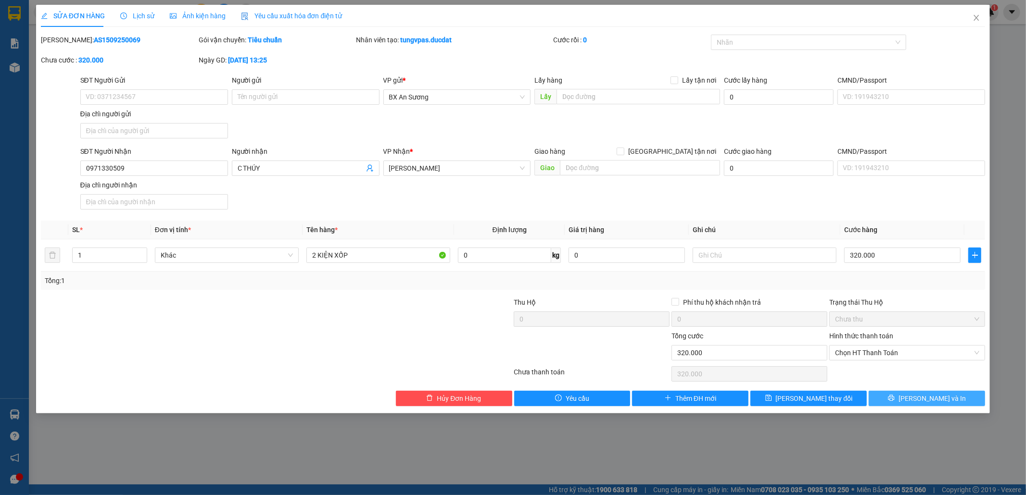
click at [895, 398] on icon "printer" at bounding box center [891, 398] width 7 height 7
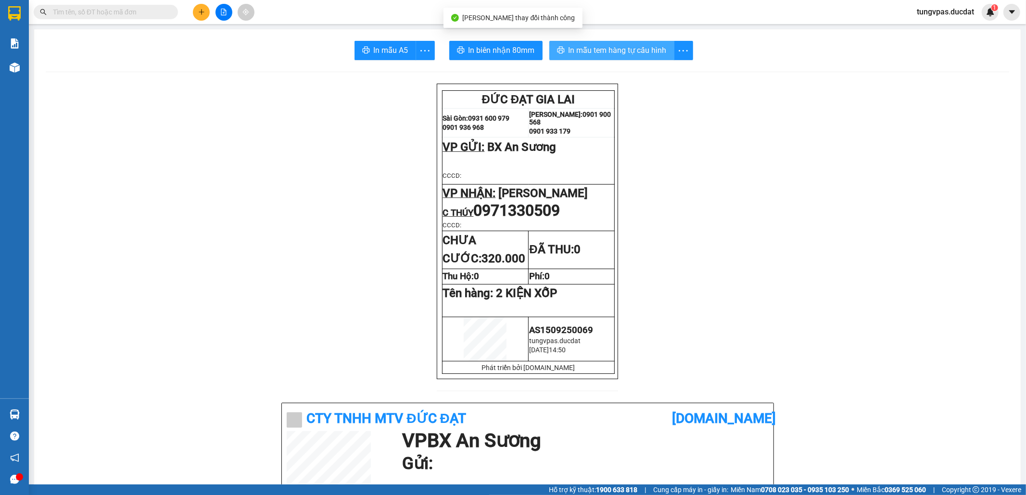
click at [610, 52] on span "In mẫu tem hàng tự cấu hình" at bounding box center [617, 50] width 98 height 12
click at [199, 13] on icon "plus" at bounding box center [201, 12] width 7 height 7
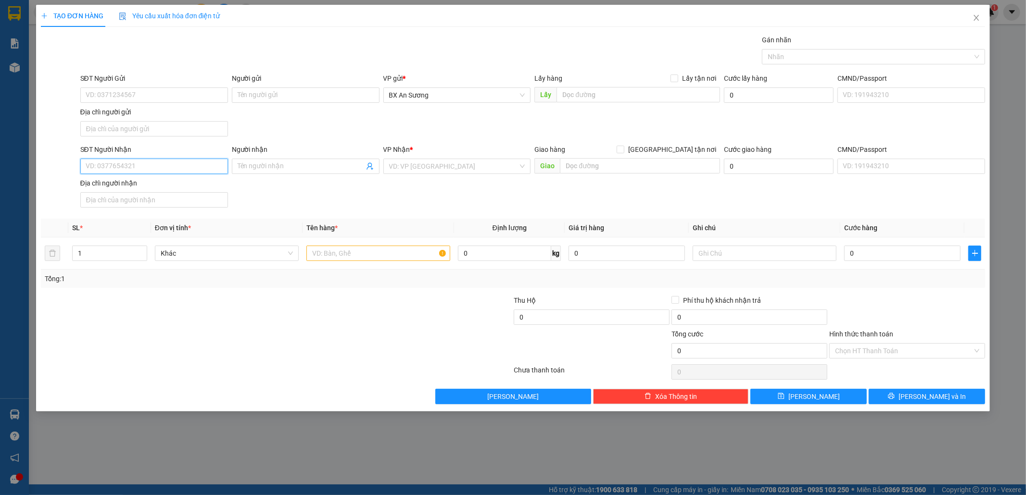
click at [189, 162] on input "SĐT Người Nhận" at bounding box center [154, 166] width 148 height 15
type input "0375263193"
click at [169, 187] on div "0375263193 - VINH" at bounding box center [154, 187] width 136 height 11
type input "VINH"
type input "[PERSON_NAME]"
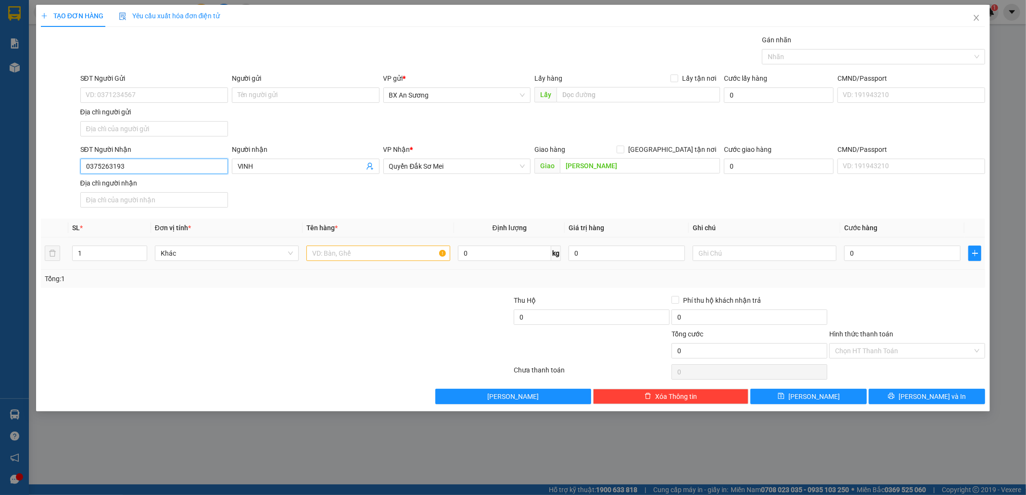
type input "0375263193"
click at [376, 252] on input "text" at bounding box center [378, 253] width 144 height 15
type input "1 THÙNG XỐP"
click at [924, 396] on span "[PERSON_NAME] và In" at bounding box center [931, 396] width 67 height 11
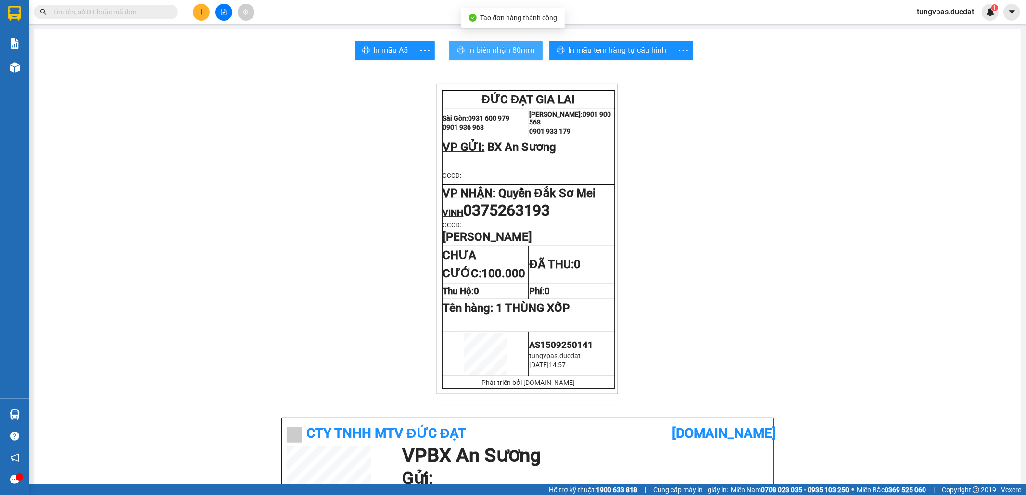
click at [490, 45] on span "In biên nhận 80mm" at bounding box center [501, 50] width 66 height 12
click at [655, 50] on div "In mẫu tem hàng tự cấu hình" at bounding box center [628, 50] width 159 height 19
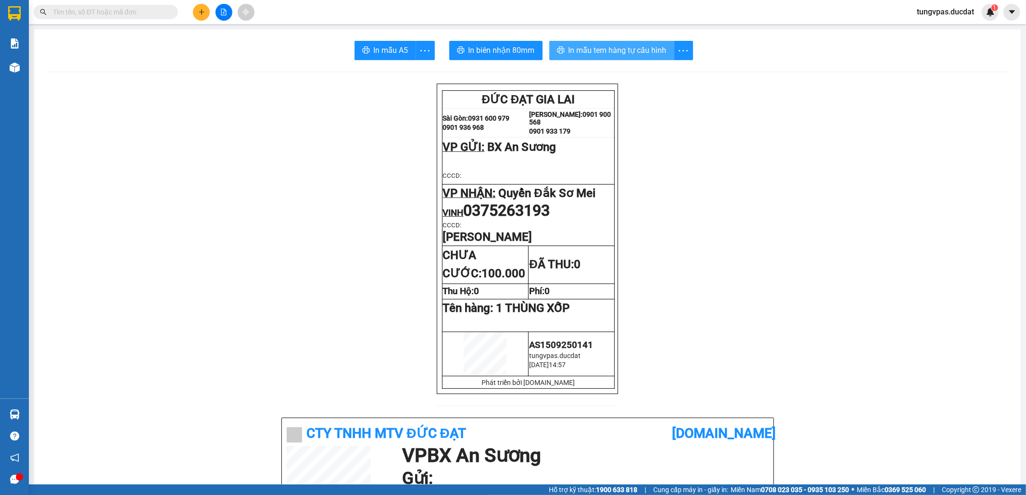
click at [655, 50] on span "In mẫu tem hàng tự cấu hình" at bounding box center [617, 50] width 98 height 12
click at [201, 15] on button at bounding box center [201, 12] width 17 height 17
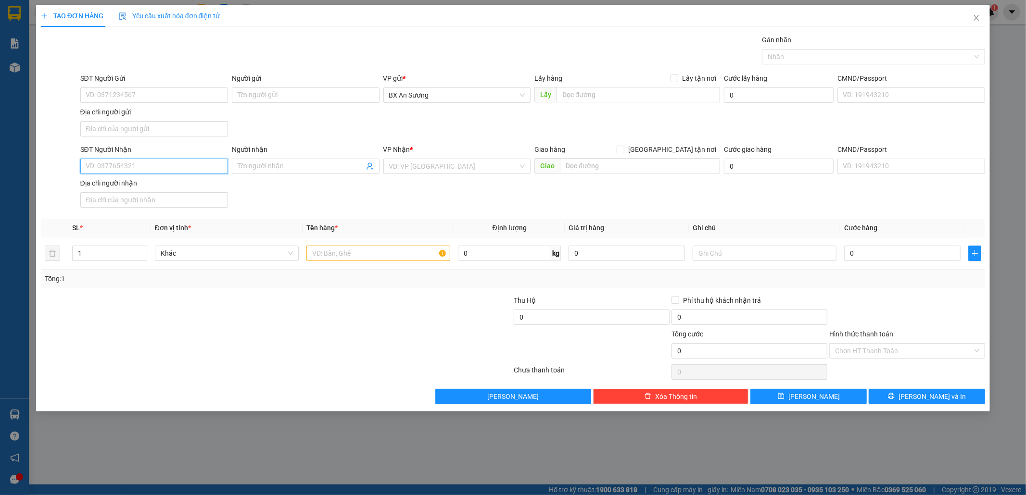
click at [225, 166] on input "SĐT Người Nhận" at bounding box center [154, 166] width 148 height 15
click at [259, 166] on input "Người nhận" at bounding box center [301, 166] width 126 height 11
type input "C LỆ"
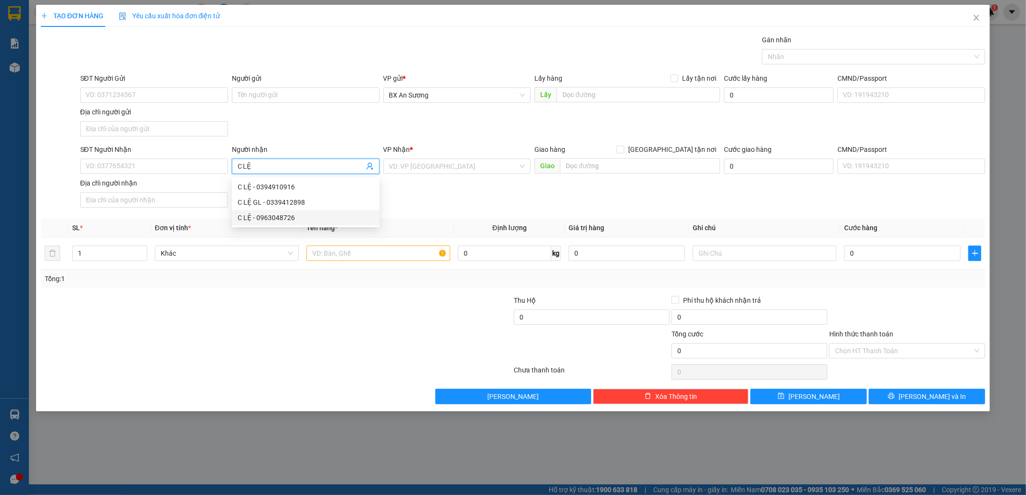
click at [306, 218] on div "C LỆ - 0963048726" at bounding box center [306, 218] width 136 height 11
type input "0963048726"
type input "C LỆ"
click at [381, 256] on input "text" at bounding box center [378, 253] width 144 height 15
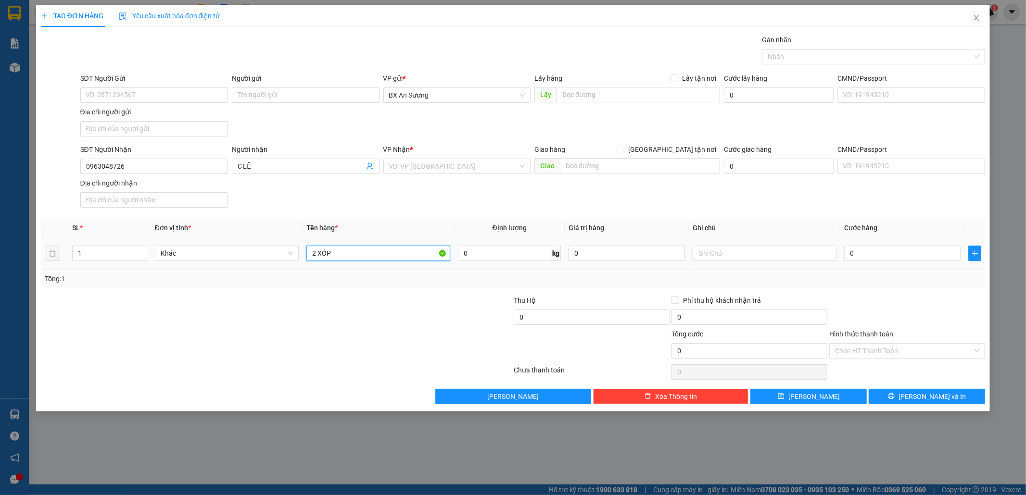
type input "2 XỐP"
type input "2"
type input "24"
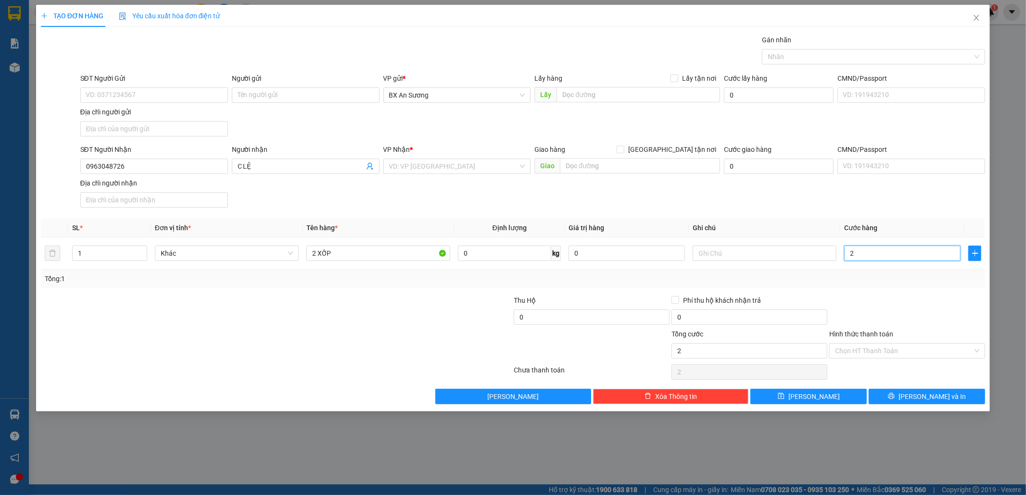
type input "24"
type input "240"
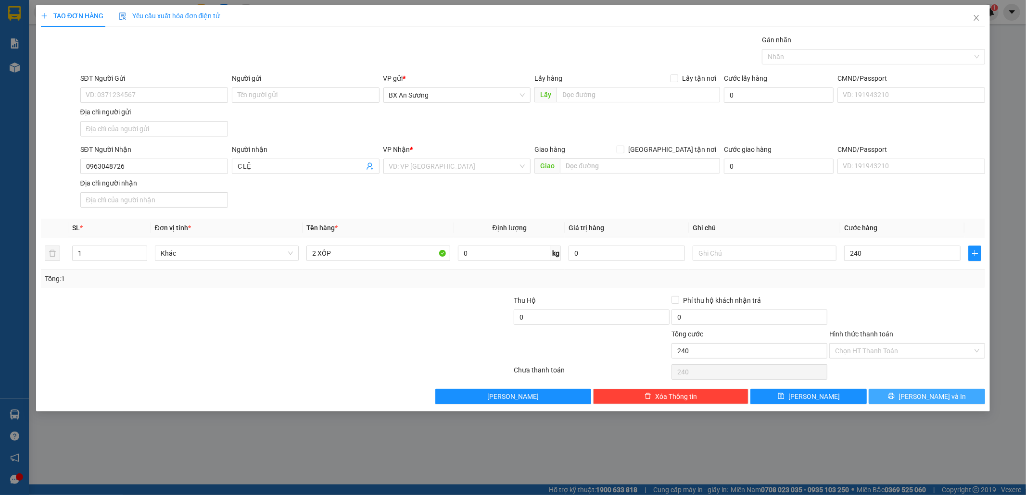
type input "240.000"
click at [947, 393] on button "[PERSON_NAME] và In" at bounding box center [927, 396] width 116 height 15
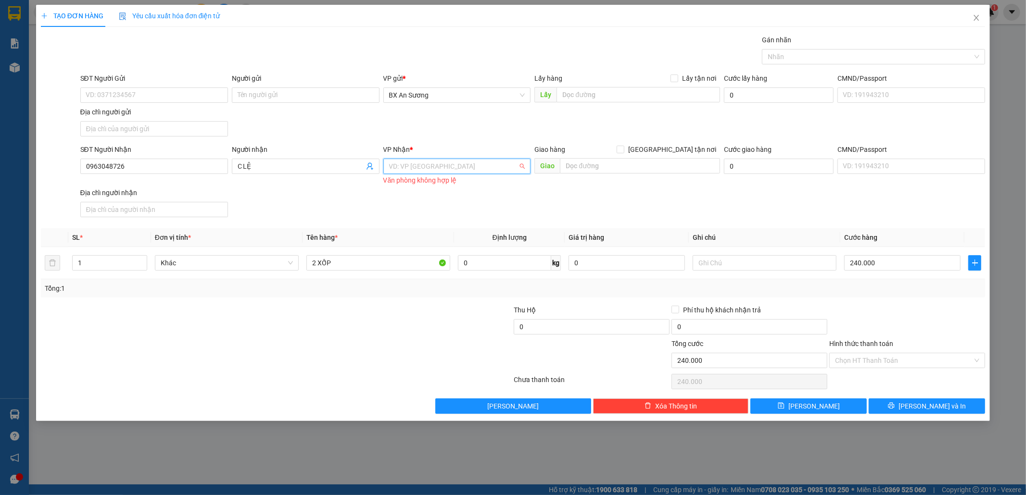
click at [460, 167] on input "search" at bounding box center [453, 166] width 129 height 14
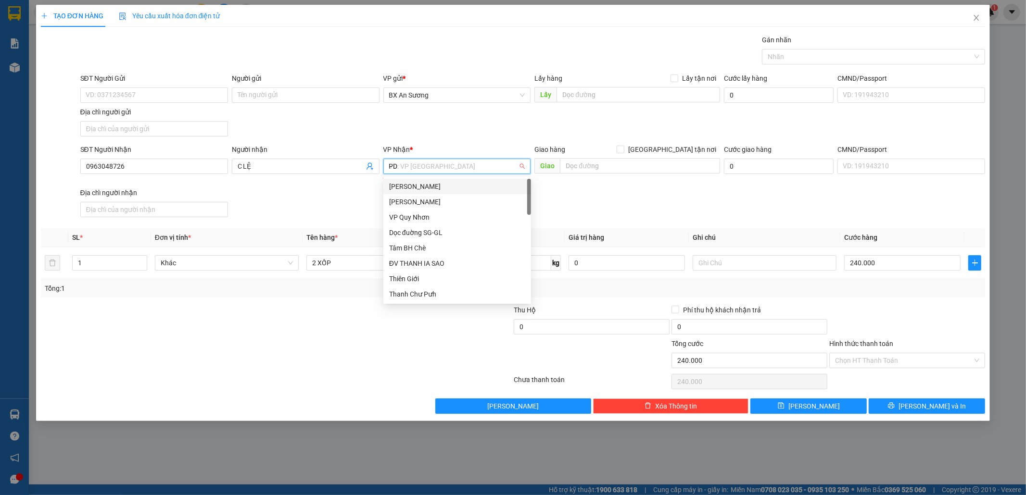
type input "PDP"
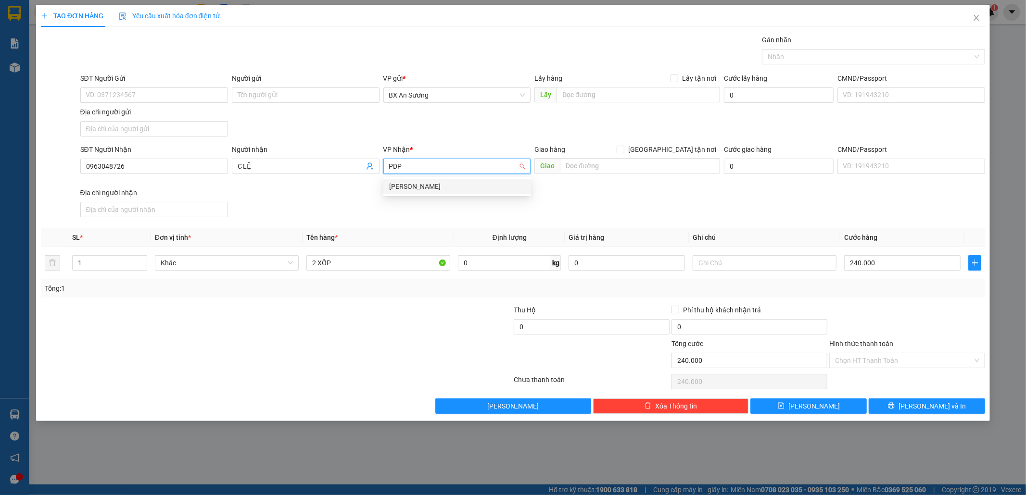
click at [458, 184] on div "[PERSON_NAME]" at bounding box center [457, 186] width 136 height 11
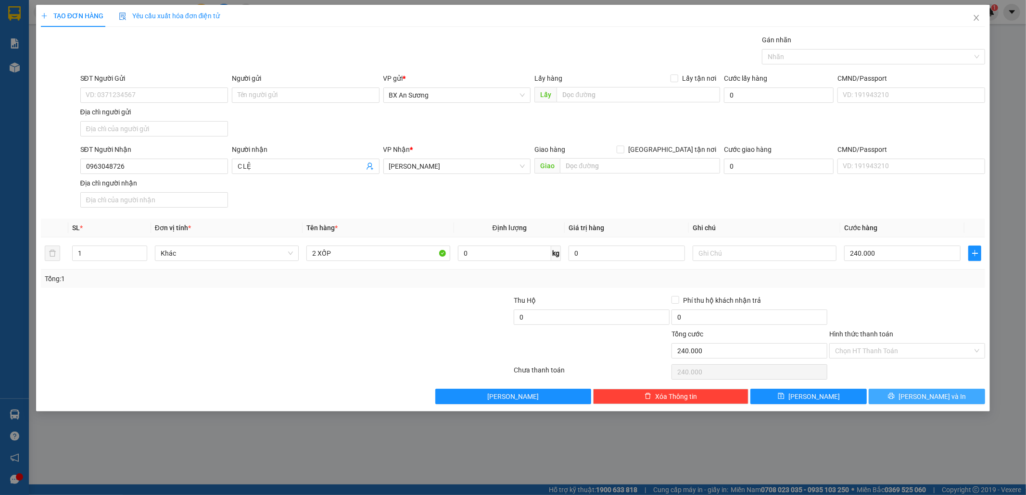
drag, startPoint x: 941, startPoint y: 391, endPoint x: 941, endPoint y: 398, distance: 6.7
click at [941, 397] on button "[PERSON_NAME] và In" at bounding box center [927, 396] width 116 height 15
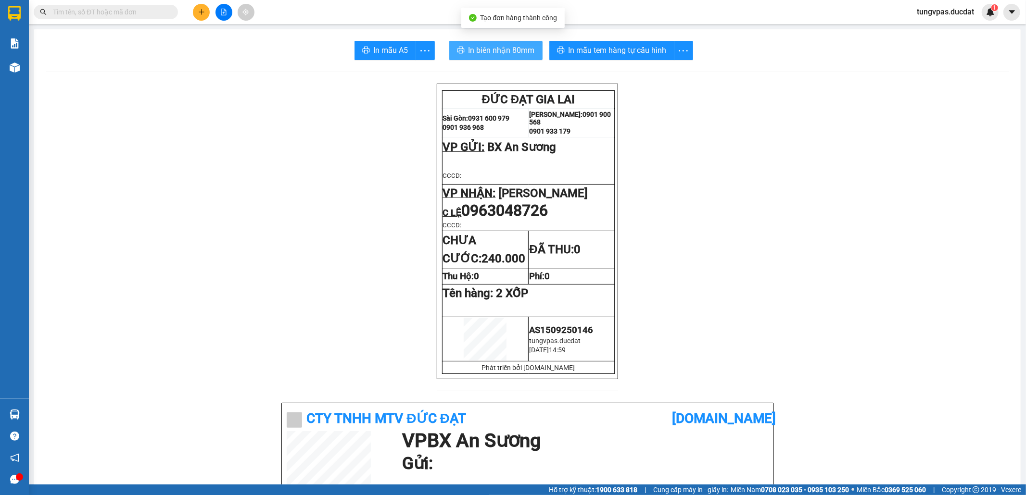
click at [514, 51] on span "In biên nhận 80mm" at bounding box center [501, 50] width 66 height 12
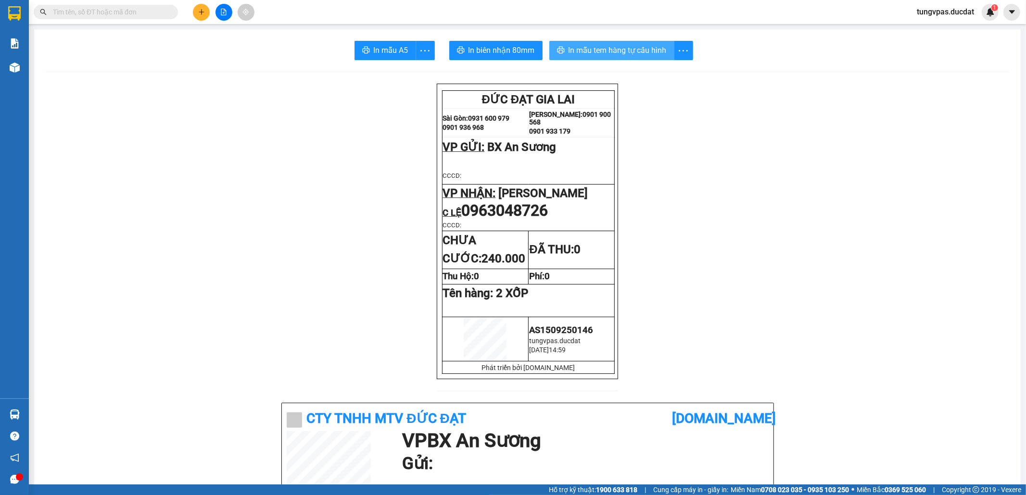
click at [651, 56] on span "In mẫu tem hàng tự cấu hình" at bounding box center [617, 50] width 98 height 12
click at [205, 14] on button at bounding box center [201, 12] width 17 height 17
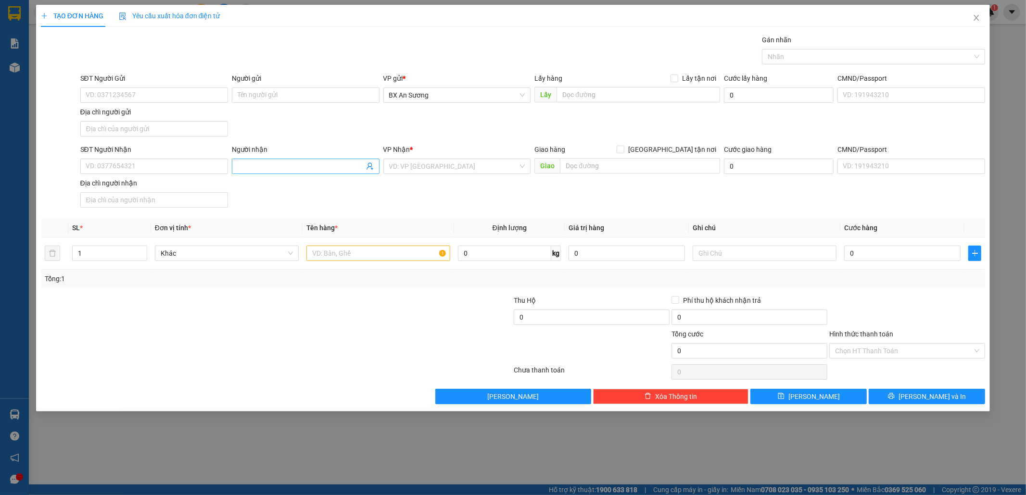
click at [320, 168] on input "Người nhận" at bounding box center [301, 166] width 126 height 11
type input "NHI GL"
click at [318, 188] on div "NHI GL - 0339654276" at bounding box center [306, 187] width 136 height 11
type input "0339654276"
type input "NHI GL"
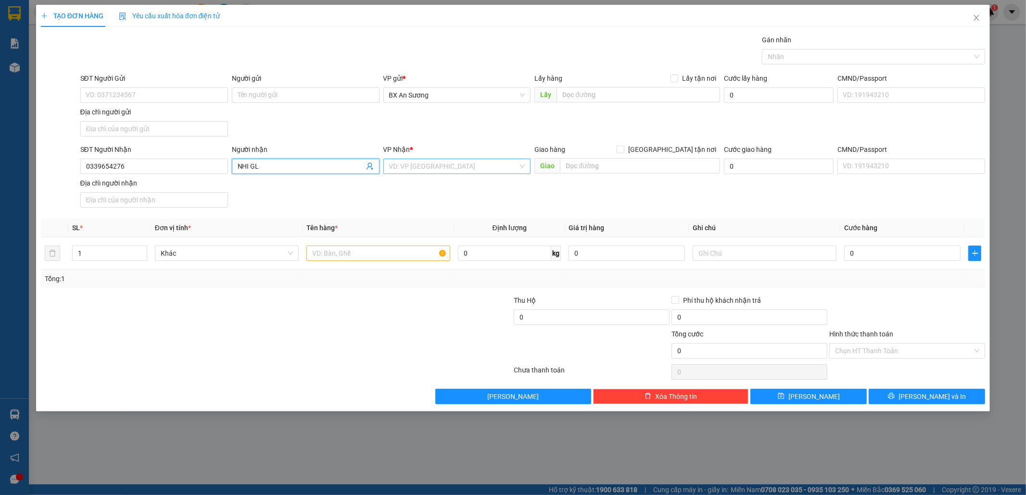
click at [460, 168] on input "search" at bounding box center [453, 166] width 129 height 14
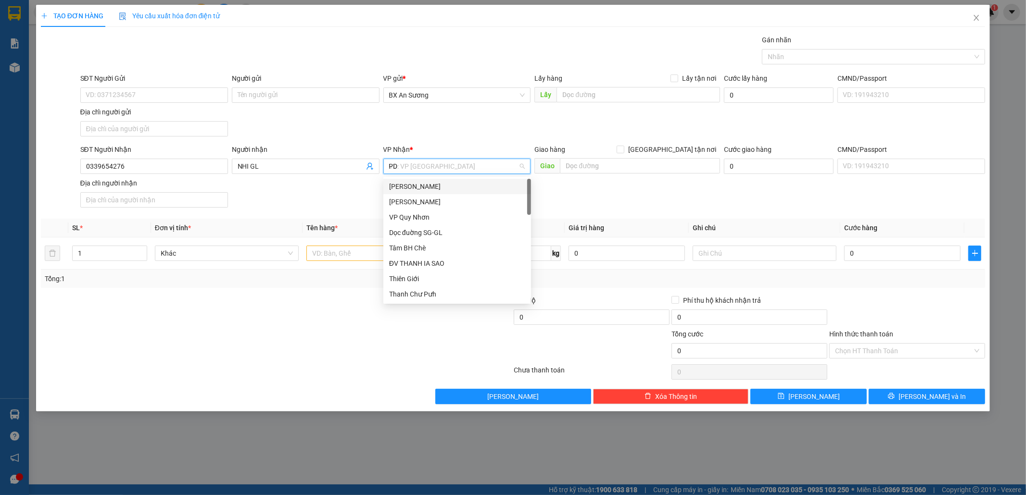
type input "PDP"
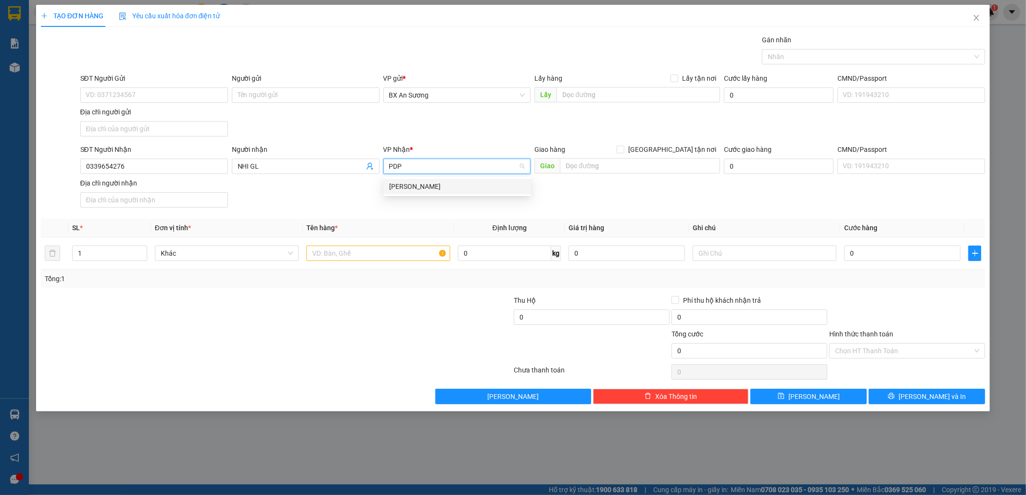
click at [445, 183] on div "[PERSON_NAME]" at bounding box center [457, 186] width 136 height 11
click at [393, 260] on input "text" at bounding box center [378, 253] width 144 height 15
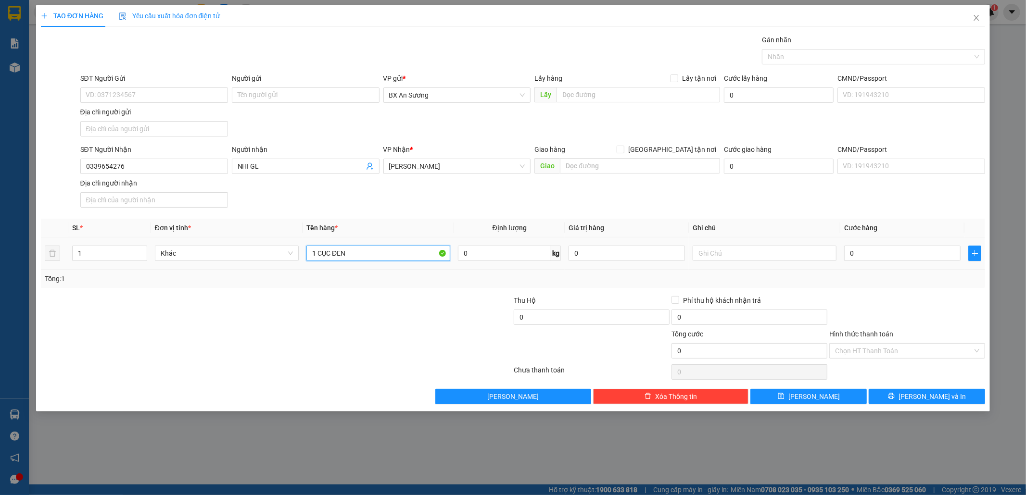
type input "1 CỤC ĐEN"
click at [966, 399] on button "[PERSON_NAME] và In" at bounding box center [927, 396] width 116 height 15
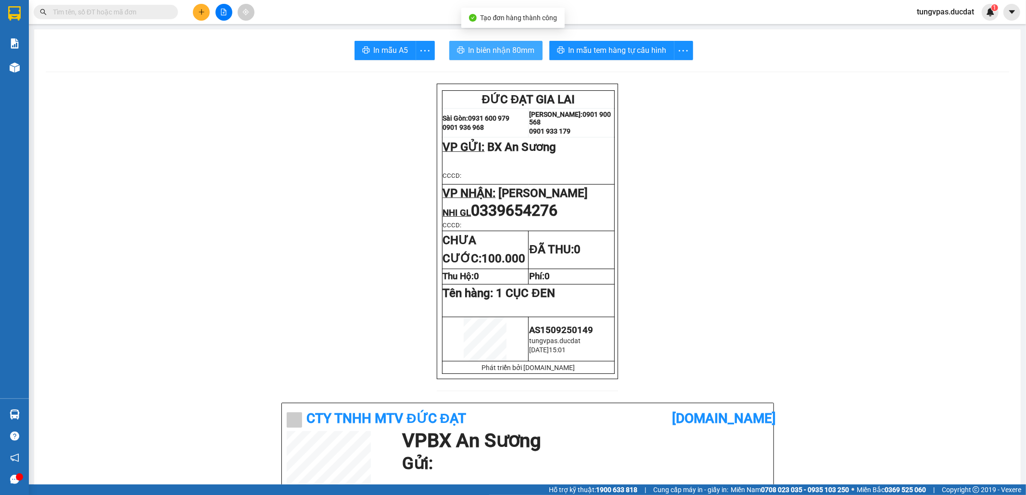
click at [495, 46] on span "In biên nhận 80mm" at bounding box center [501, 50] width 66 height 12
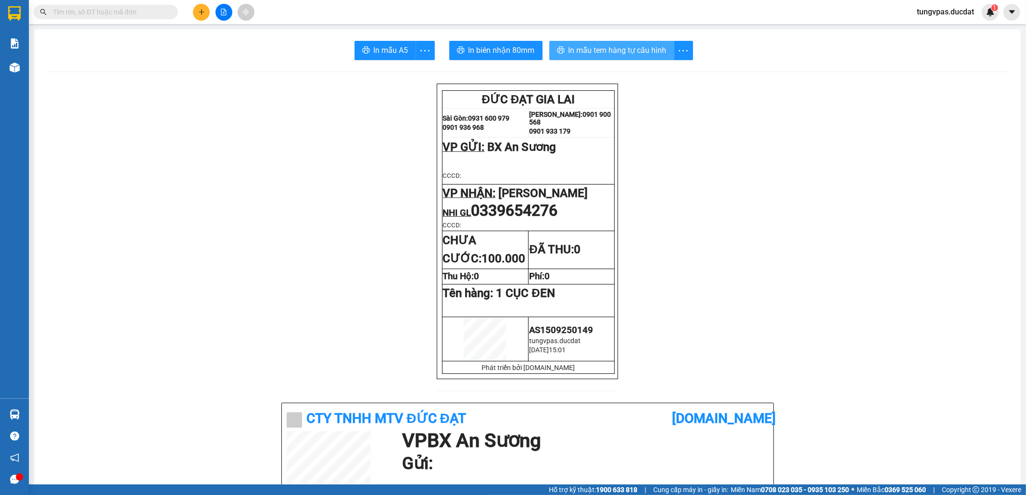
click at [645, 51] on span "In mẫu tem hàng tự cấu hình" at bounding box center [617, 50] width 98 height 12
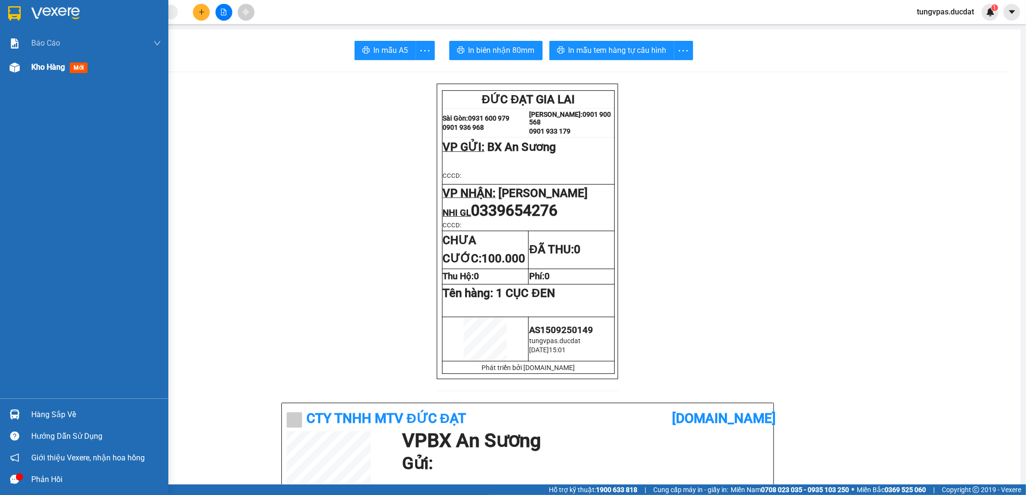
click at [12, 73] on div at bounding box center [14, 67] width 17 height 17
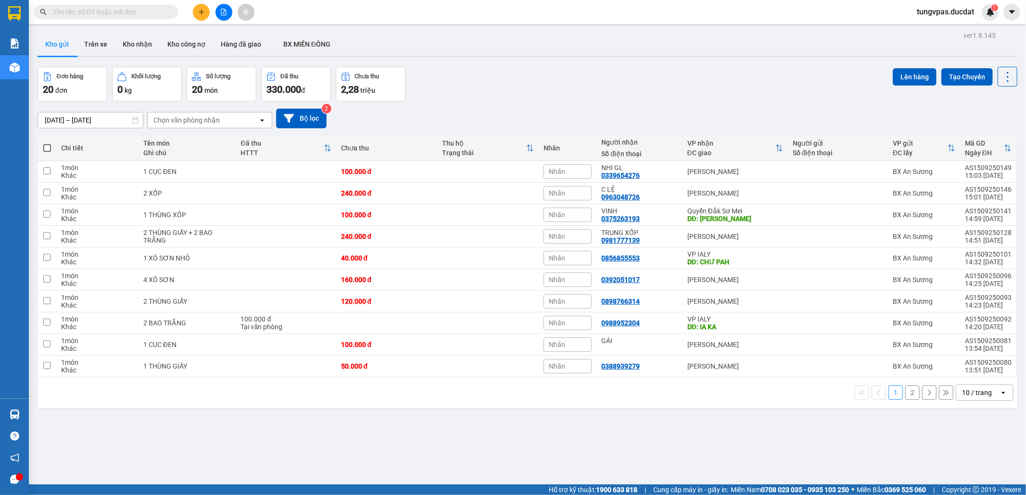
click at [223, 10] on icon "file-add" at bounding box center [223, 12] width 7 height 7
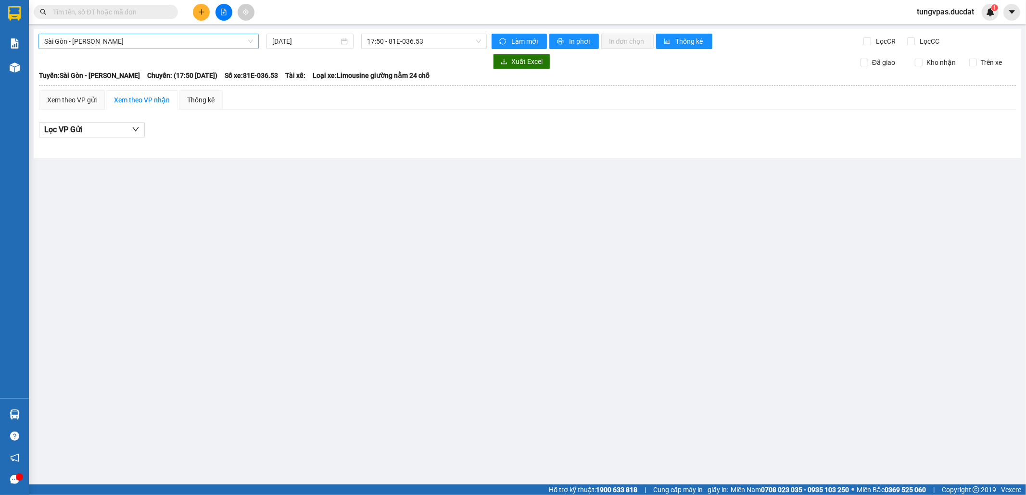
click at [222, 45] on span "Sài Gòn - [PERSON_NAME]" at bounding box center [148, 41] width 209 height 14
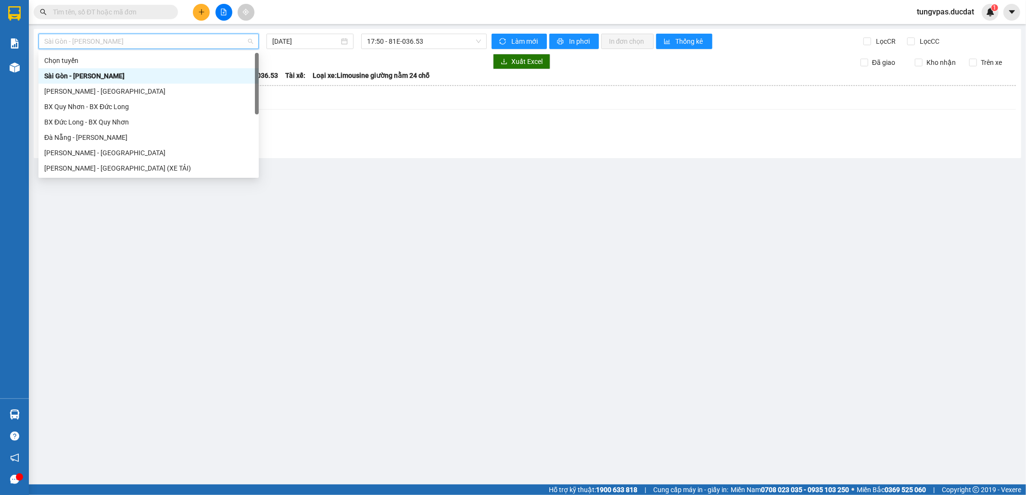
click at [160, 83] on div "Sài Gòn - [PERSON_NAME]" at bounding box center [148, 75] width 220 height 15
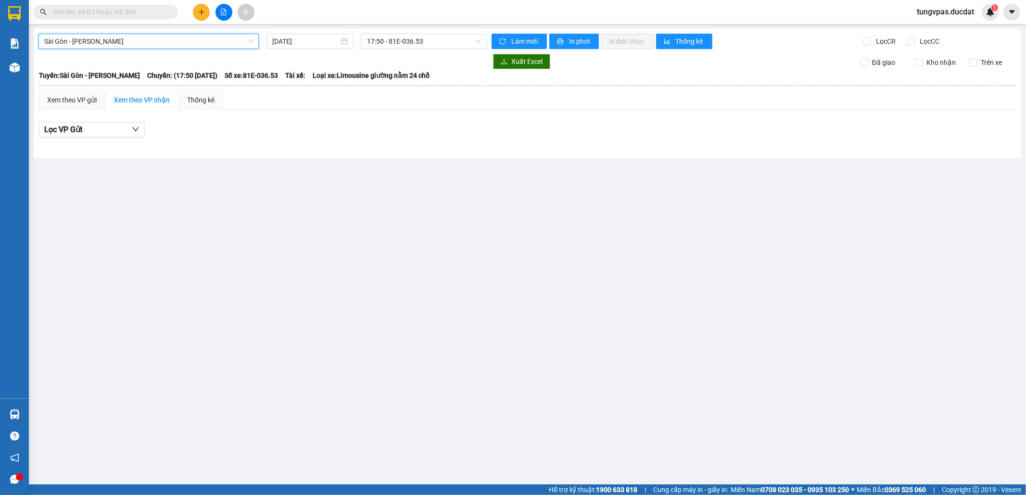
click at [186, 41] on span "Sài Gòn - [PERSON_NAME]" at bounding box center [148, 41] width 209 height 14
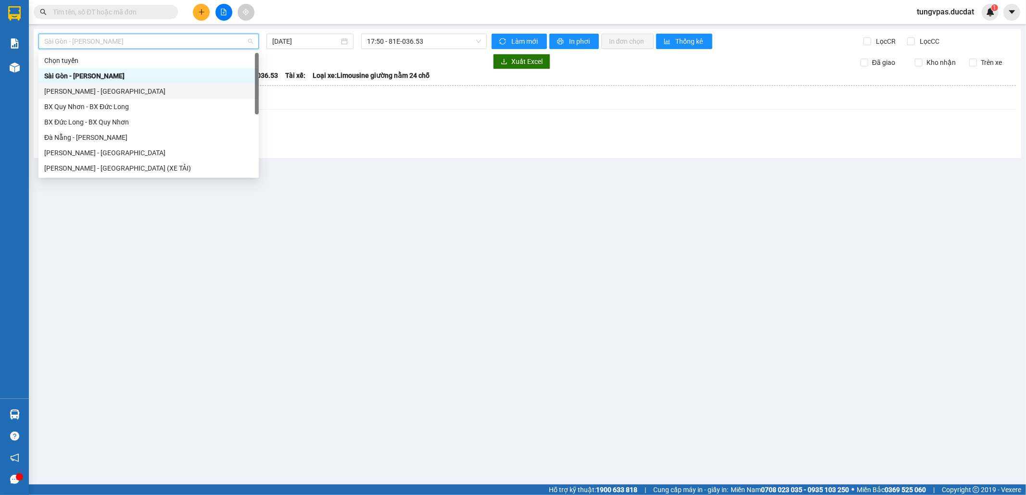
click at [116, 91] on div "[PERSON_NAME] - [GEOGRAPHIC_DATA]" at bounding box center [148, 91] width 209 height 11
type input "[DATE]"
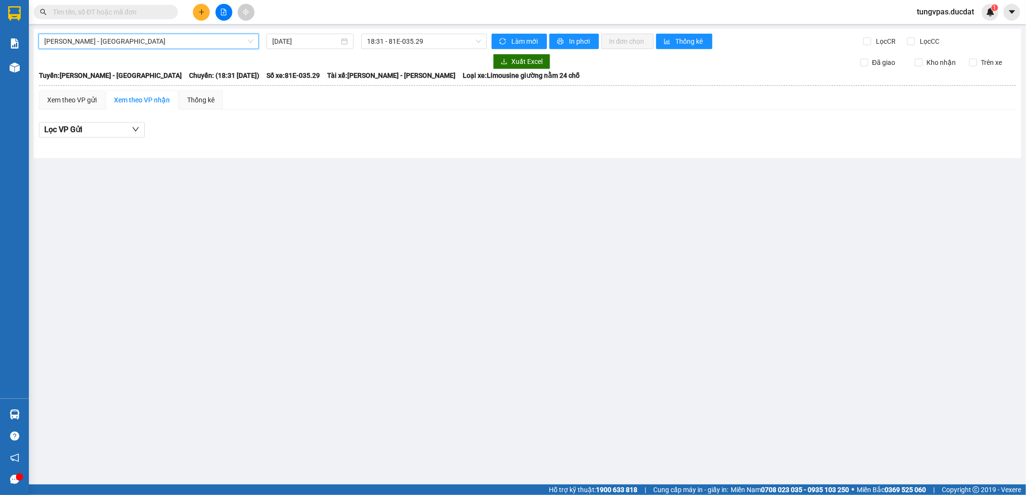
click at [213, 43] on span "[PERSON_NAME] - [GEOGRAPHIC_DATA]" at bounding box center [148, 41] width 209 height 14
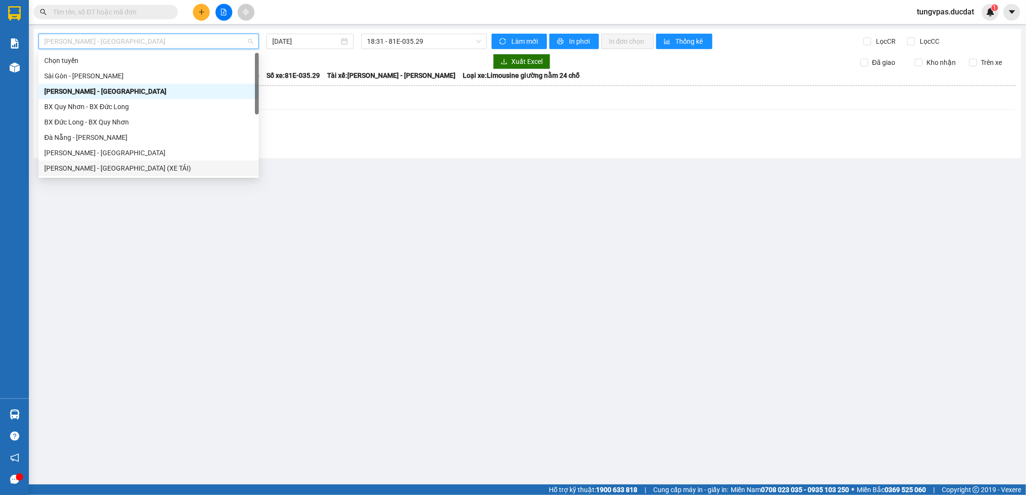
click at [134, 167] on div "[PERSON_NAME] - [GEOGRAPHIC_DATA] (XE TẢI)" at bounding box center [148, 168] width 209 height 11
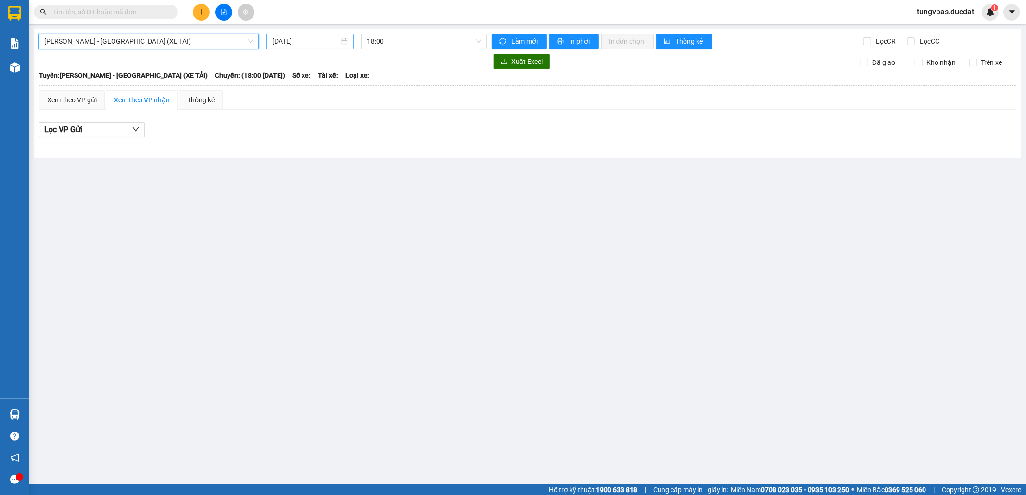
click at [308, 40] on input "[DATE]" at bounding box center [305, 41] width 67 height 11
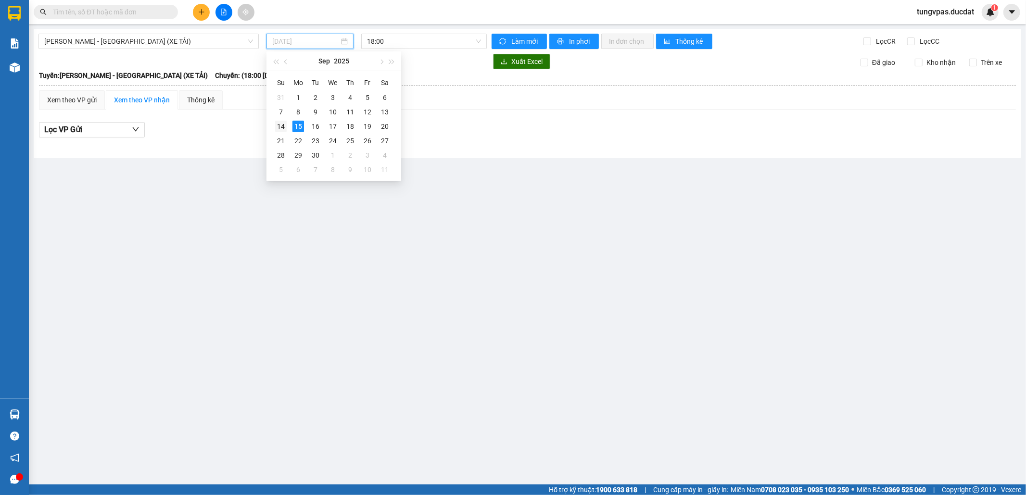
click at [284, 124] on div "14" at bounding box center [281, 127] width 12 height 12
type input "[DATE]"
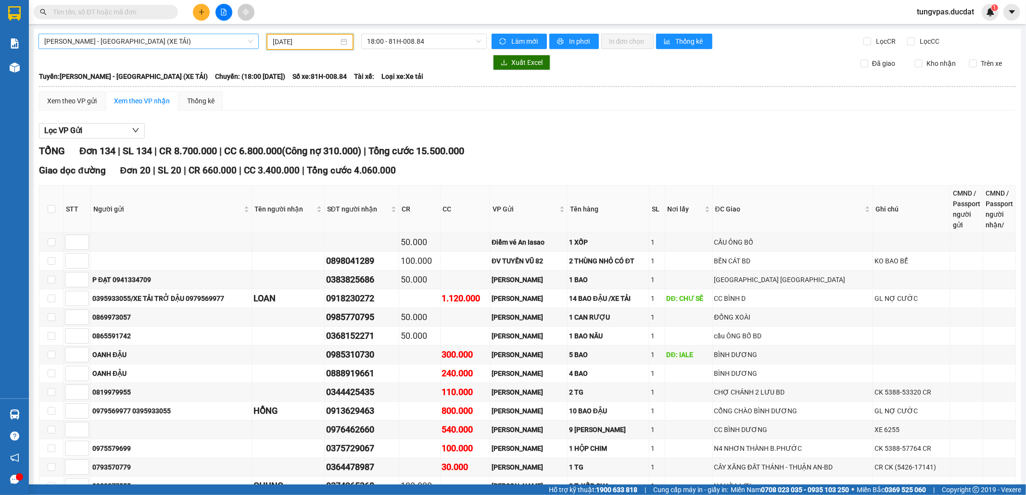
click at [202, 37] on span "[PERSON_NAME] - [GEOGRAPHIC_DATA] (XE TẢI)" at bounding box center [148, 41] width 209 height 14
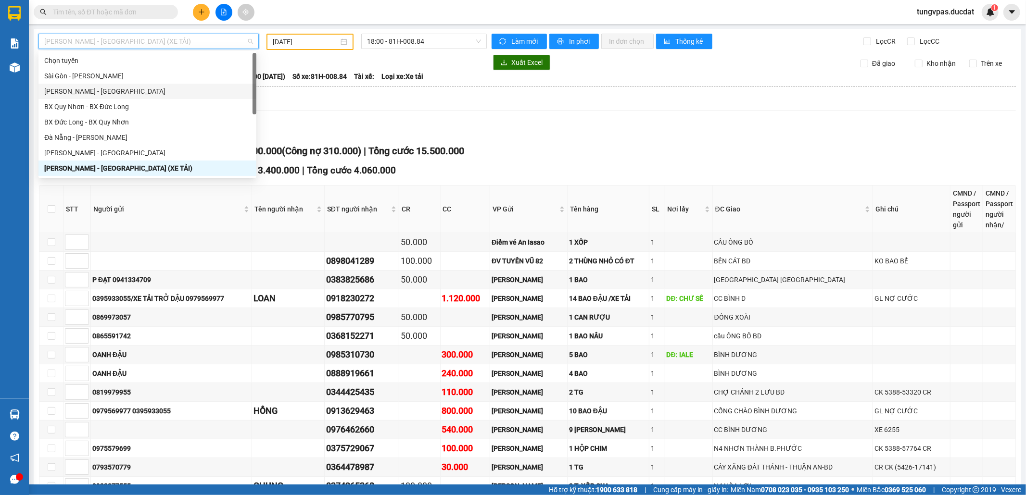
click at [151, 94] on div "[PERSON_NAME] - [GEOGRAPHIC_DATA]" at bounding box center [147, 91] width 206 height 11
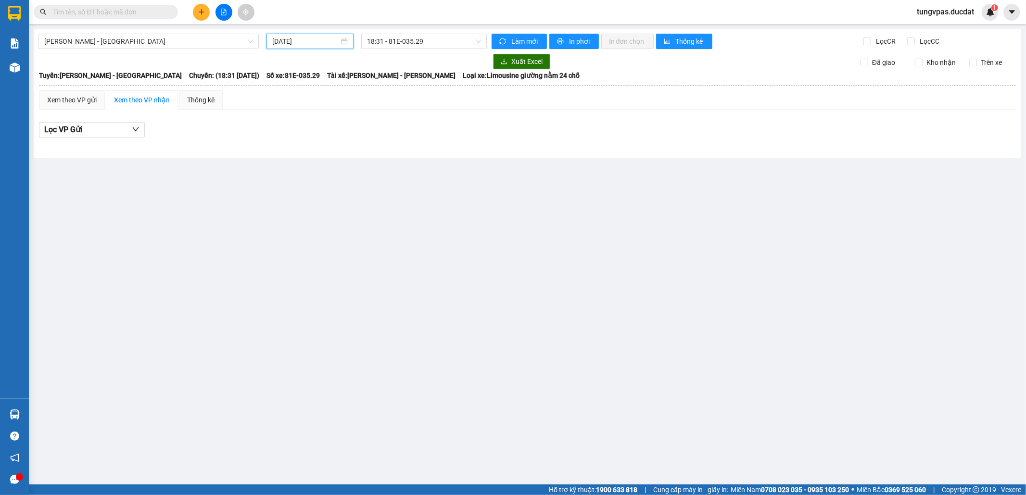
click at [306, 43] on input "[DATE]" at bounding box center [305, 41] width 67 height 11
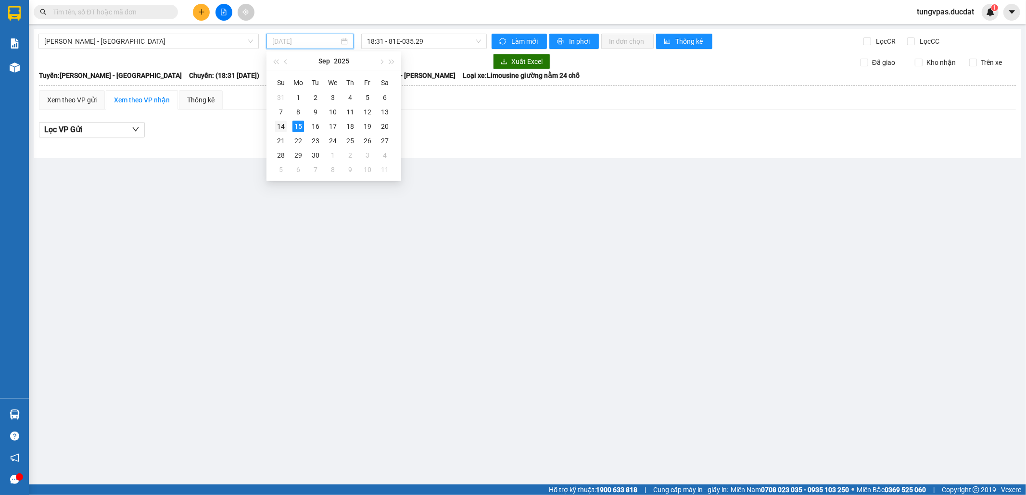
click at [285, 128] on div "14" at bounding box center [281, 127] width 12 height 12
type input "[DATE]"
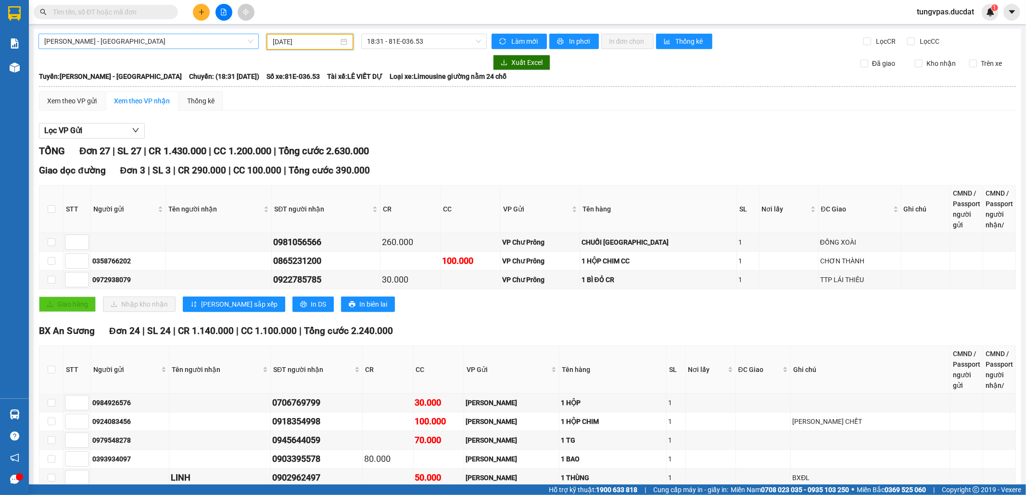
click at [112, 45] on span "[PERSON_NAME] - [GEOGRAPHIC_DATA]" at bounding box center [148, 41] width 209 height 14
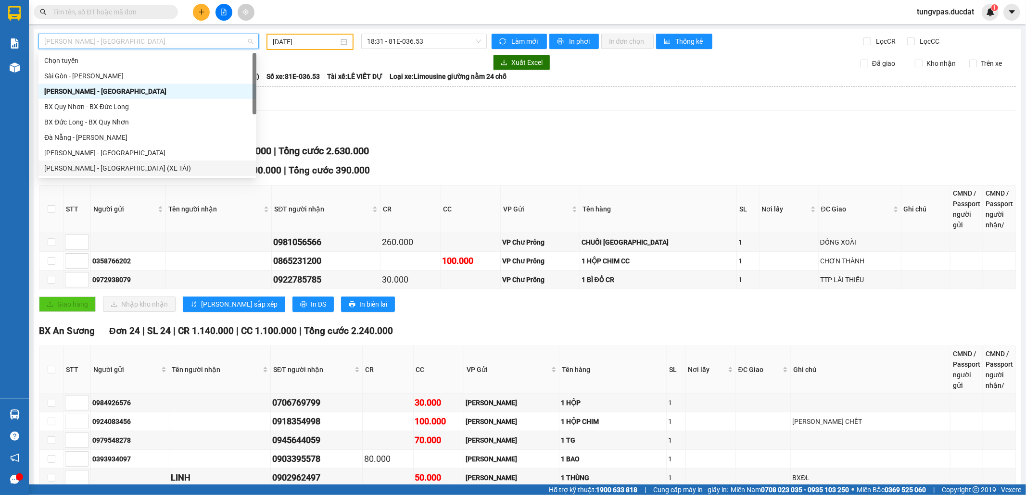
click at [126, 168] on div "[PERSON_NAME] - [GEOGRAPHIC_DATA] (XE TẢI)" at bounding box center [147, 168] width 206 height 11
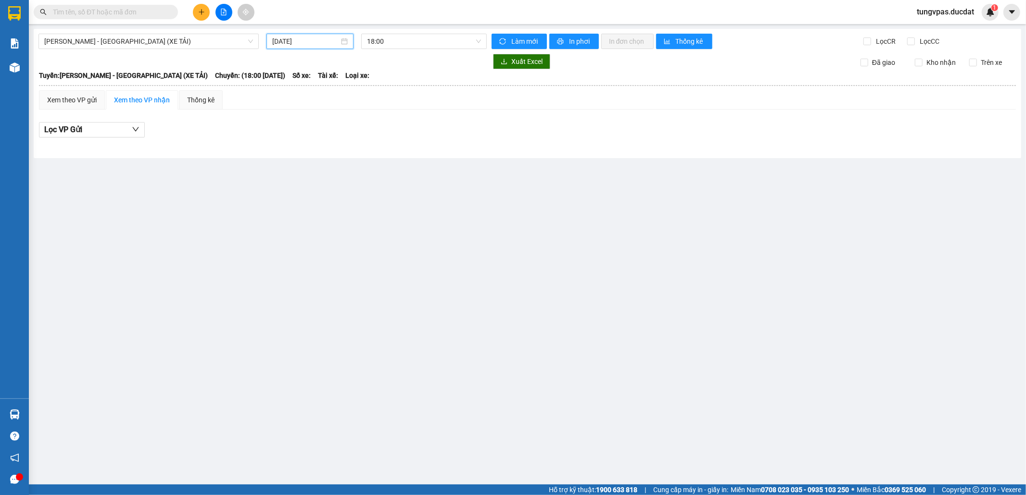
click at [313, 44] on input "[DATE]" at bounding box center [305, 41] width 67 height 11
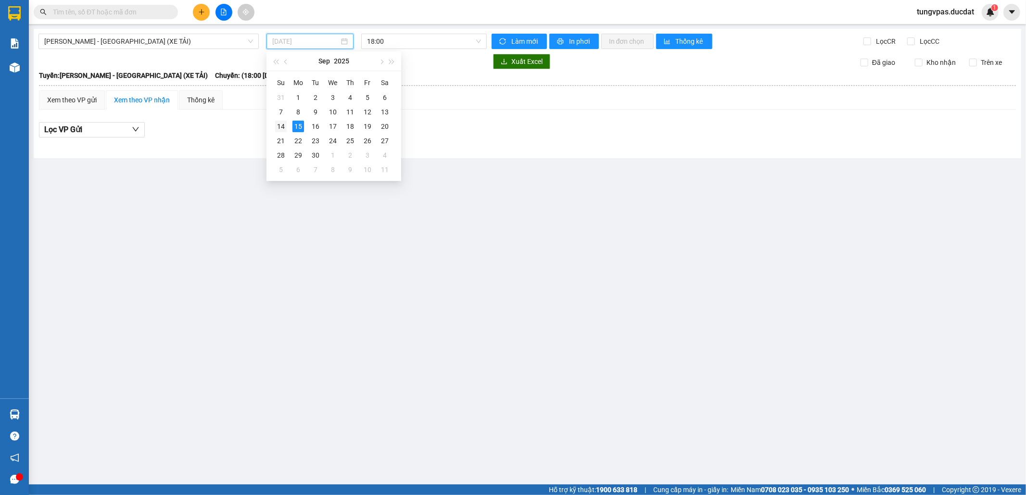
click at [281, 126] on div "14" at bounding box center [281, 127] width 12 height 12
type input "[DATE]"
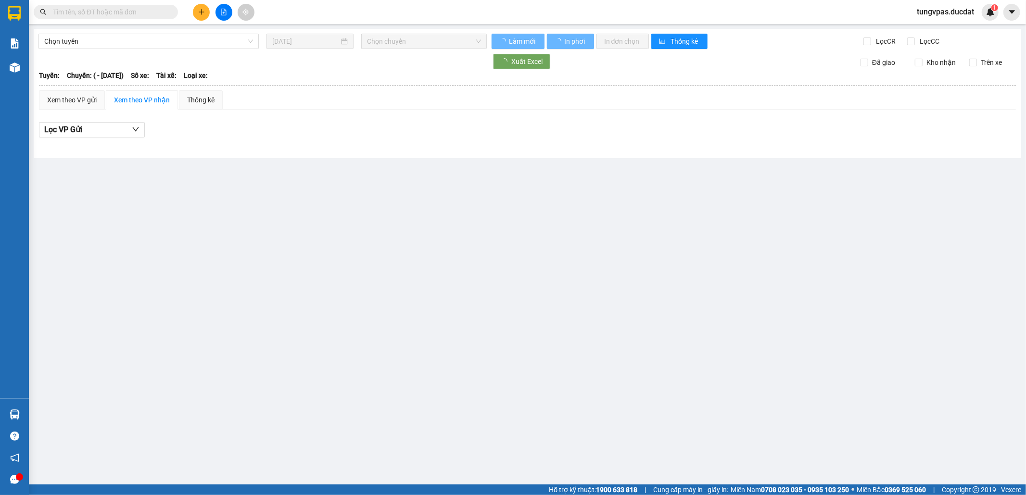
click at [155, 13] on input "text" at bounding box center [110, 12] width 114 height 11
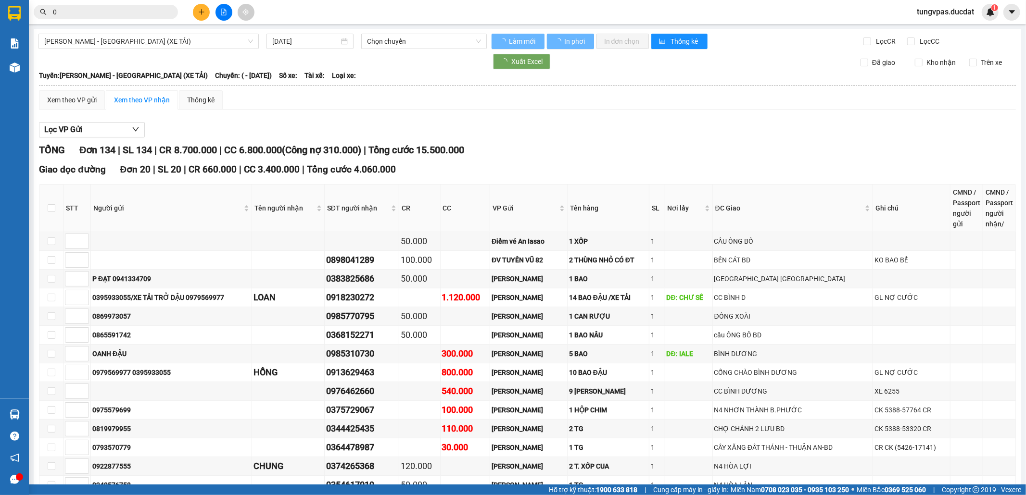
type input "03"
type input "14/09/2025"
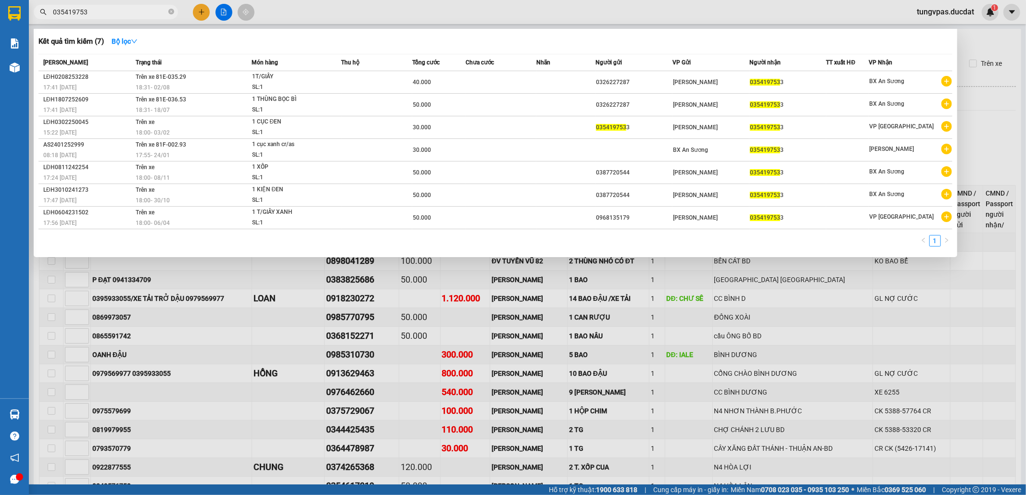
type input "0354197533"
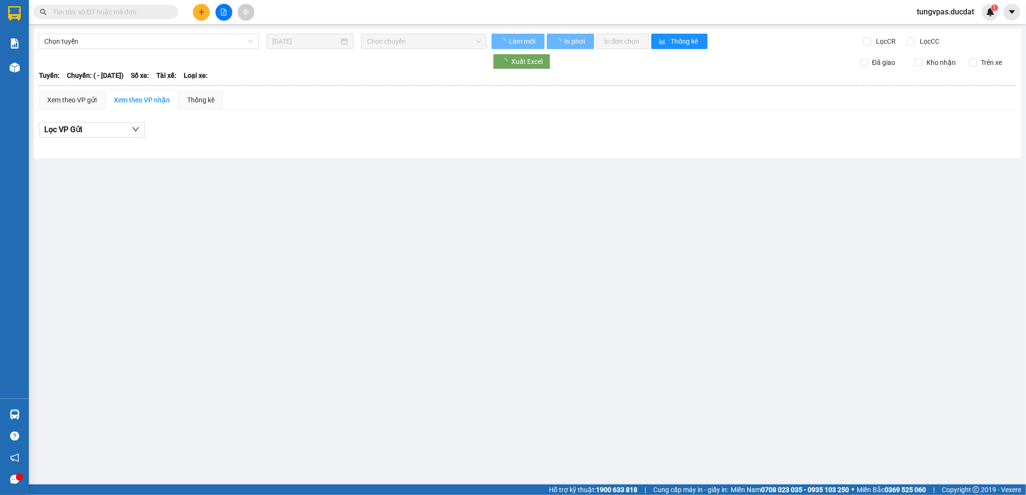
click at [200, 12] on icon "plus" at bounding box center [201, 12] width 7 height 7
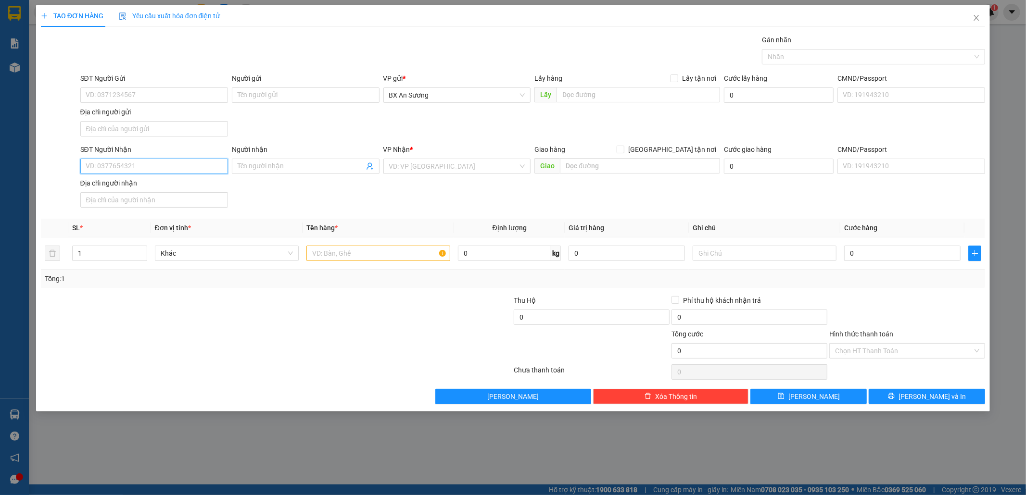
click at [160, 168] on input "SĐT Người Nhận" at bounding box center [154, 166] width 148 height 15
click at [184, 167] on input "0397941279" at bounding box center [154, 166] width 148 height 15
type input "0397941279"
click at [406, 166] on input "search" at bounding box center [453, 166] width 129 height 14
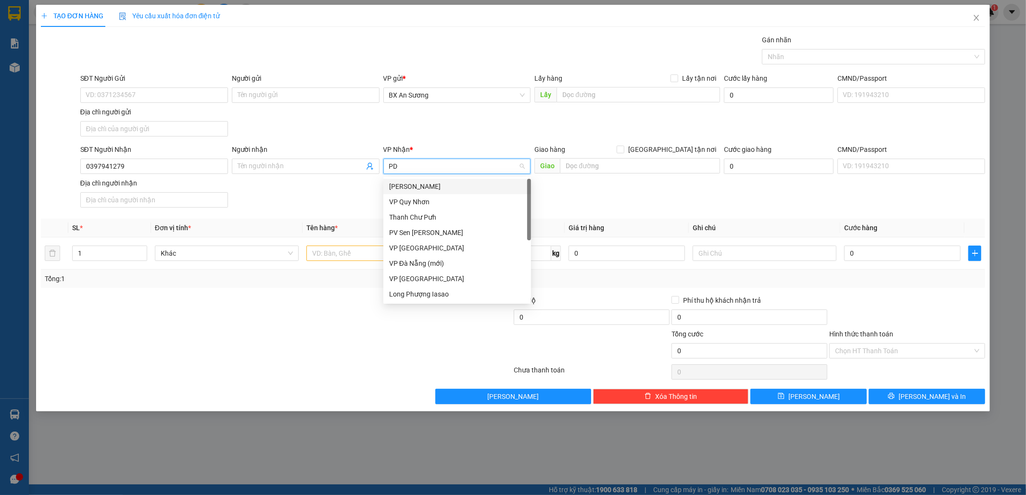
type input "PDP"
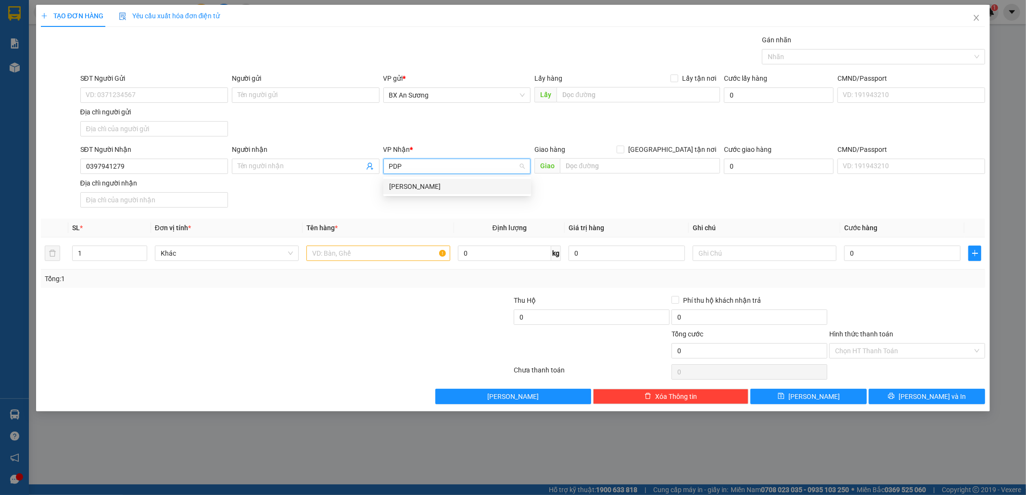
click at [421, 181] on div "[PERSON_NAME]" at bounding box center [457, 186] width 136 height 11
click at [416, 260] on input "text" at bounding box center [378, 253] width 144 height 15
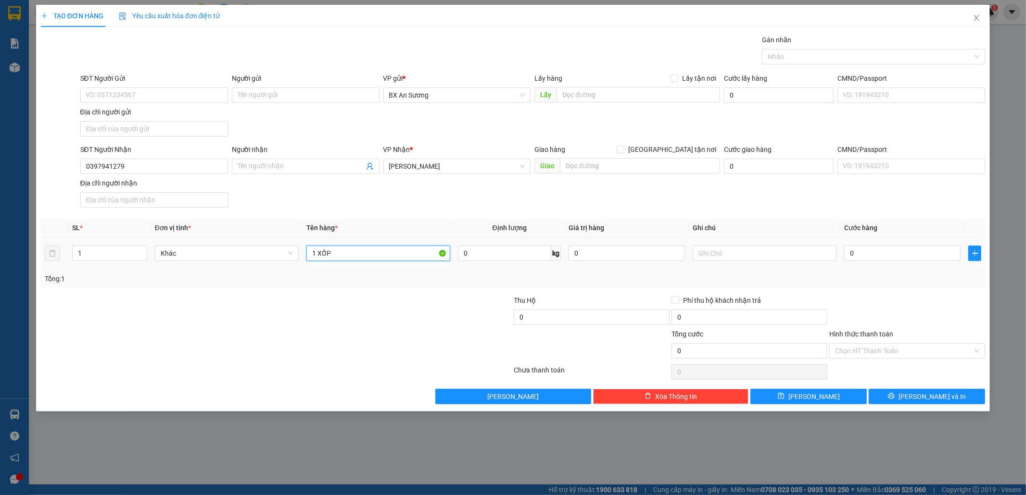
type input "1 XỐP"
type input "6"
type input "60"
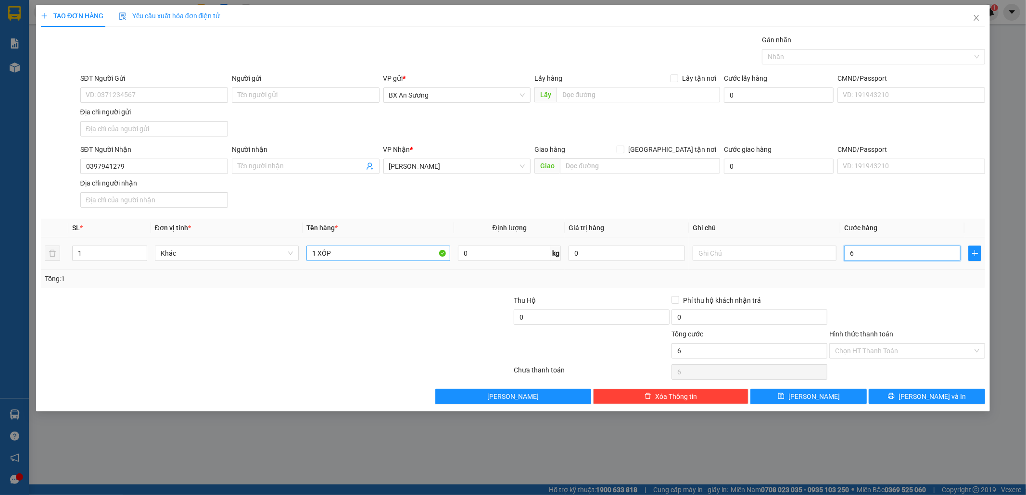
type input "60"
type input "60.000"
click at [920, 351] on input "Hình thức thanh toán" at bounding box center [904, 351] width 138 height 14
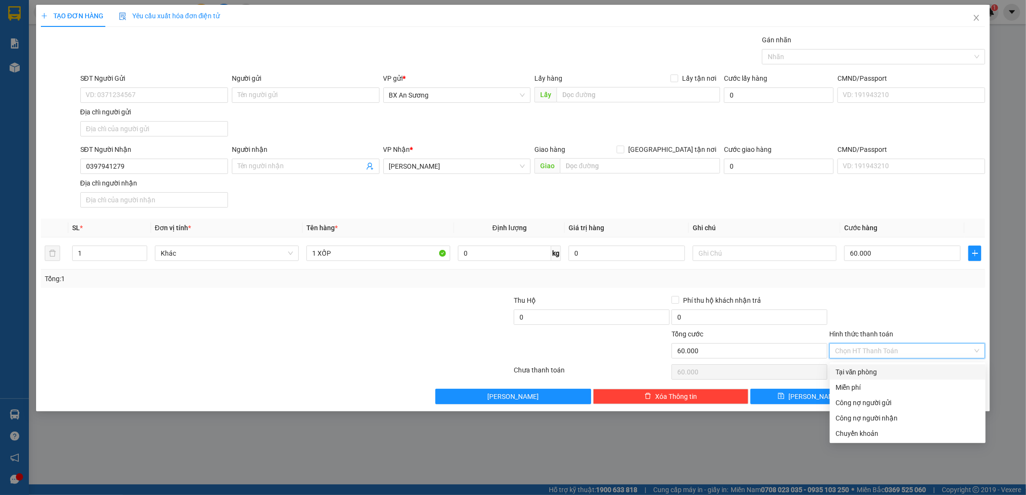
click at [868, 374] on div "Tại văn phòng" at bounding box center [907, 372] width 144 height 11
type input "0"
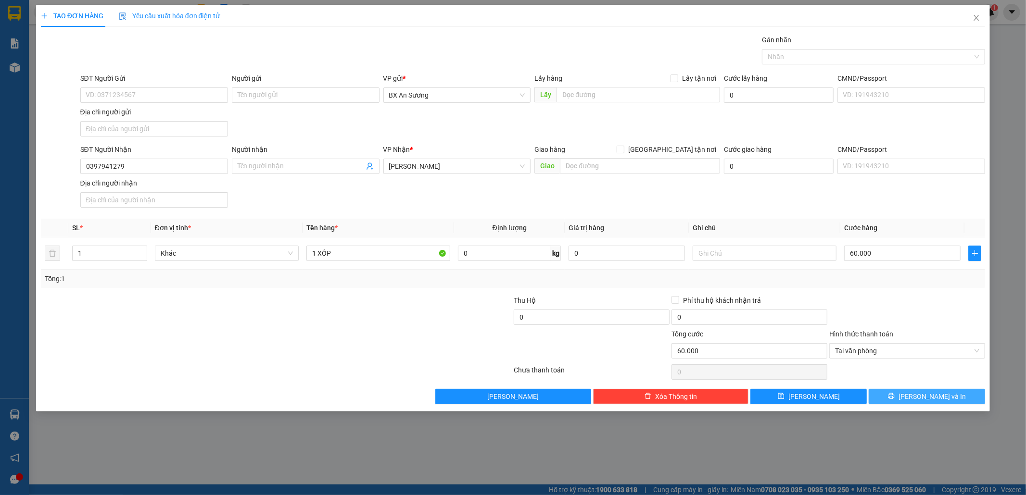
click at [904, 393] on button "[PERSON_NAME] và In" at bounding box center [927, 396] width 116 height 15
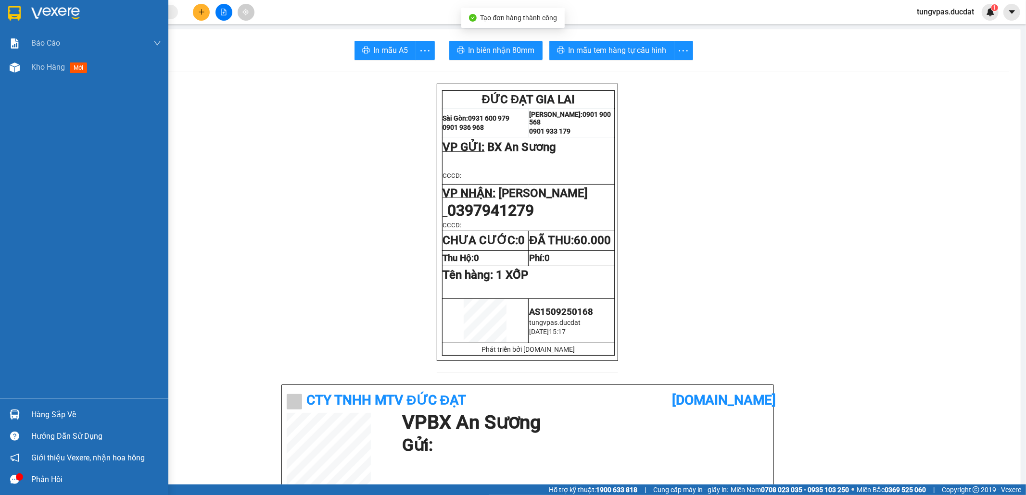
click at [14, 66] on img at bounding box center [15, 68] width 10 height 10
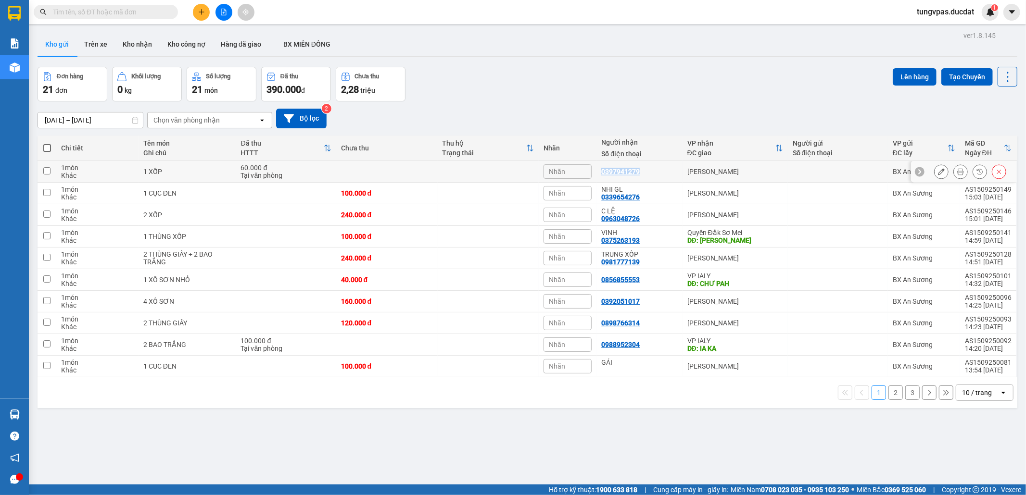
drag, startPoint x: 637, startPoint y: 168, endPoint x: 598, endPoint y: 172, distance: 38.7
click at [598, 172] on td "0397941279" at bounding box center [639, 172] width 86 height 22
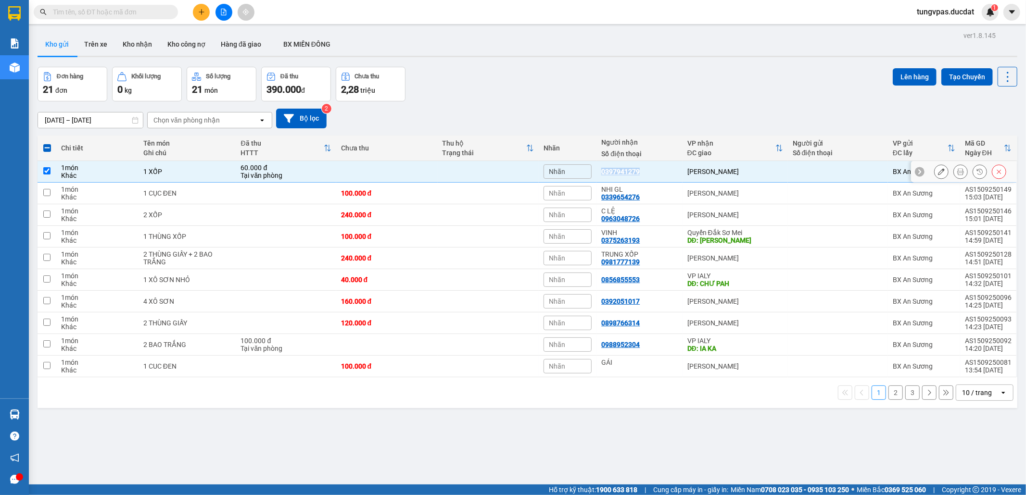
copy div "0397941279"
click at [996, 170] on icon at bounding box center [999, 171] width 7 height 7
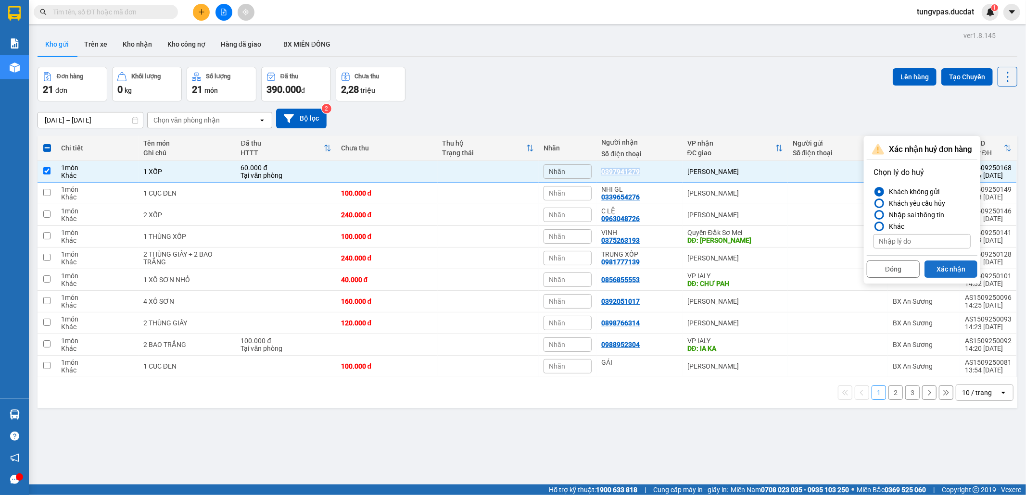
click at [962, 272] on button "Xác nhận" at bounding box center [950, 269] width 53 height 17
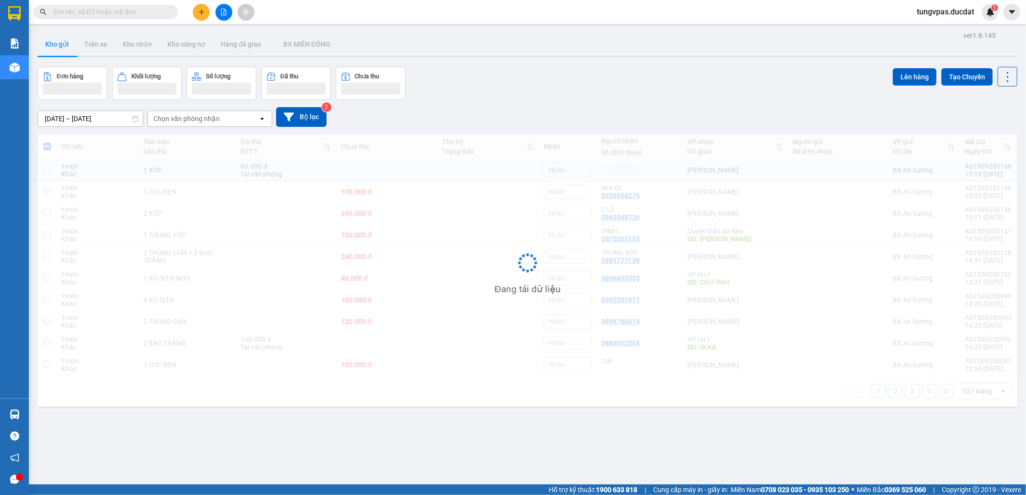
checkbox input "false"
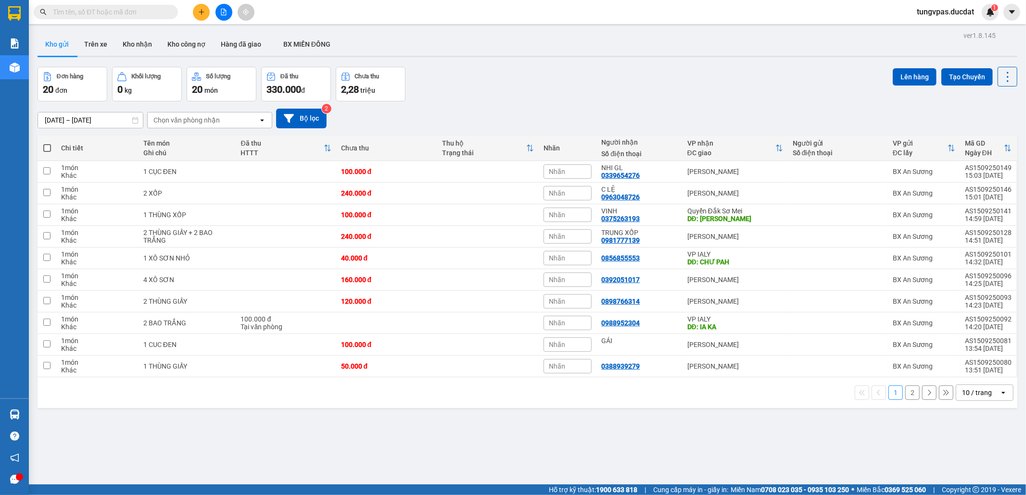
click at [206, 13] on button at bounding box center [201, 12] width 17 height 17
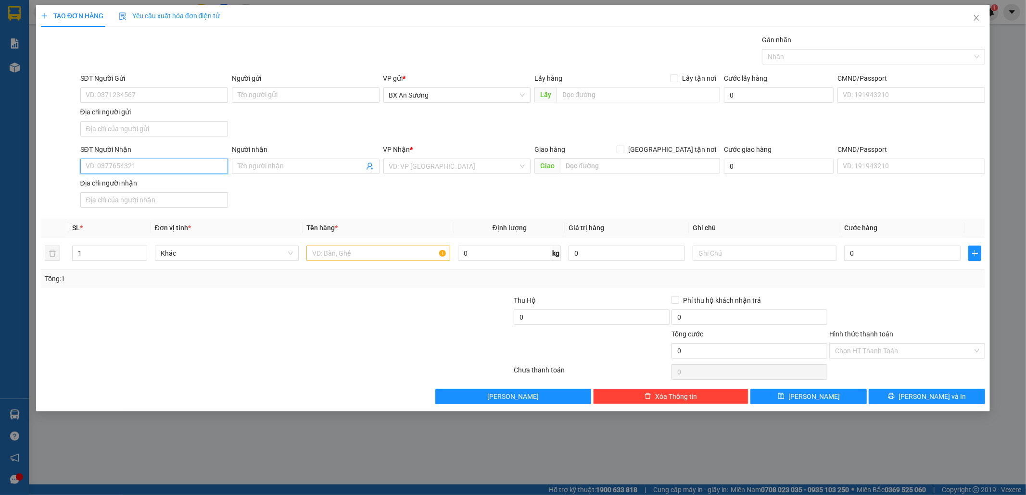
click at [201, 165] on input "SĐT Người Nhận" at bounding box center [154, 166] width 148 height 15
paste input "0397941279"
type input "0397941279"
click at [420, 165] on input "search" at bounding box center [453, 166] width 129 height 14
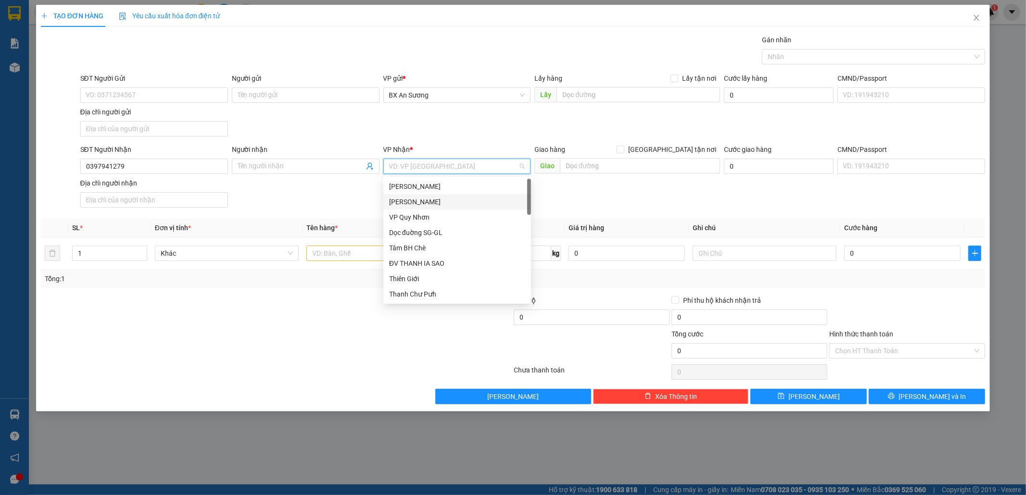
click at [450, 200] on div "[PERSON_NAME]" at bounding box center [457, 202] width 136 height 11
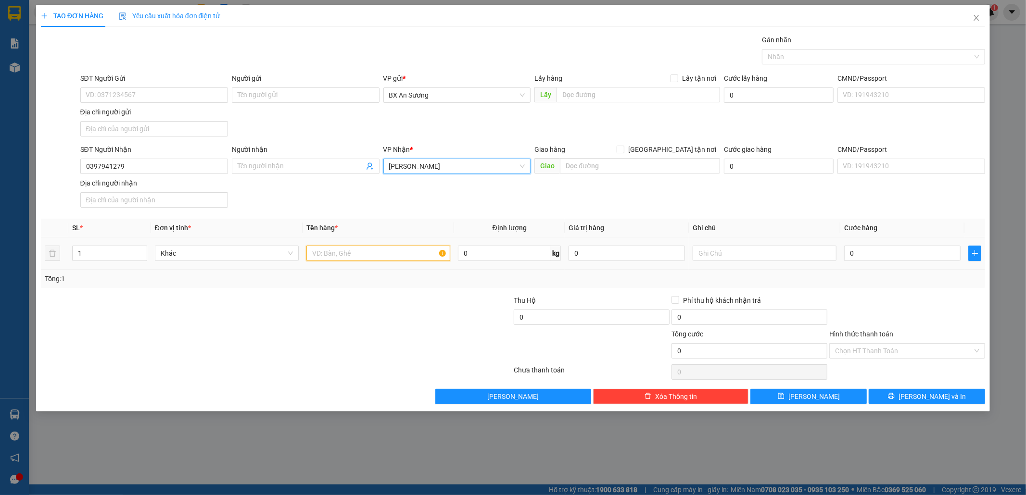
click at [383, 255] on input "text" at bounding box center [378, 253] width 144 height 15
type input "1 XOP CÁ CẢNH"
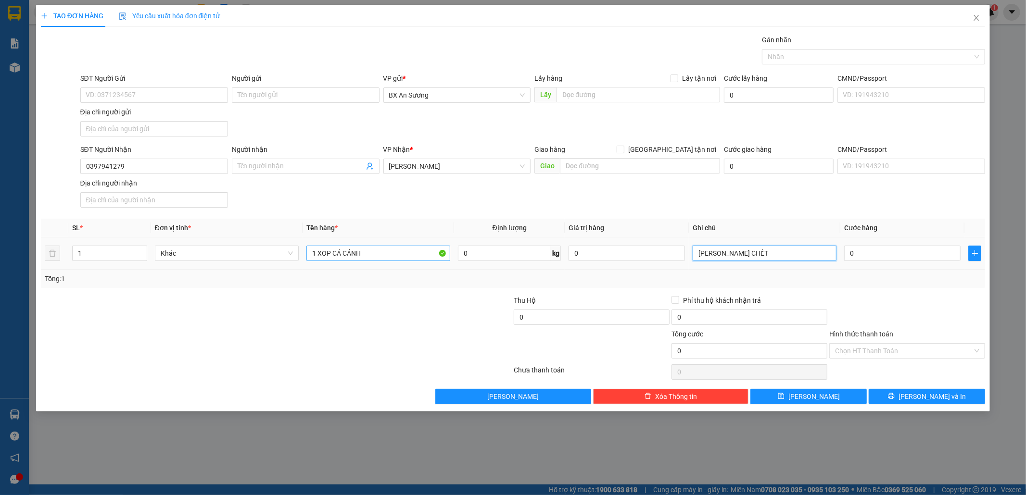
type input "[PERSON_NAME] CHẾT"
click at [889, 248] on input "0" at bounding box center [902, 253] width 116 height 15
type input "7"
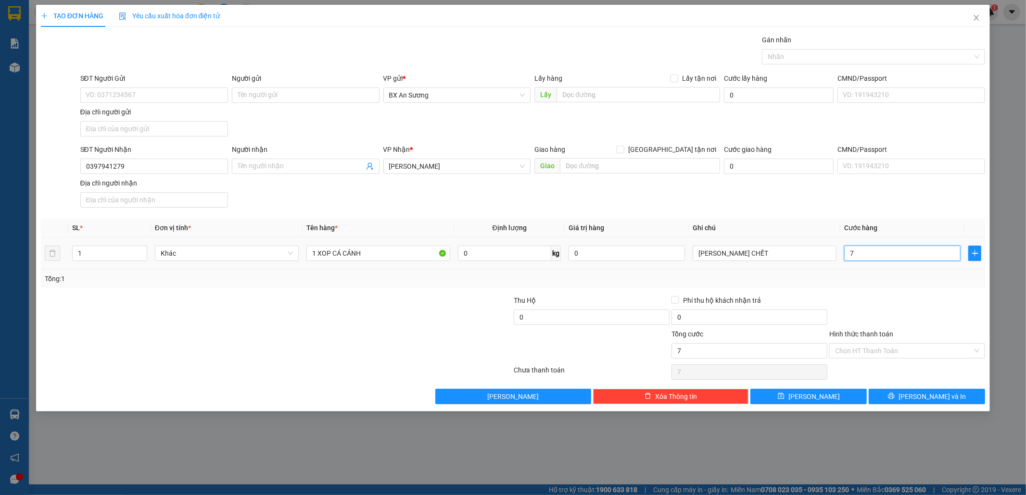
type input "70"
type input "70.000"
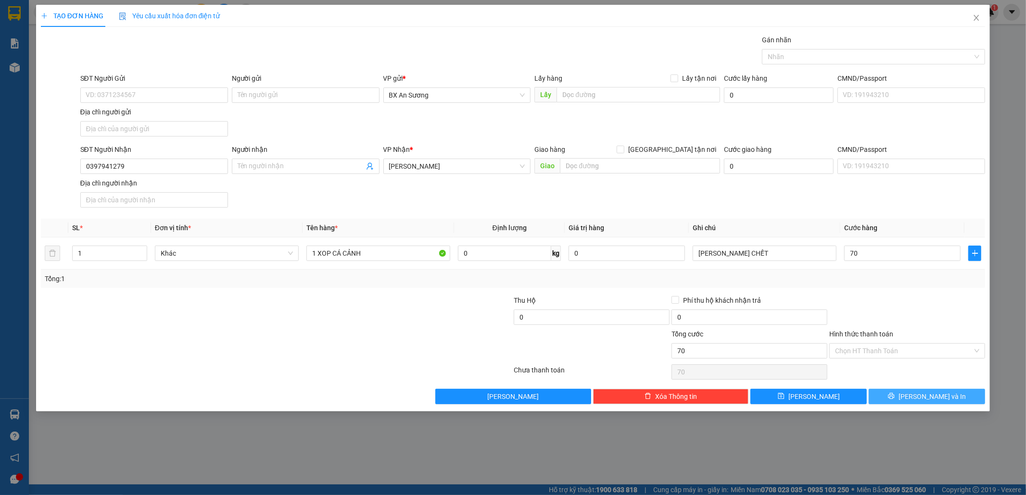
type input "70.000"
click at [972, 404] on button "[PERSON_NAME] và In" at bounding box center [927, 396] width 116 height 15
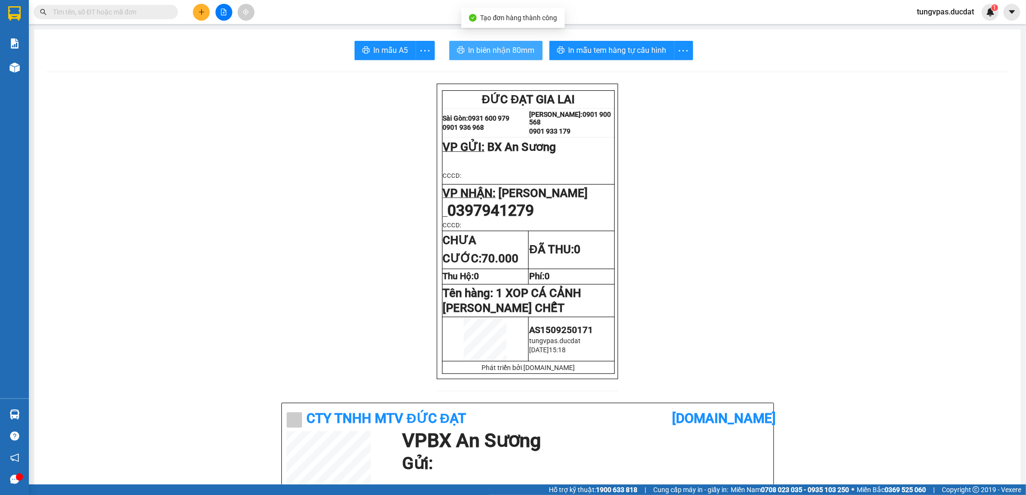
click at [534, 54] on button "In biên nhận 80mm" at bounding box center [495, 50] width 93 height 19
click at [520, 51] on span "In biên nhận 80mm" at bounding box center [501, 50] width 66 height 12
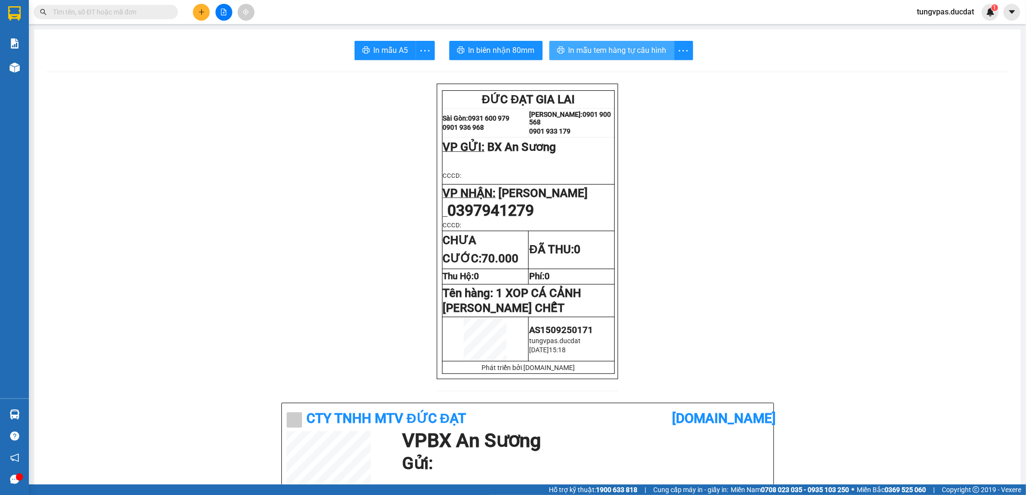
click at [597, 52] on span "In mẫu tem hàng tự cấu hình" at bounding box center [617, 50] width 98 height 12
click at [163, 9] on input "text" at bounding box center [110, 12] width 114 height 11
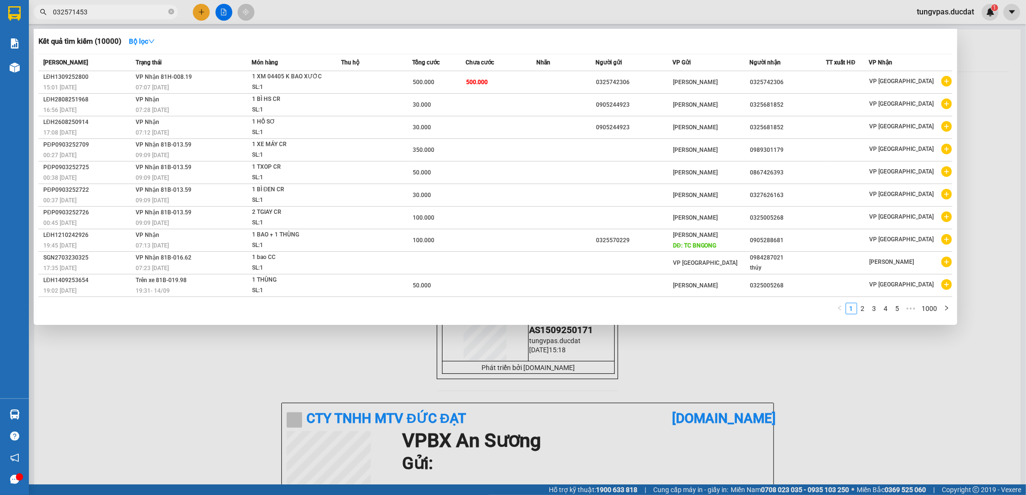
type input "0325714533"
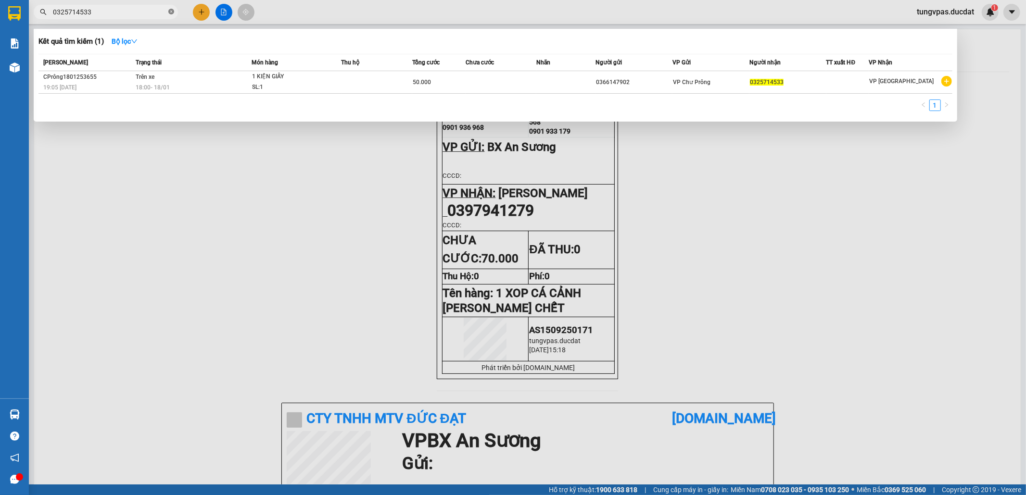
click at [170, 12] on icon "close-circle" at bounding box center [171, 12] width 6 height 6
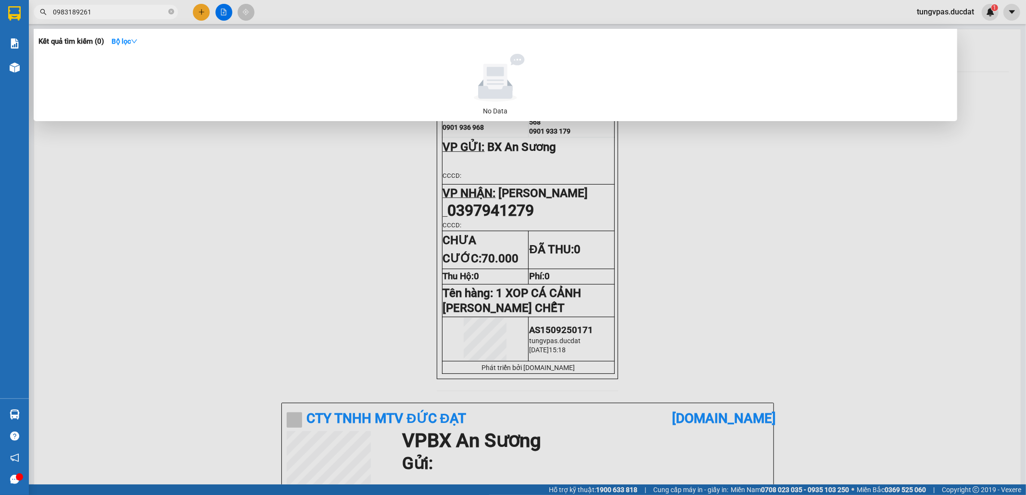
type input "0983189261"
click at [244, 175] on div at bounding box center [513, 247] width 1026 height 495
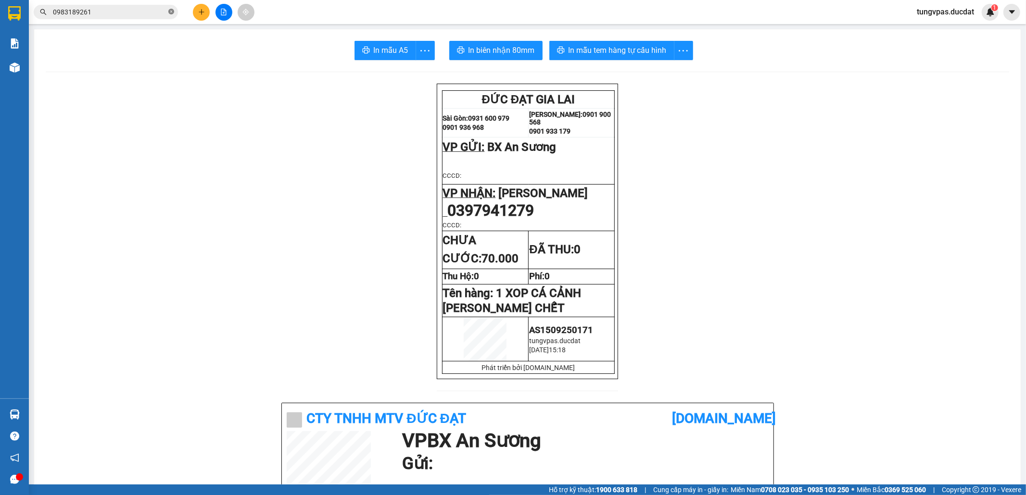
click at [169, 12] on icon "close-circle" at bounding box center [171, 12] width 6 height 6
click at [198, 9] on icon "plus" at bounding box center [201, 12] width 7 height 7
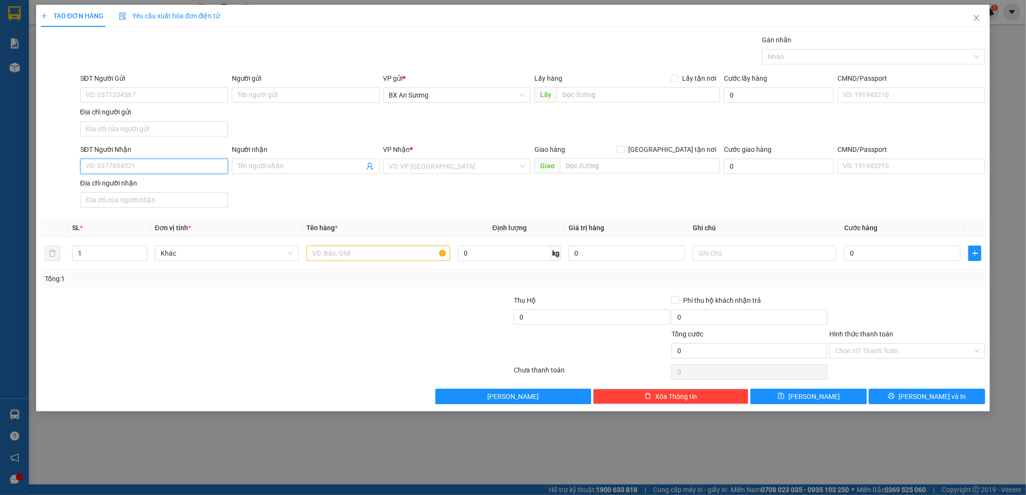
click at [154, 168] on input "SĐT Người Nhận" at bounding box center [154, 166] width 148 height 15
type input "0962651379"
click at [133, 188] on div "0962651379 - LŨY" at bounding box center [154, 187] width 136 height 11
type input "LŨY"
type input "0962651379"
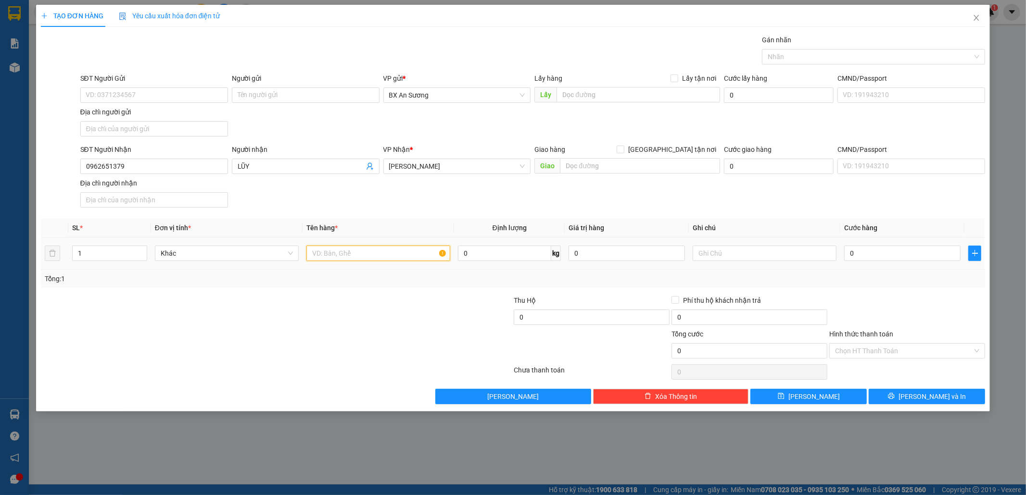
click at [343, 261] on input "text" at bounding box center [378, 253] width 144 height 15
type input "5 XÔ SƠN"
type input "2"
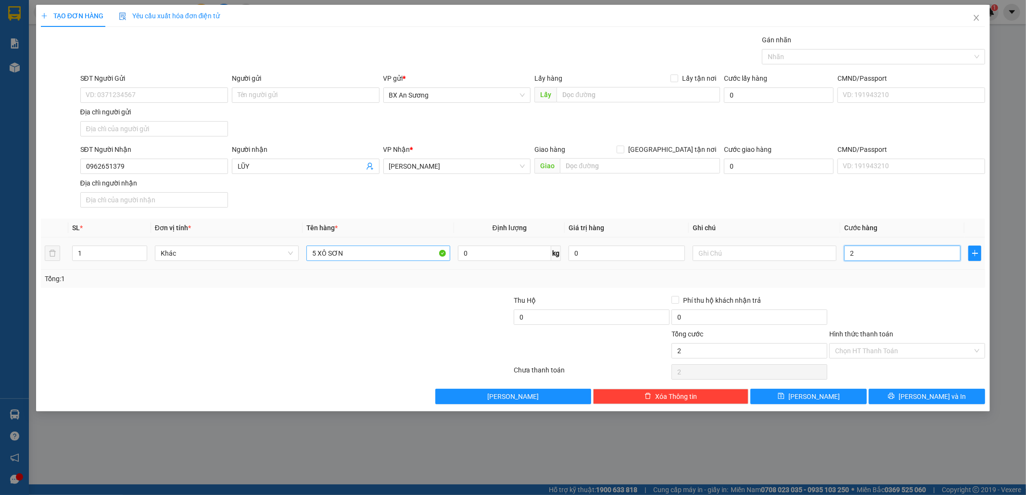
type input "20"
type input "200"
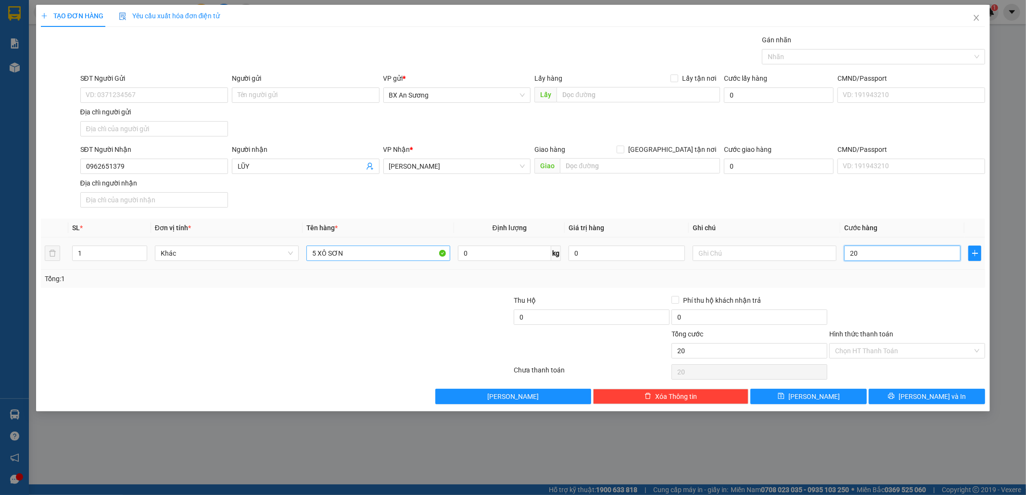
type input "200"
type input "200.000"
click at [974, 404] on button "[PERSON_NAME] và In" at bounding box center [927, 396] width 116 height 15
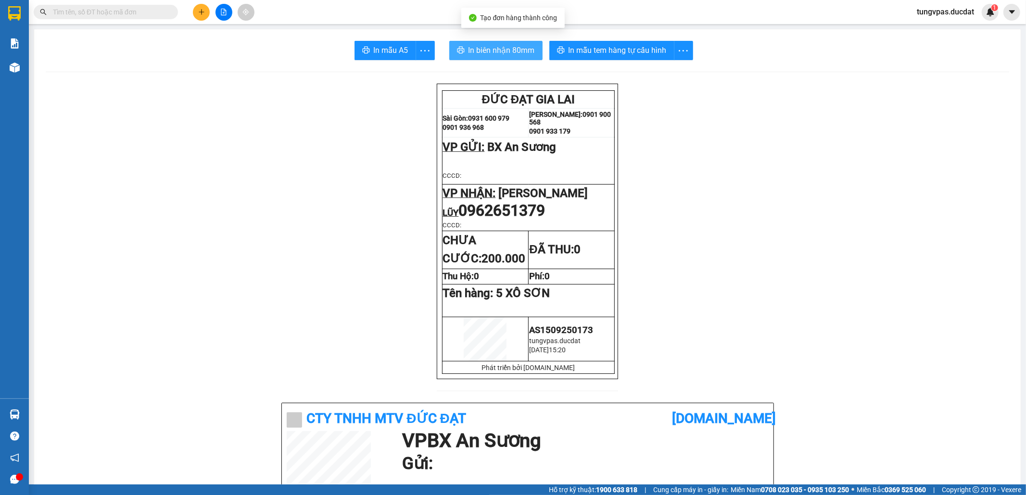
click at [499, 50] on span "In biên nhận 80mm" at bounding box center [501, 50] width 66 height 12
click at [660, 54] on div "In mẫu tem hàng tự cấu hình" at bounding box center [621, 50] width 144 height 19
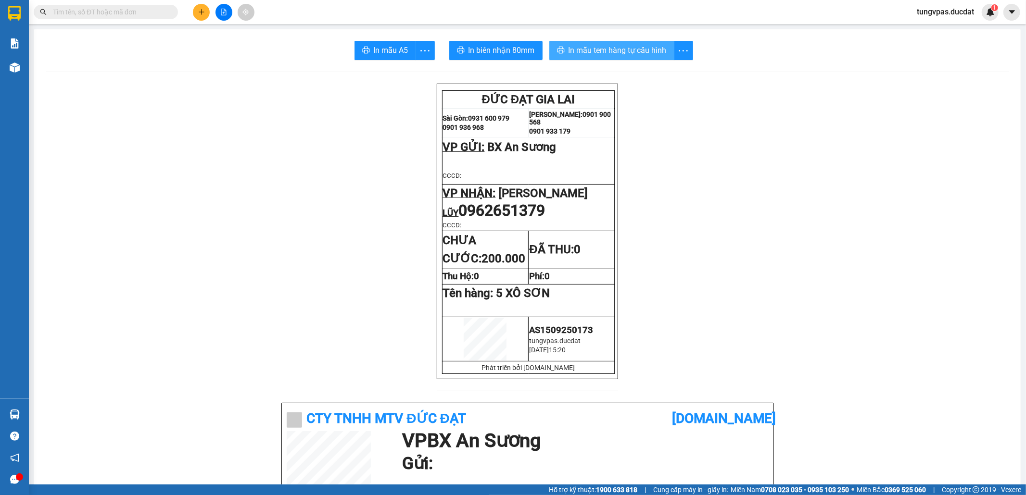
click at [623, 46] on span "In mẫu tem hàng tự cấu hình" at bounding box center [617, 50] width 98 height 12
click at [596, 56] on span "In mẫu tem hàng tự cấu hình" at bounding box center [617, 50] width 98 height 12
click at [202, 13] on icon "plus" at bounding box center [201, 12] width 7 height 7
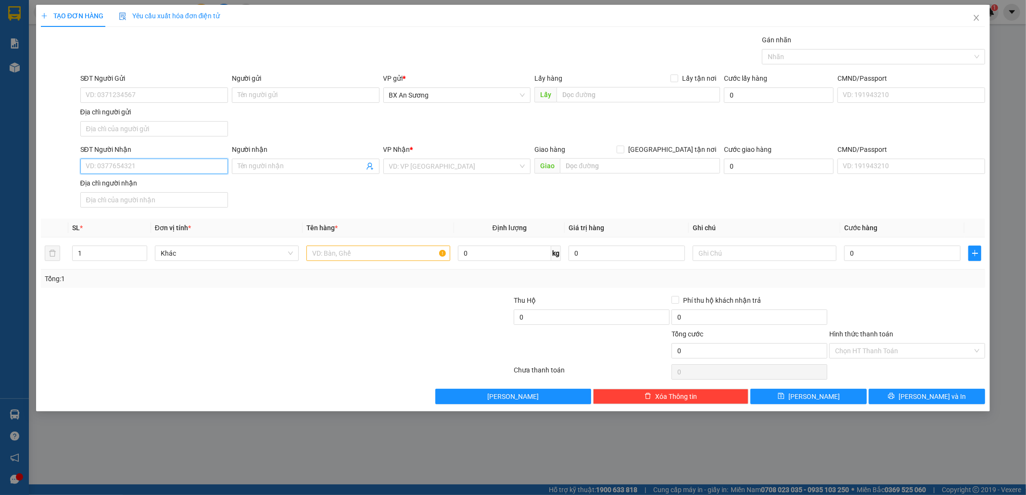
click at [214, 174] on input "SĐT Người Nhận" at bounding box center [154, 166] width 148 height 15
type input "VĨNH DEP"
click at [483, 164] on input "search" at bounding box center [453, 166] width 129 height 14
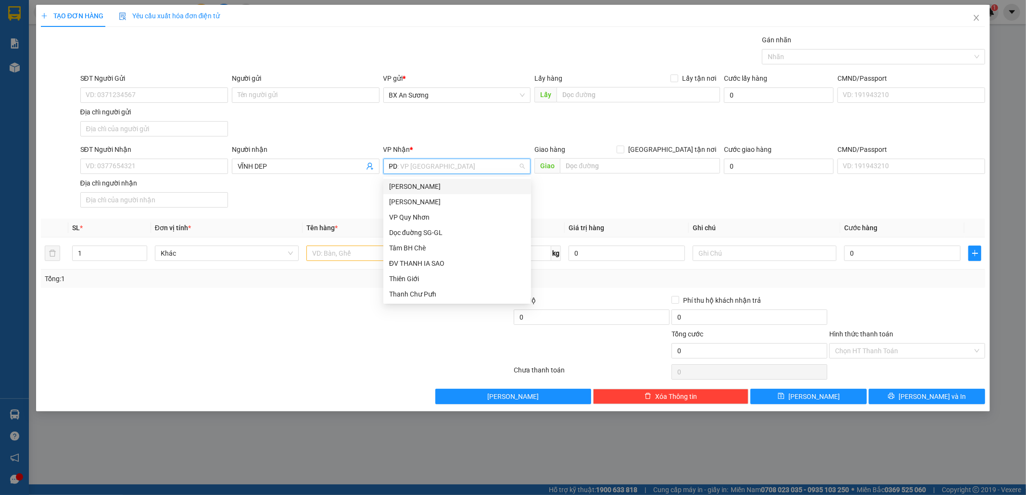
type input "PDP"
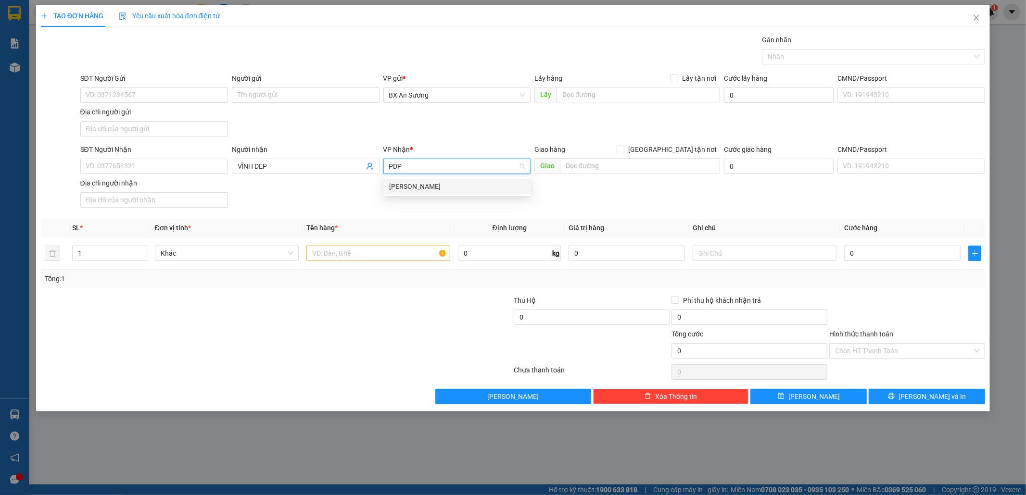
click at [462, 185] on div "[PERSON_NAME]" at bounding box center [457, 186] width 136 height 11
type input "1 TÚM XANH"
drag, startPoint x: 443, startPoint y: 166, endPoint x: 380, endPoint y: 173, distance: 63.8
click at [362, 169] on div "SĐT Người Nhận VD: 0377654321 Người nhận VĨNH DEP VP Nhận * 1 TÚM XANH Giao hàn…" at bounding box center [532, 177] width 909 height 67
drag, startPoint x: 402, startPoint y: 256, endPoint x: 408, endPoint y: 244, distance: 13.3
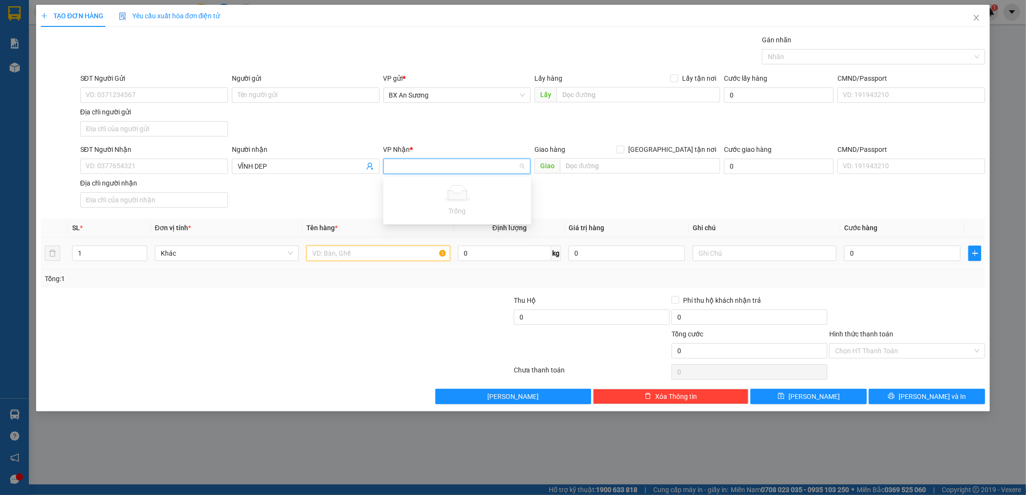
click at [403, 256] on input "text" at bounding box center [378, 253] width 144 height 15
drag, startPoint x: 453, startPoint y: 164, endPoint x: 442, endPoint y: 164, distance: 11.1
click at [452, 164] on span "[PERSON_NAME]" at bounding box center [457, 166] width 136 height 14
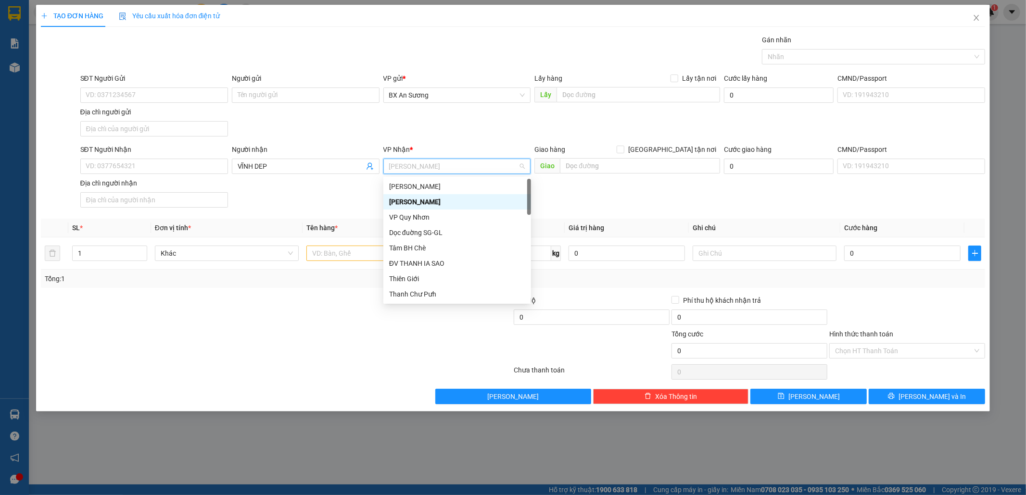
click at [428, 197] on div "[PERSON_NAME]" at bounding box center [457, 202] width 136 height 11
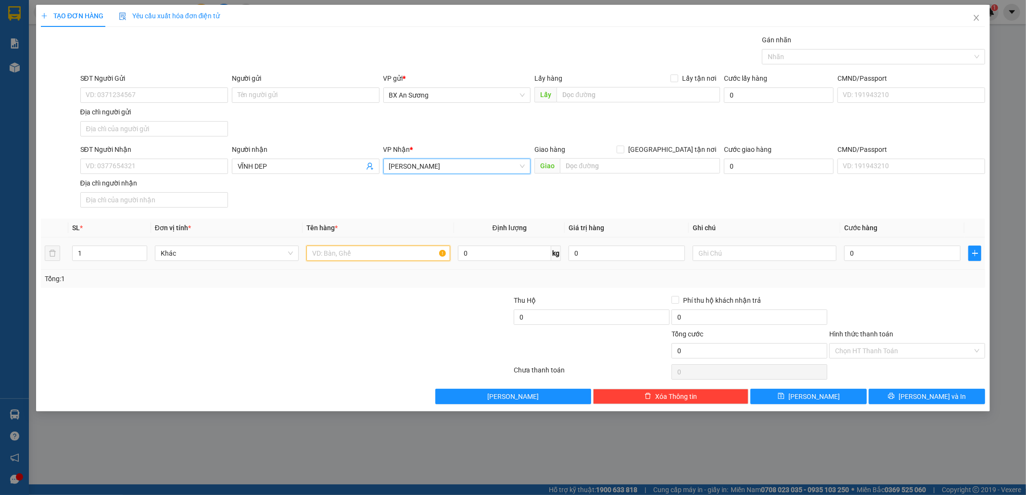
click at [383, 253] on input "text" at bounding box center [378, 253] width 144 height 15
type input "1 TÚM XANH"
type input "7"
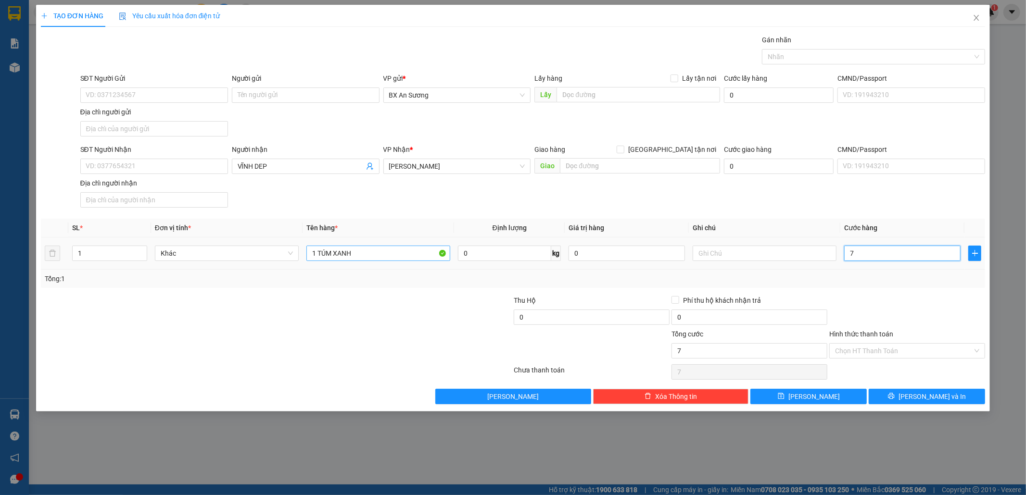
type input "70"
click at [915, 394] on button "[PERSON_NAME] và In" at bounding box center [927, 396] width 116 height 15
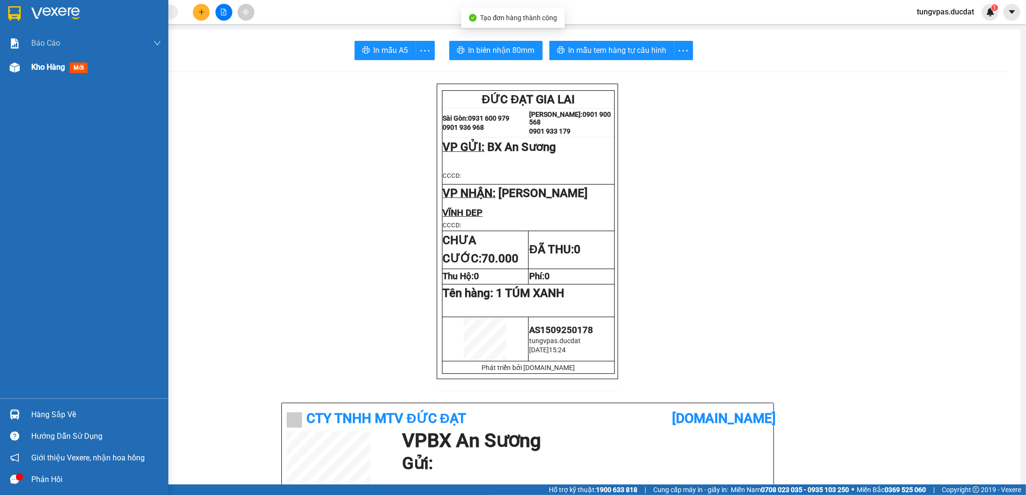
click at [19, 64] on img at bounding box center [15, 68] width 10 height 10
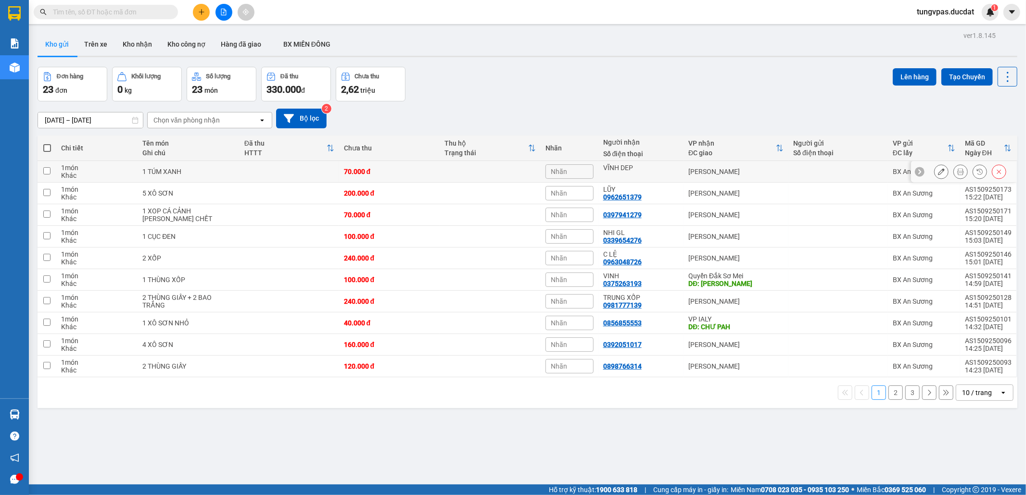
click at [937, 170] on button at bounding box center [940, 172] width 13 height 17
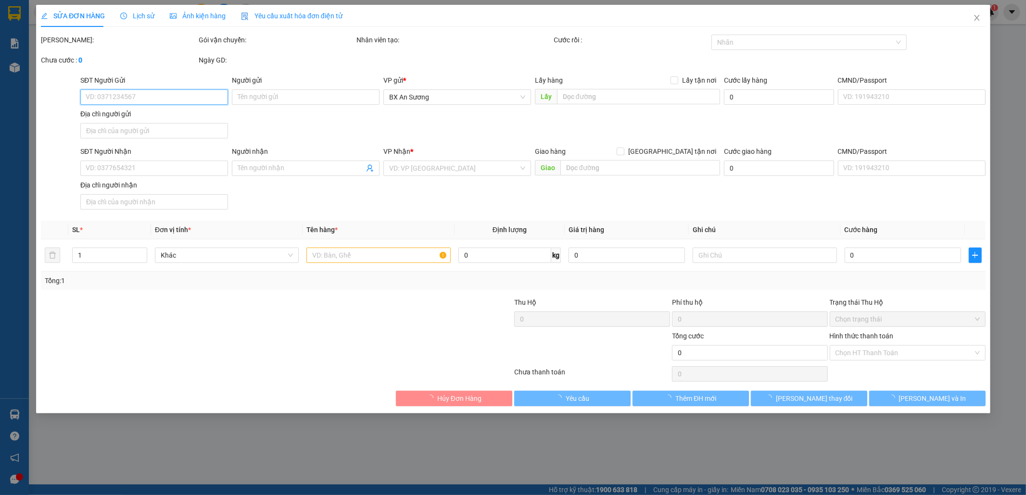
type input "VĨNH DEP"
type input "70.000"
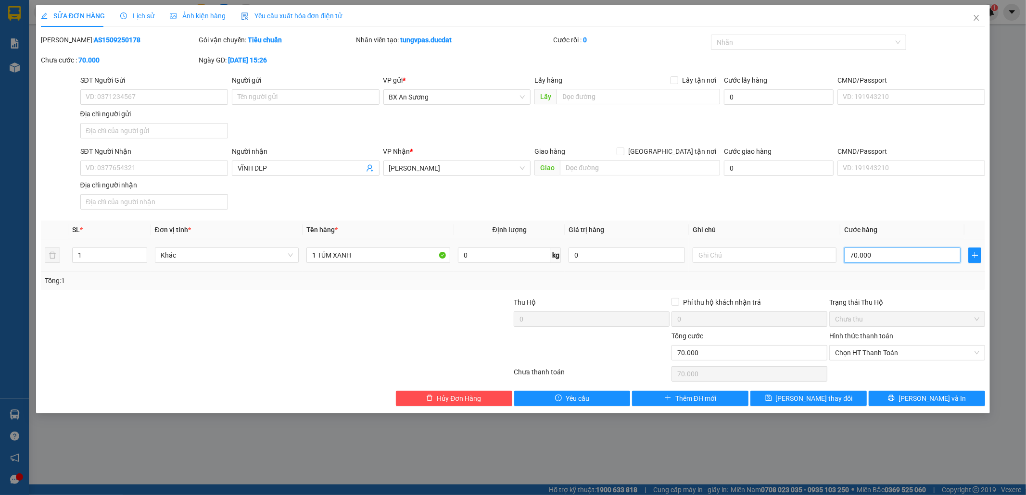
click at [885, 253] on input "70.000" at bounding box center [902, 255] width 116 height 15
type input "8"
type input "80"
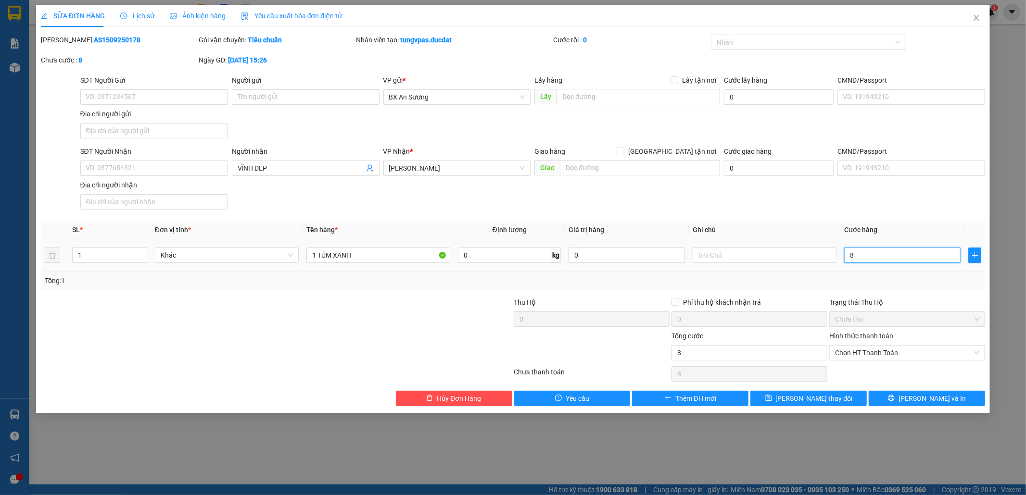
type input "80"
type input "80.000"
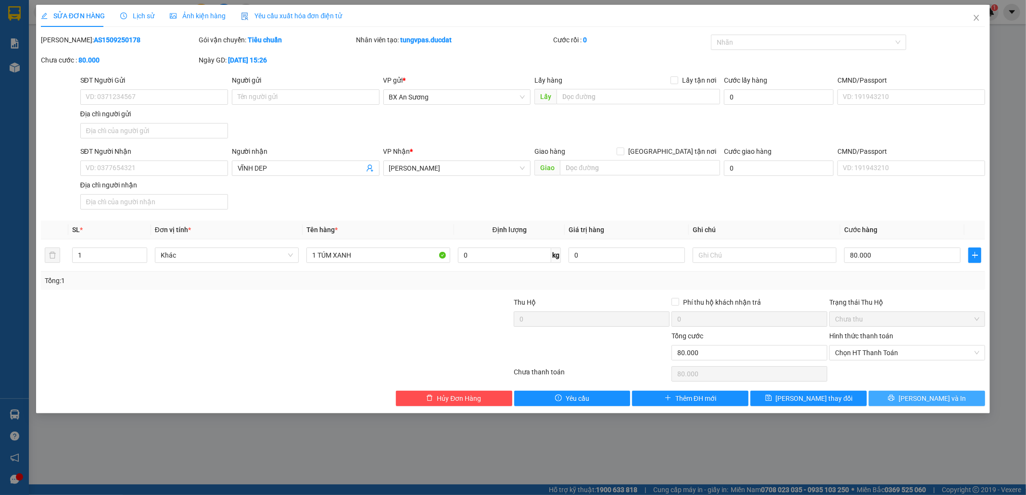
click at [949, 403] on button "[PERSON_NAME] và In" at bounding box center [927, 398] width 116 height 15
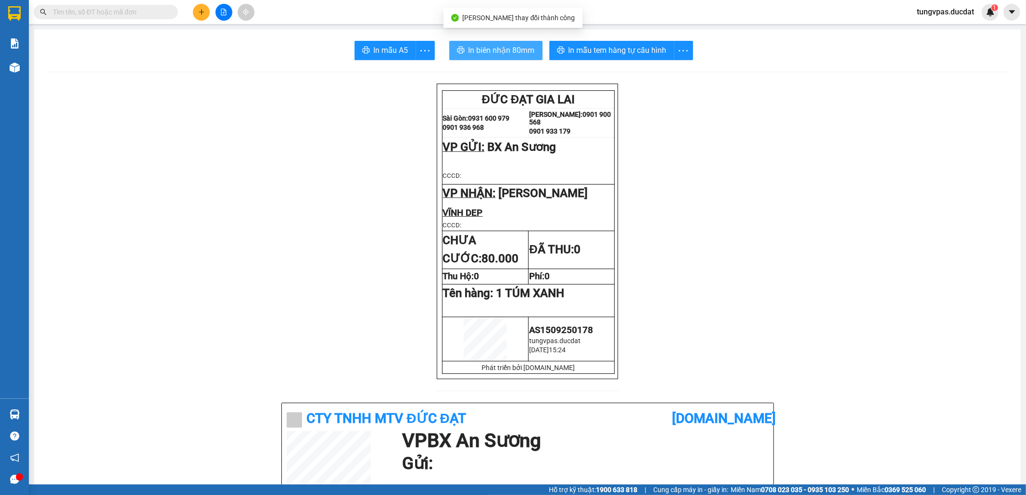
click at [474, 47] on span "In biên nhận 80mm" at bounding box center [501, 50] width 66 height 12
click at [522, 51] on span "In biên nhận 80mm" at bounding box center [501, 50] width 66 height 12
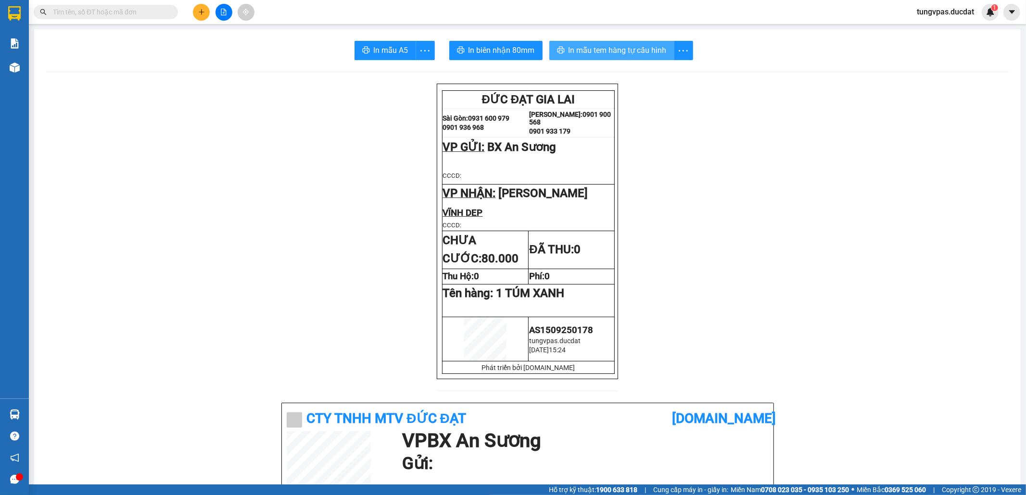
click at [624, 45] on span "In mẫu tem hàng tự cấu hình" at bounding box center [617, 50] width 98 height 12
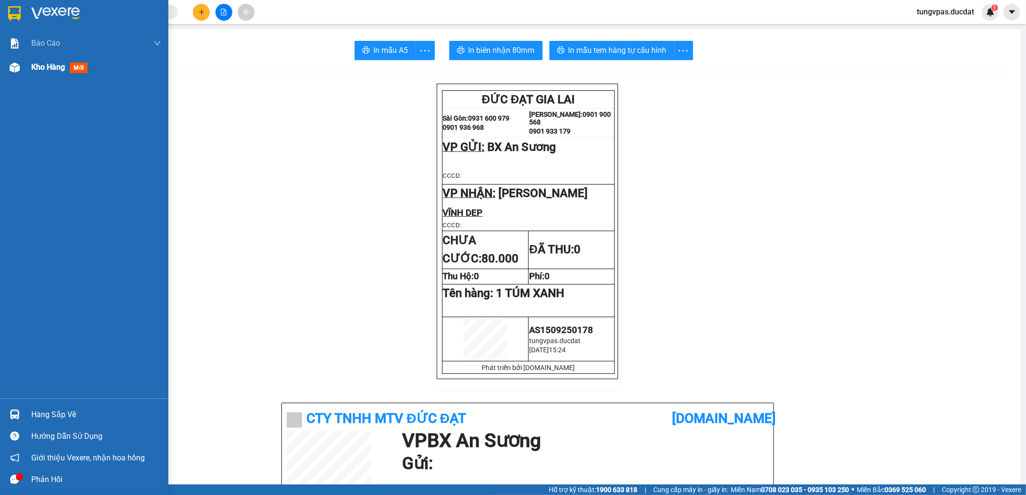
click at [23, 69] on div "Kho hàng mới" at bounding box center [84, 67] width 168 height 24
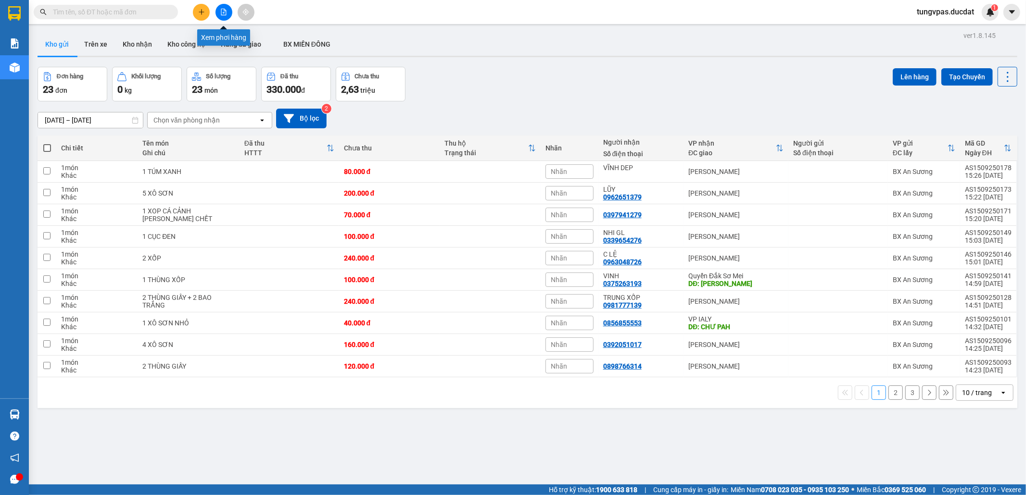
click at [230, 13] on button at bounding box center [223, 12] width 17 height 17
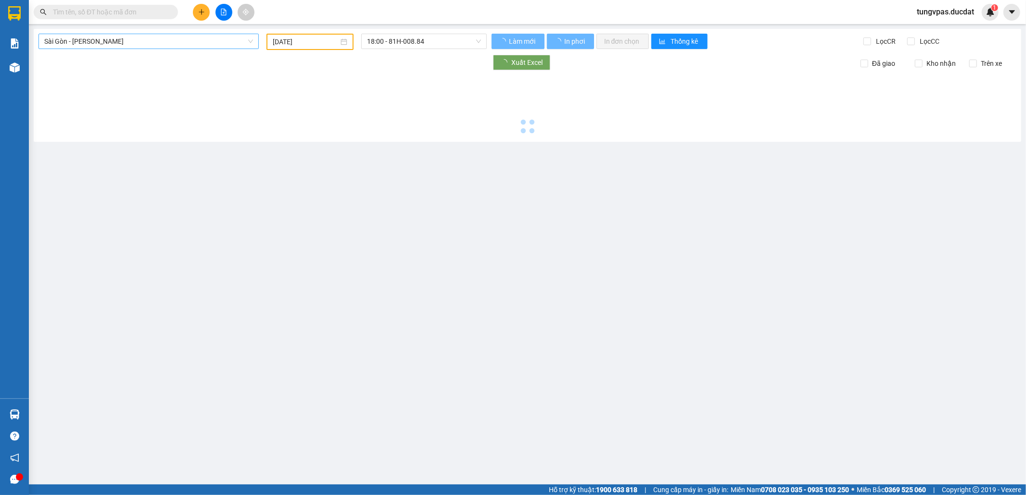
click at [220, 45] on span "Sài Gòn - [PERSON_NAME]" at bounding box center [148, 41] width 209 height 14
type input "[DATE]"
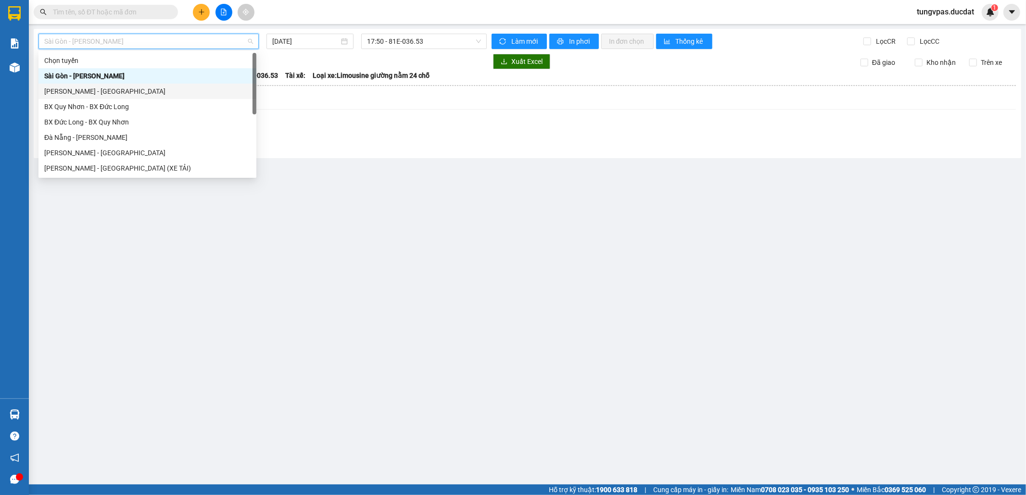
click at [116, 90] on div "[PERSON_NAME] - [GEOGRAPHIC_DATA]" at bounding box center [147, 91] width 206 height 11
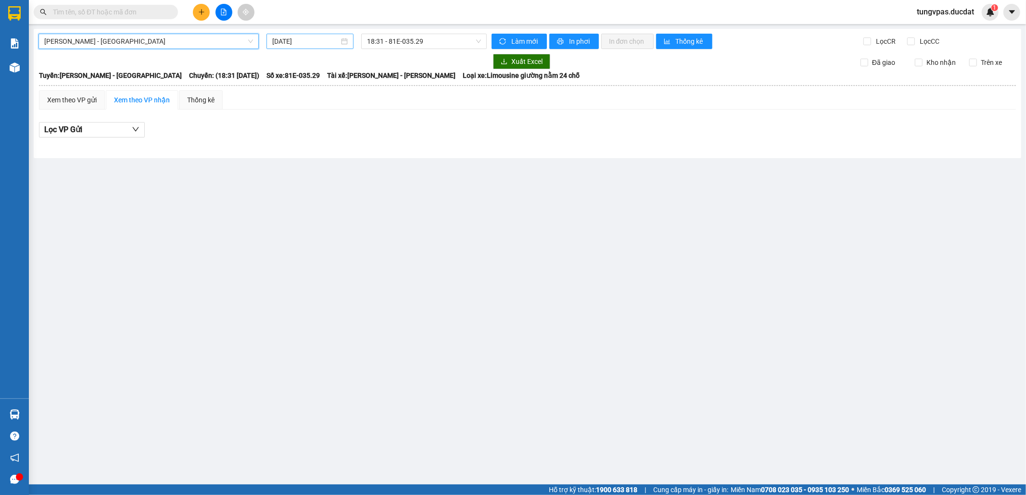
click at [310, 40] on input "[DATE]" at bounding box center [305, 41] width 67 height 11
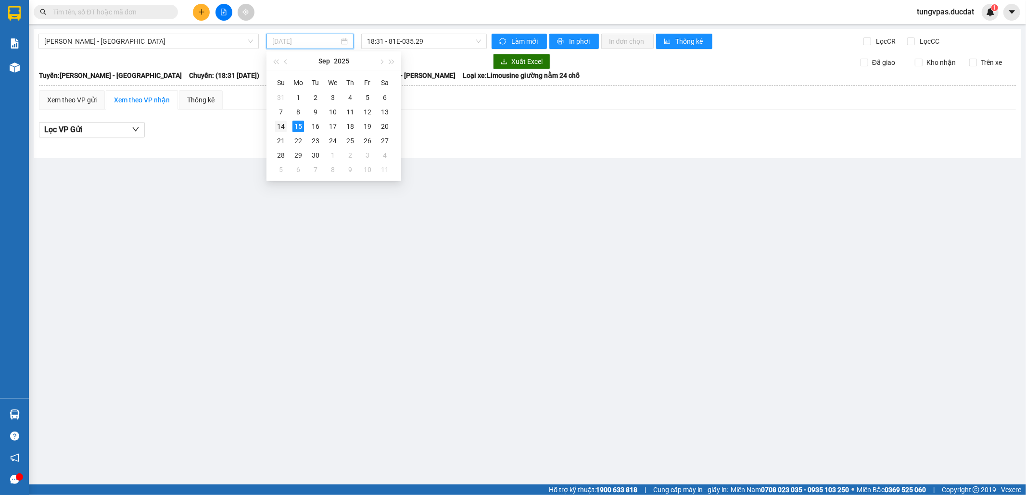
click at [282, 126] on div "14" at bounding box center [281, 127] width 12 height 12
type input "[DATE]"
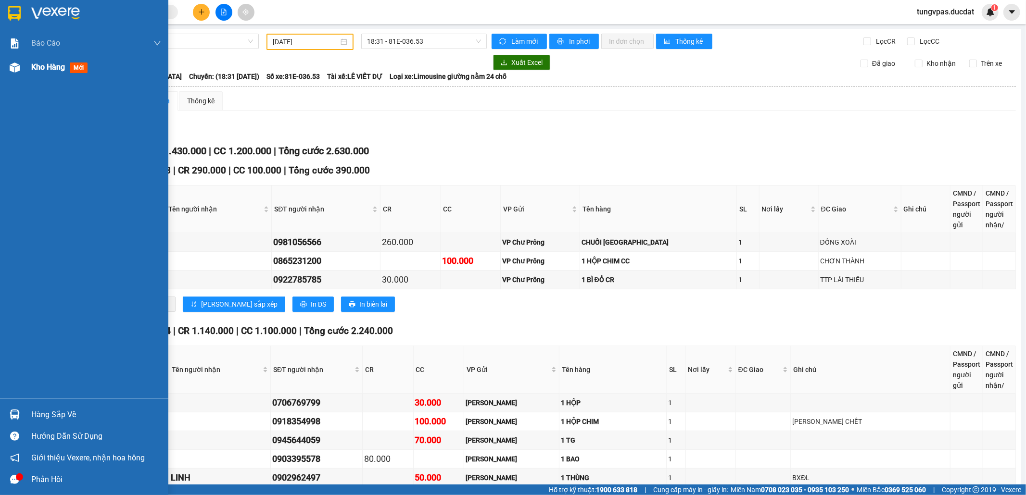
click at [20, 66] on div at bounding box center [14, 67] width 17 height 17
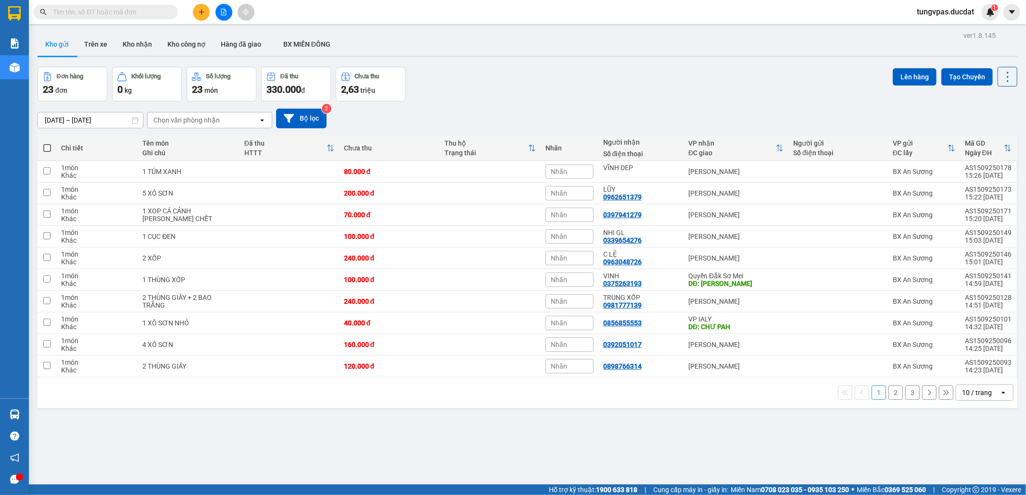
click at [977, 388] on div "10 / trang" at bounding box center [977, 393] width 30 height 10
click at [970, 495] on span "100 / trang" at bounding box center [971, 503] width 35 height 10
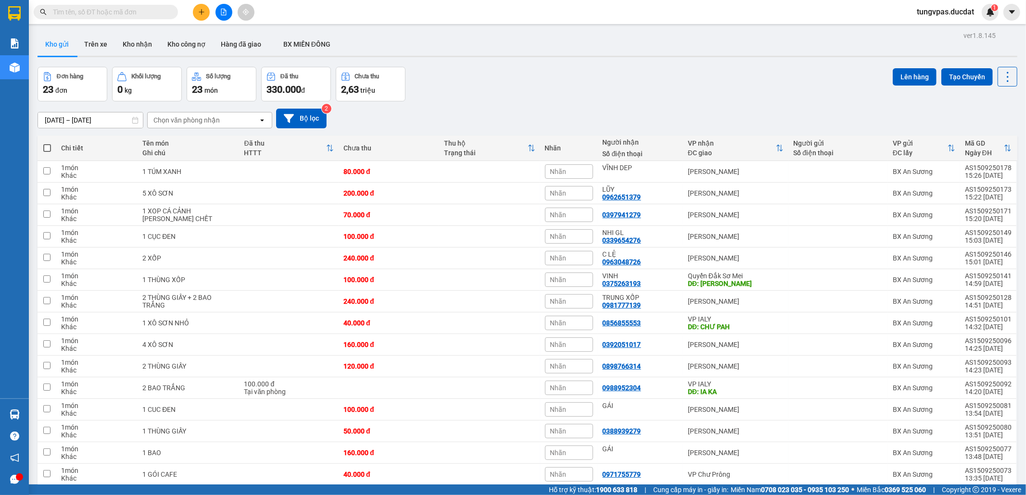
click at [50, 144] on span at bounding box center [47, 148] width 8 height 8
click at [47, 143] on input "checkbox" at bounding box center [47, 143] width 0 height 0
checkbox input "true"
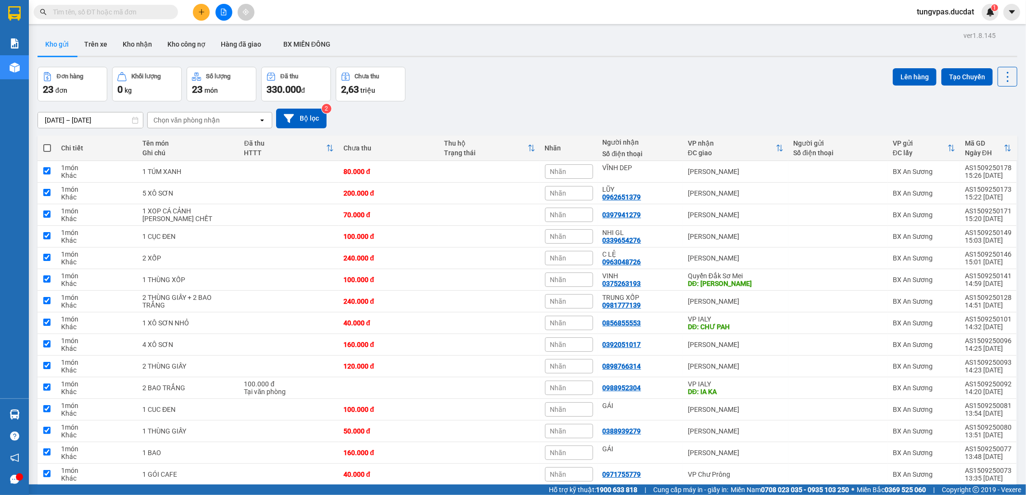
checkbox input "true"
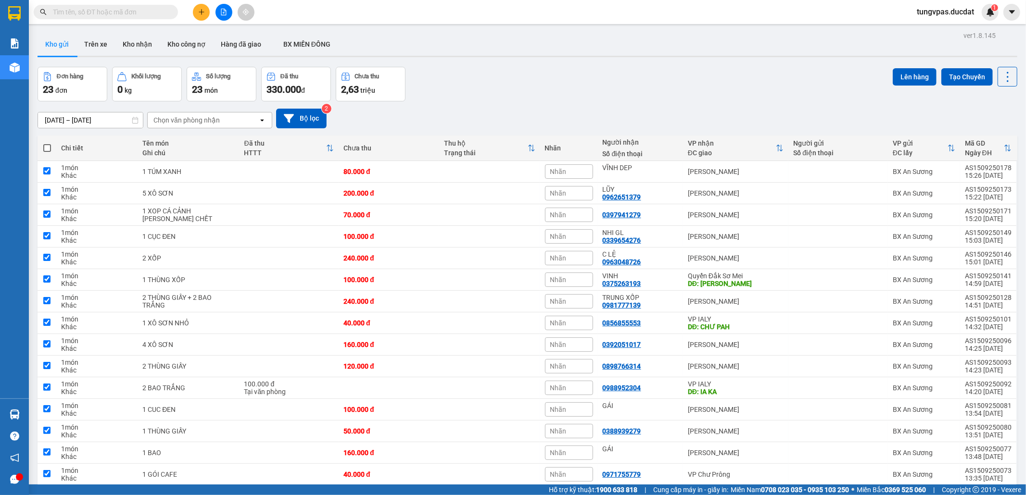
checkbox input "true"
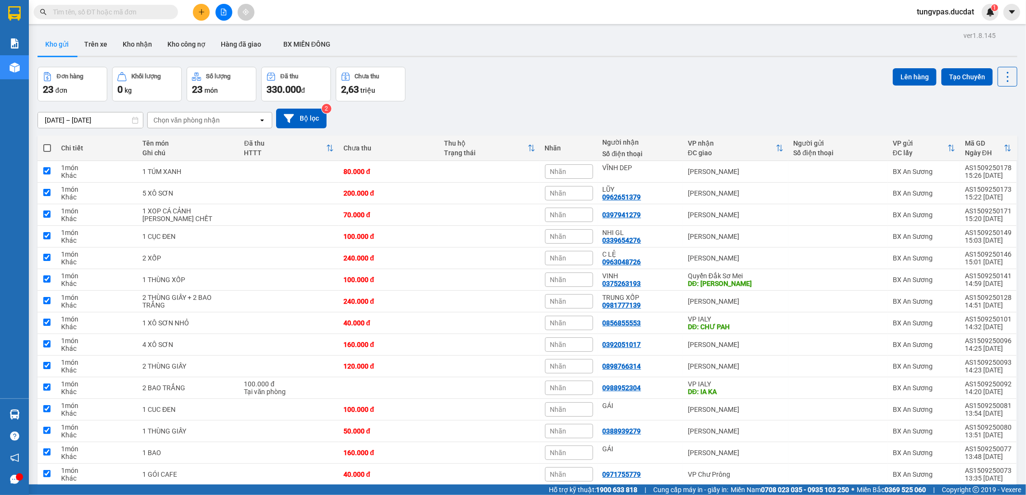
checkbox input "true"
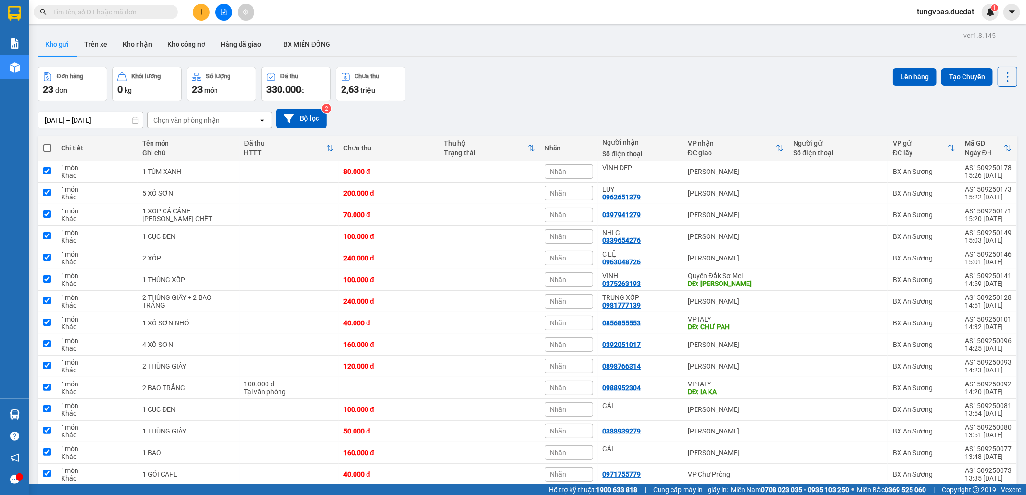
checkbox input "true"
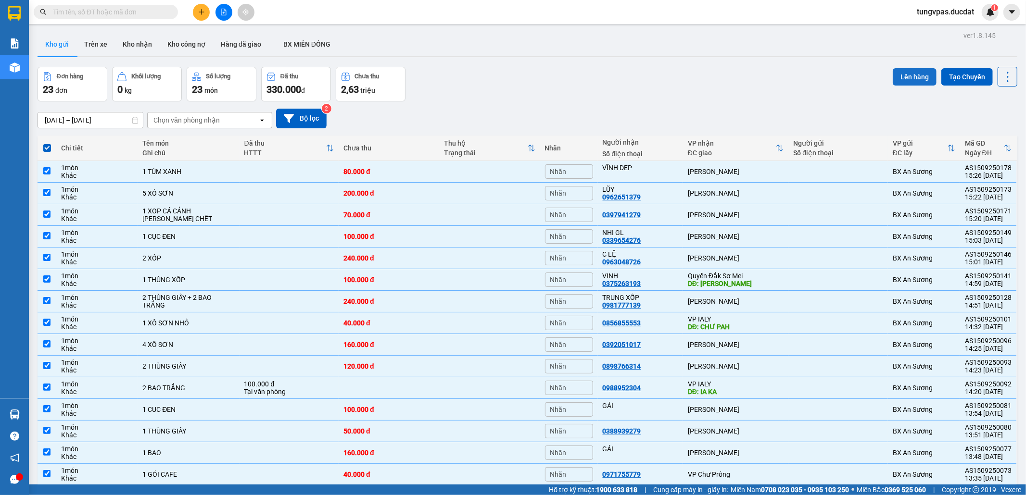
click at [909, 68] on button "Lên hàng" at bounding box center [915, 76] width 44 height 17
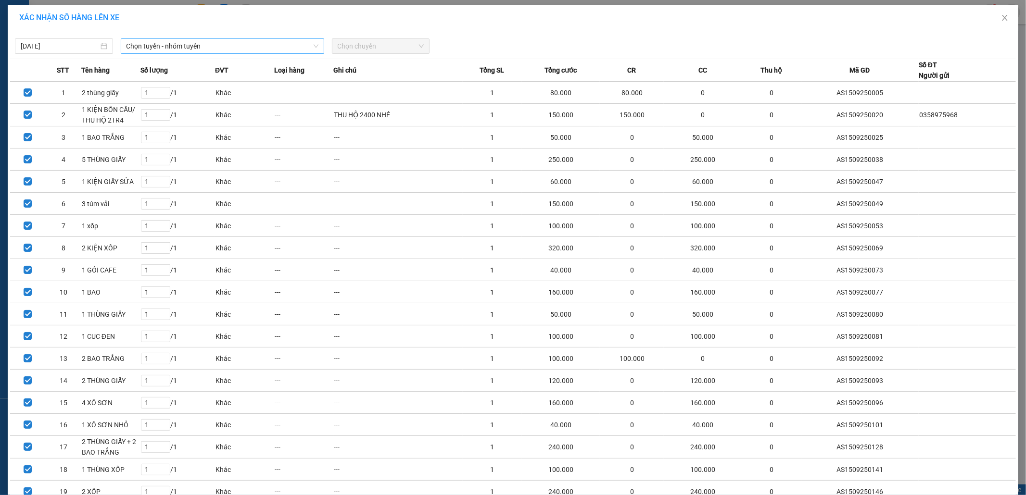
click at [281, 47] on span "Chọn tuyến - nhóm tuyến" at bounding box center [222, 46] width 192 height 14
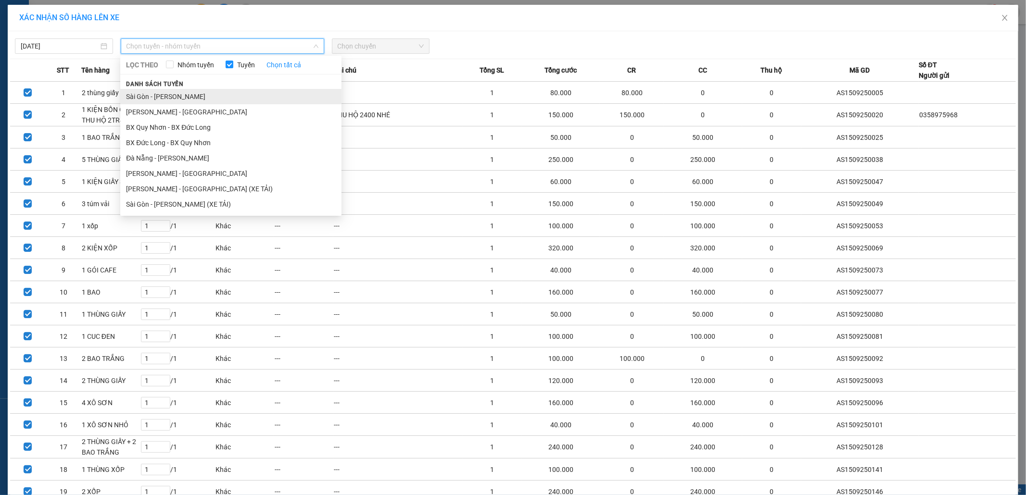
click at [162, 94] on li "Sài Gòn - [PERSON_NAME]" at bounding box center [230, 96] width 221 height 15
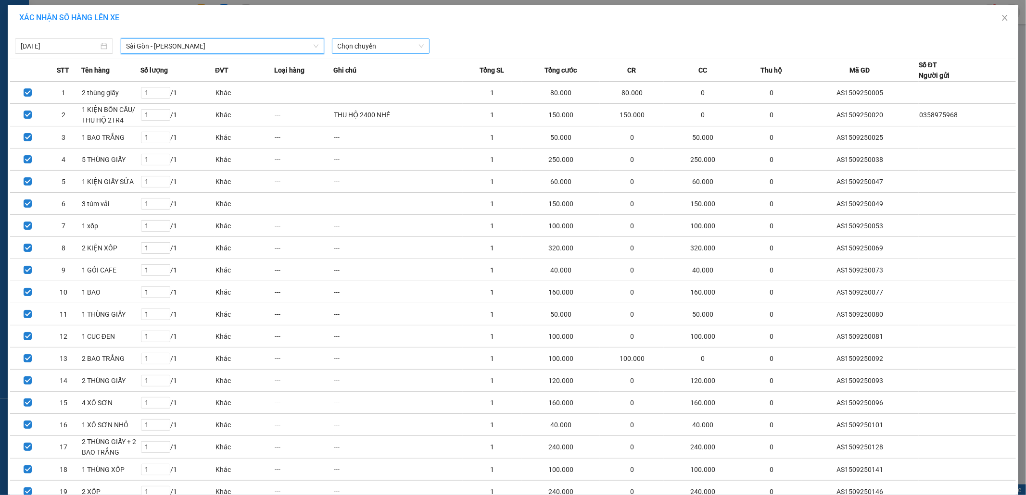
click at [375, 45] on span "Chọn chuyến" at bounding box center [381, 46] width 87 height 14
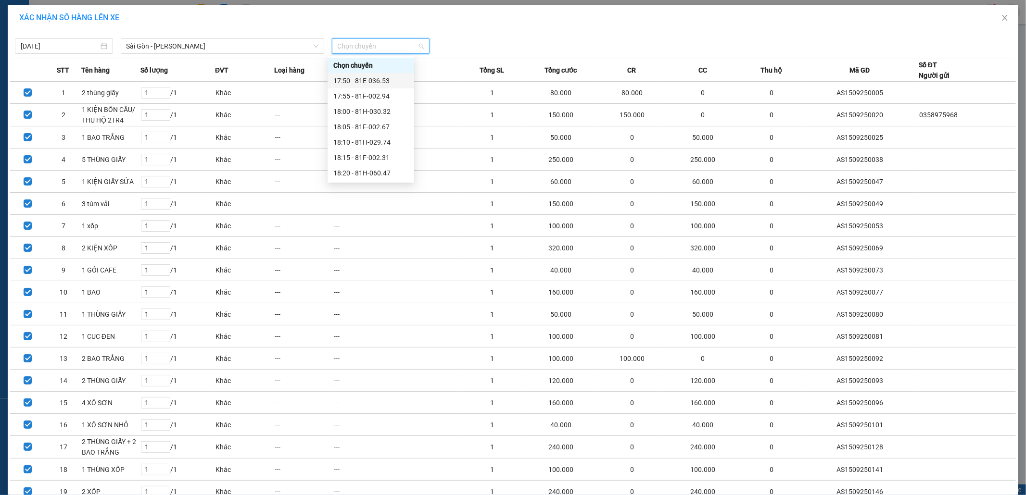
click at [376, 77] on div "17:50 - 81E-036.53" at bounding box center [370, 81] width 75 height 11
